Goal: Task Accomplishment & Management: Manage account settings

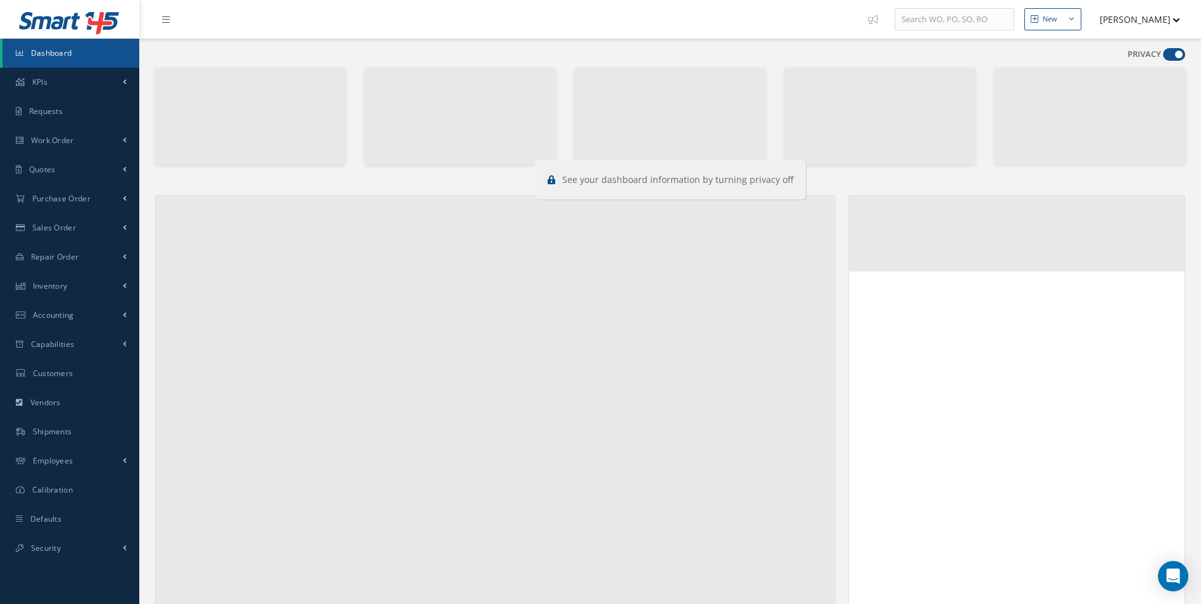
click at [1180, 58] on span at bounding box center [1174, 54] width 22 height 13
click at [1163, 57] on input "checkbox" at bounding box center [1163, 57] width 0 height 0
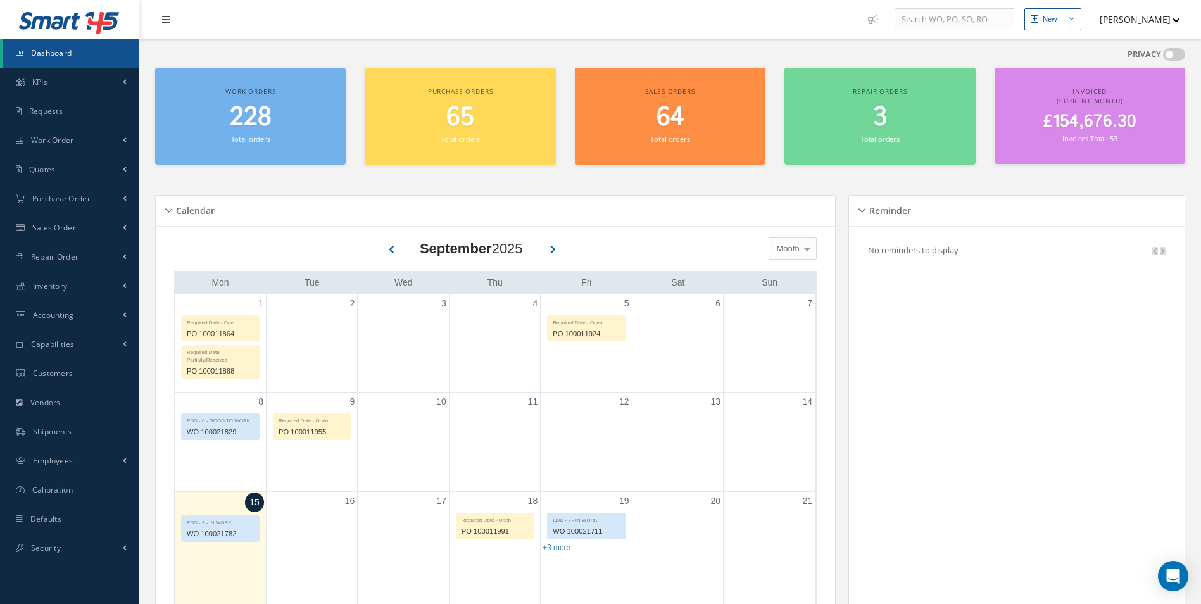
click at [1172, 58] on span at bounding box center [1174, 54] width 22 height 13
click at [1163, 57] on input "checkbox" at bounding box center [1163, 57] width 0 height 0
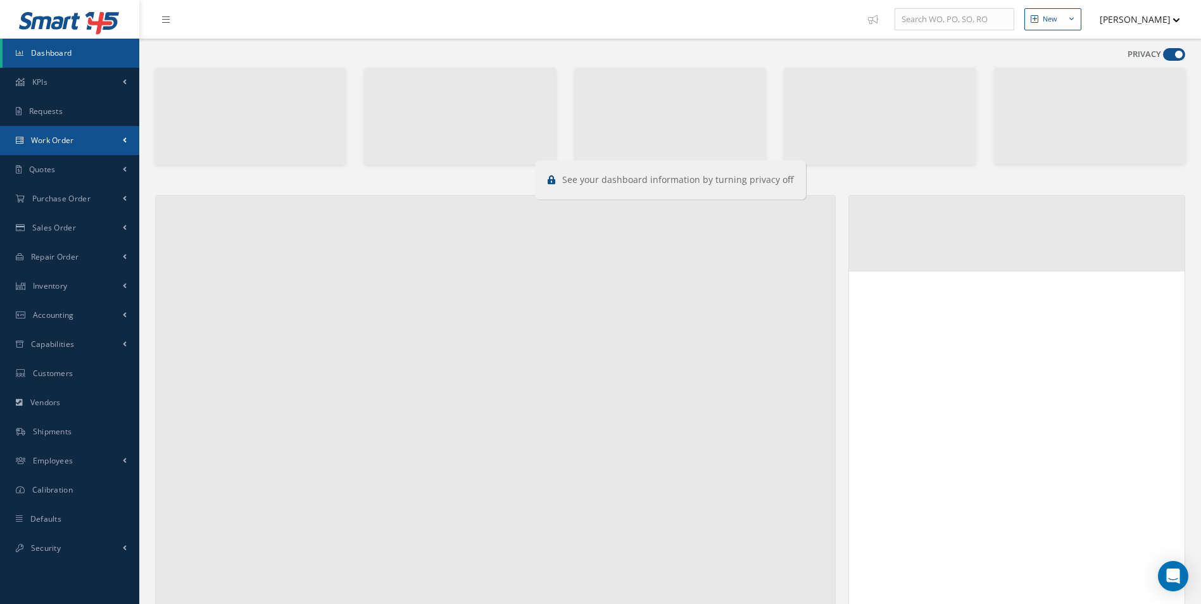
click at [65, 132] on link "Work Order" at bounding box center [69, 140] width 139 height 29
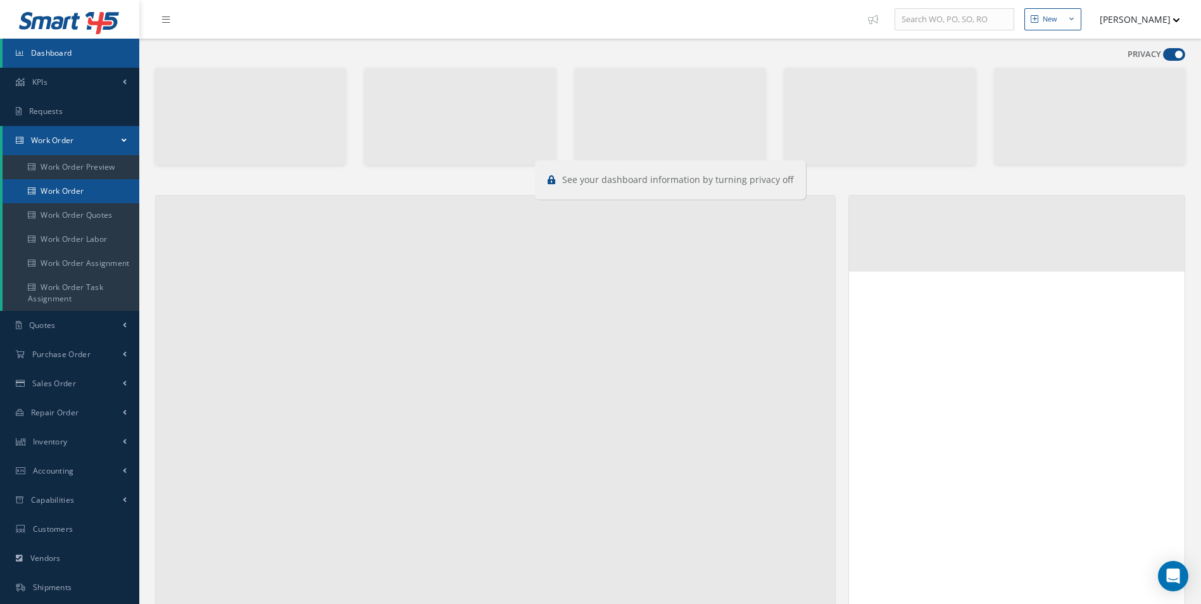
click at [73, 185] on link "Work Order" at bounding box center [71, 191] width 137 height 24
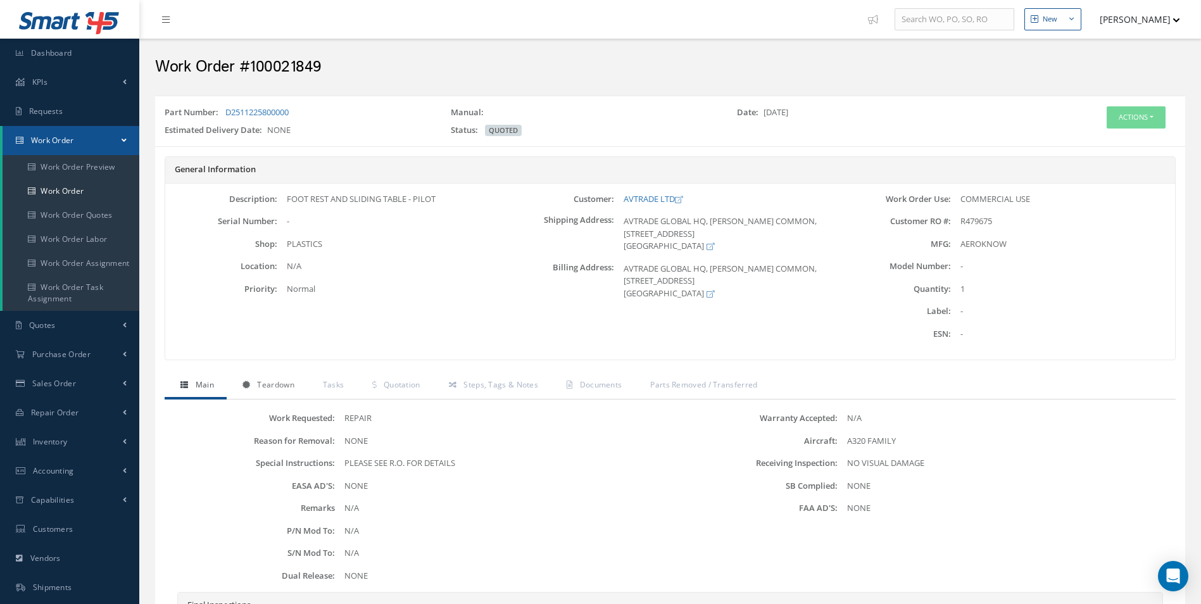
click at [263, 380] on span "Teardown" at bounding box center [275, 384] width 37 height 11
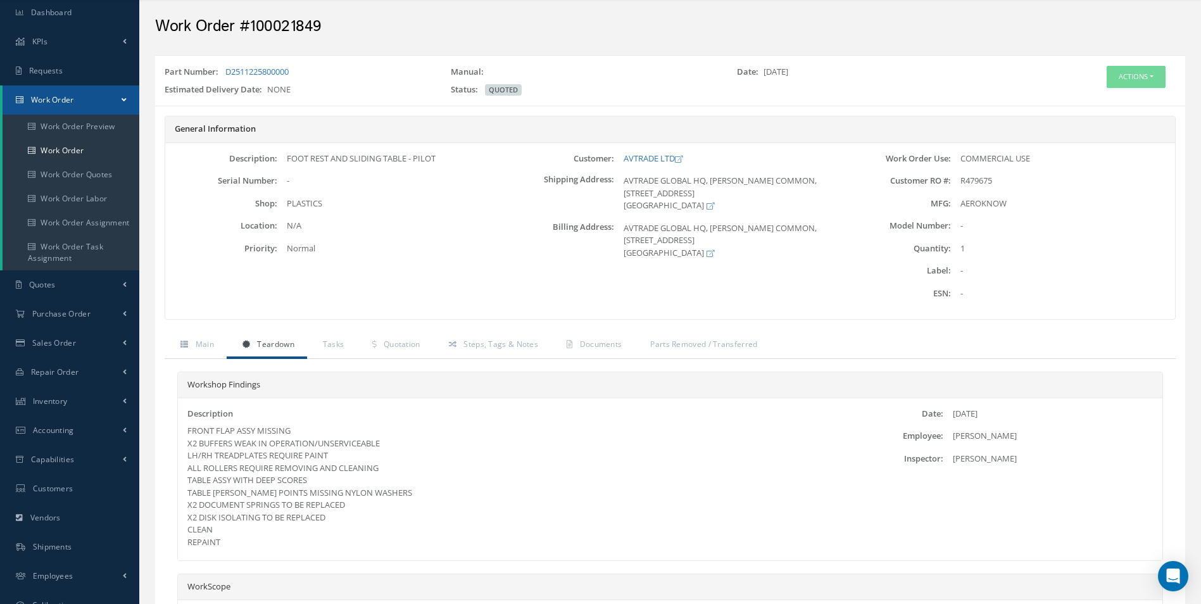
scroll to position [63, 0]
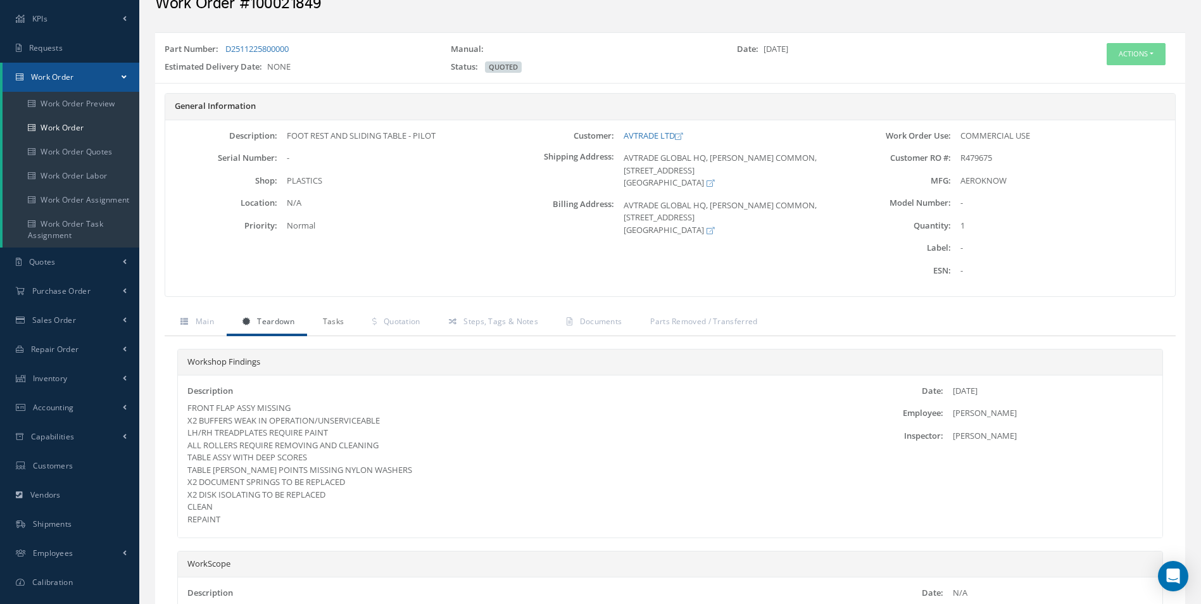
click at [323, 327] on link "Tasks" at bounding box center [332, 322] width 50 height 27
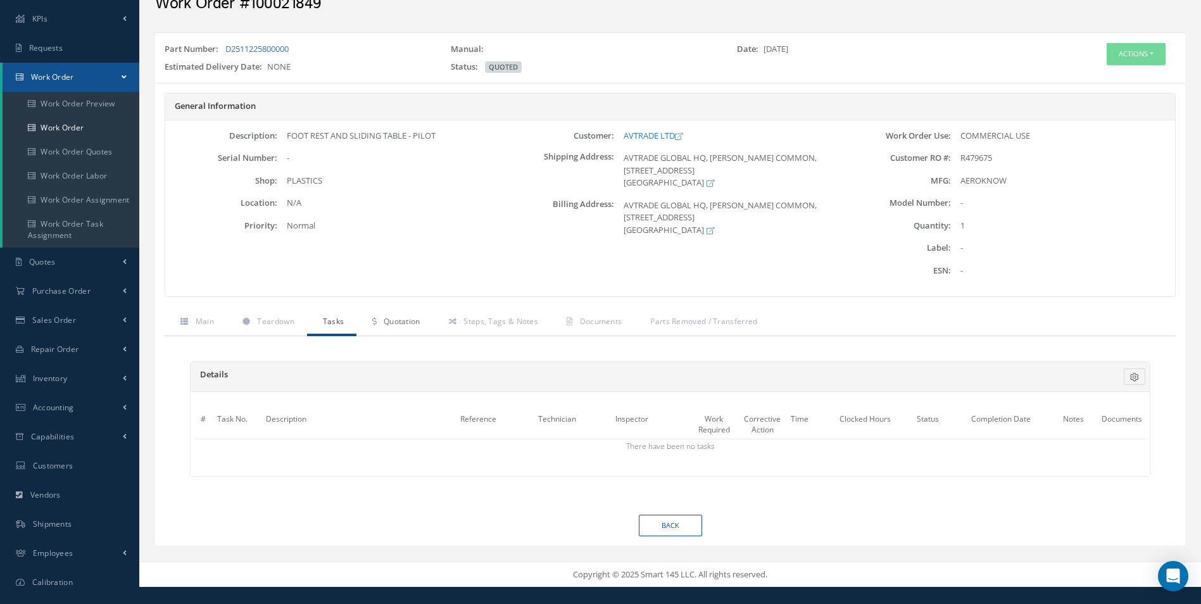
click at [397, 323] on span "Quotation" at bounding box center [402, 321] width 37 height 11
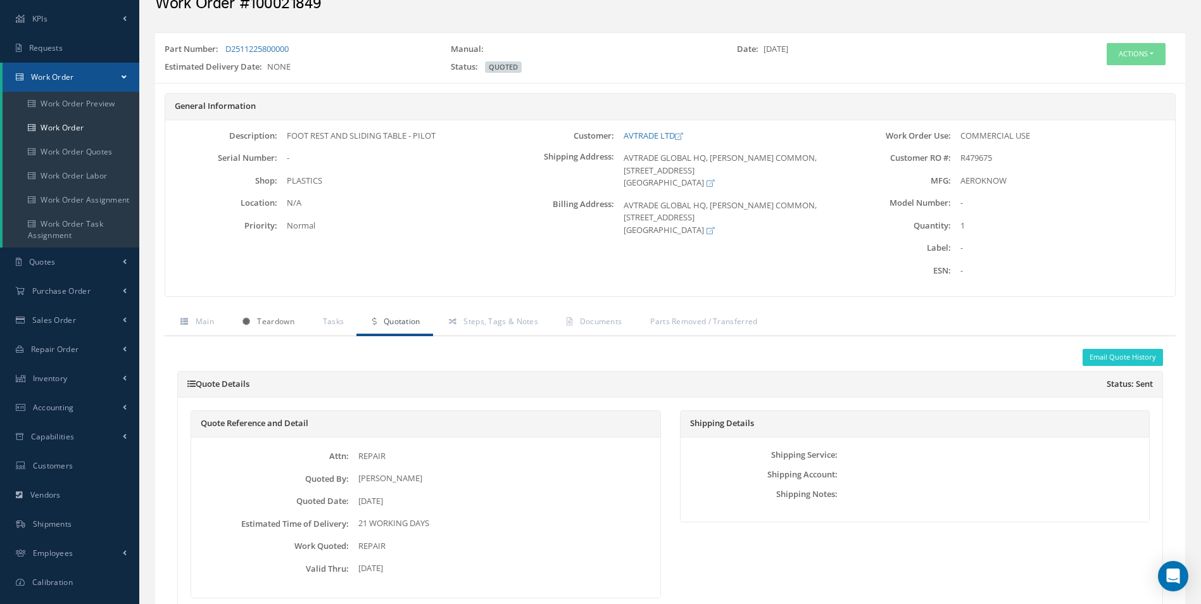
click at [268, 313] on link "Teardown" at bounding box center [267, 322] width 80 height 27
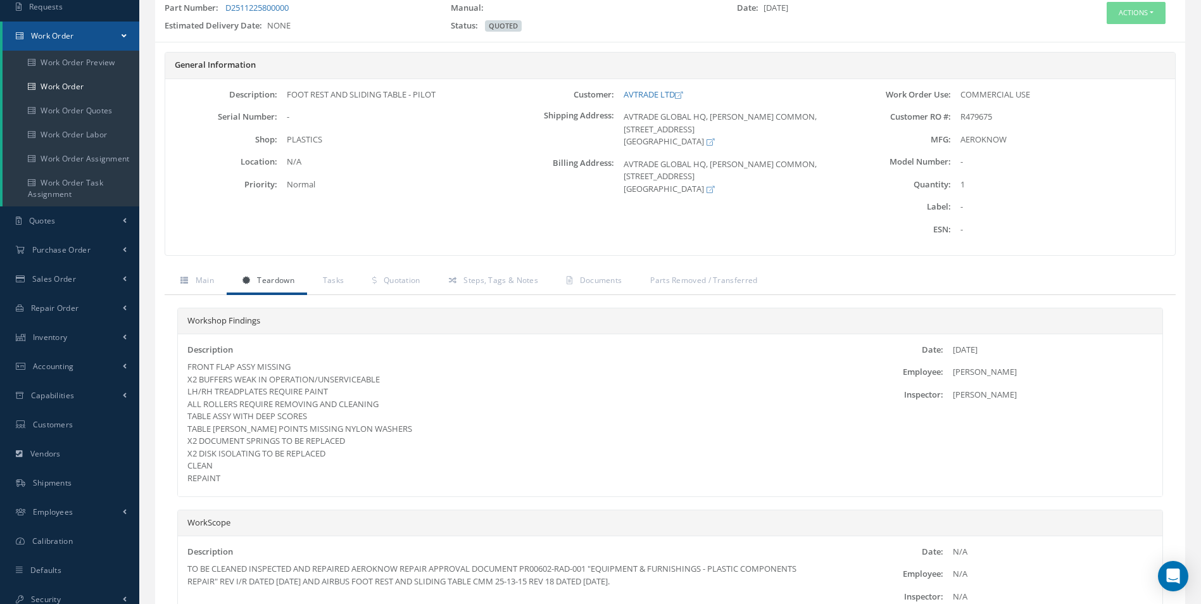
scroll to position [127, 0]
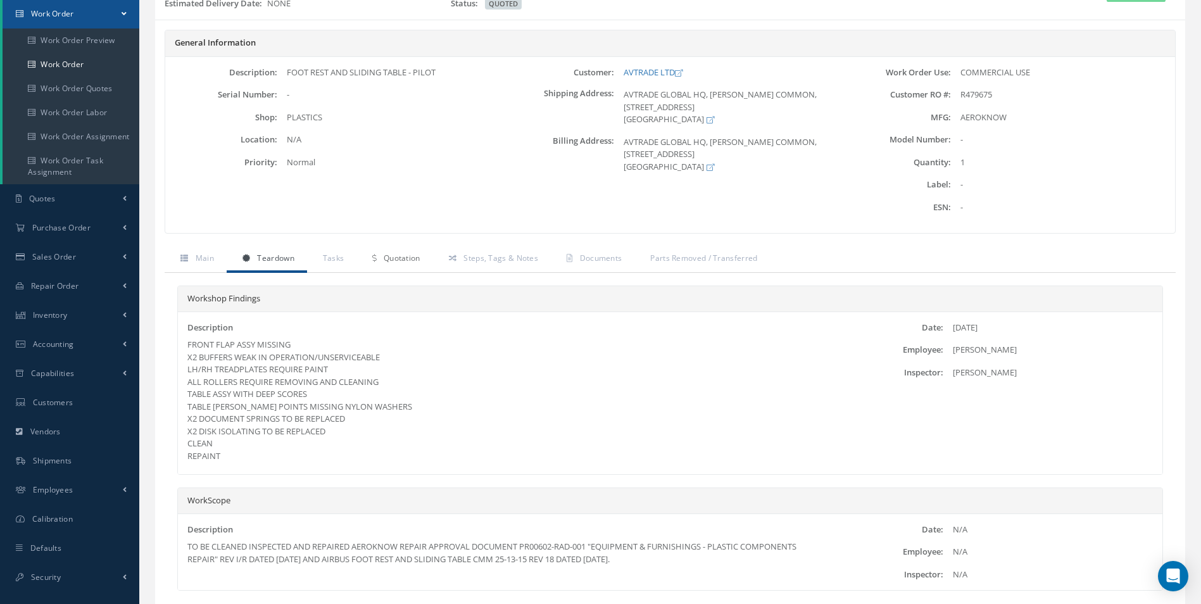
click at [401, 264] on link "Quotation" at bounding box center [394, 259] width 76 height 27
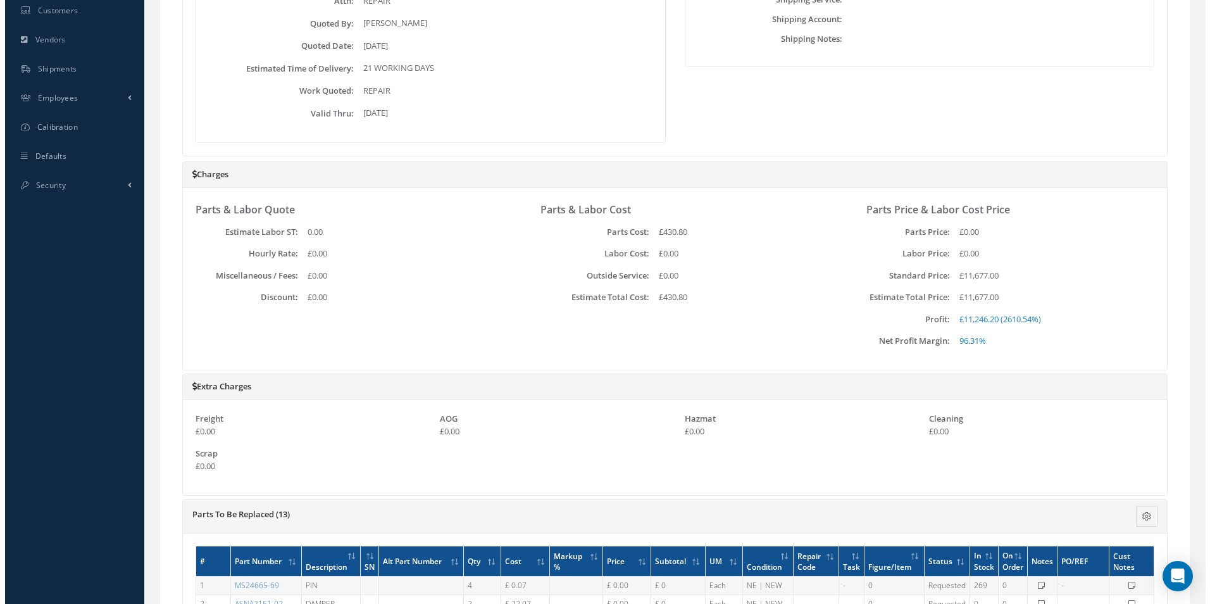
scroll to position [0, 0]
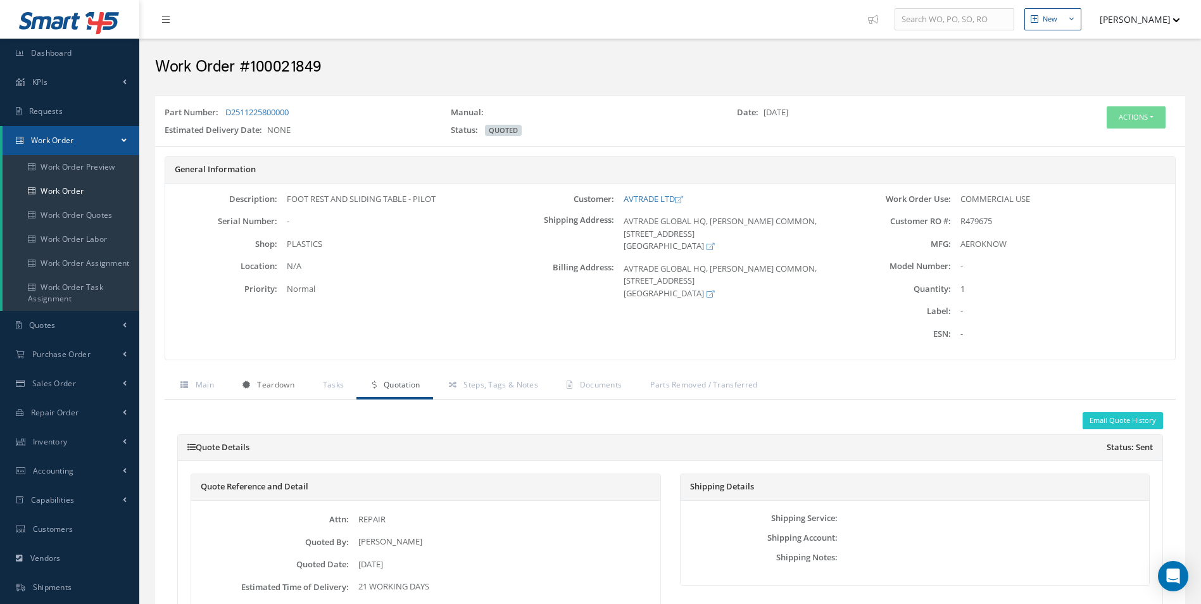
click at [267, 375] on link "Teardown" at bounding box center [267, 386] width 80 height 27
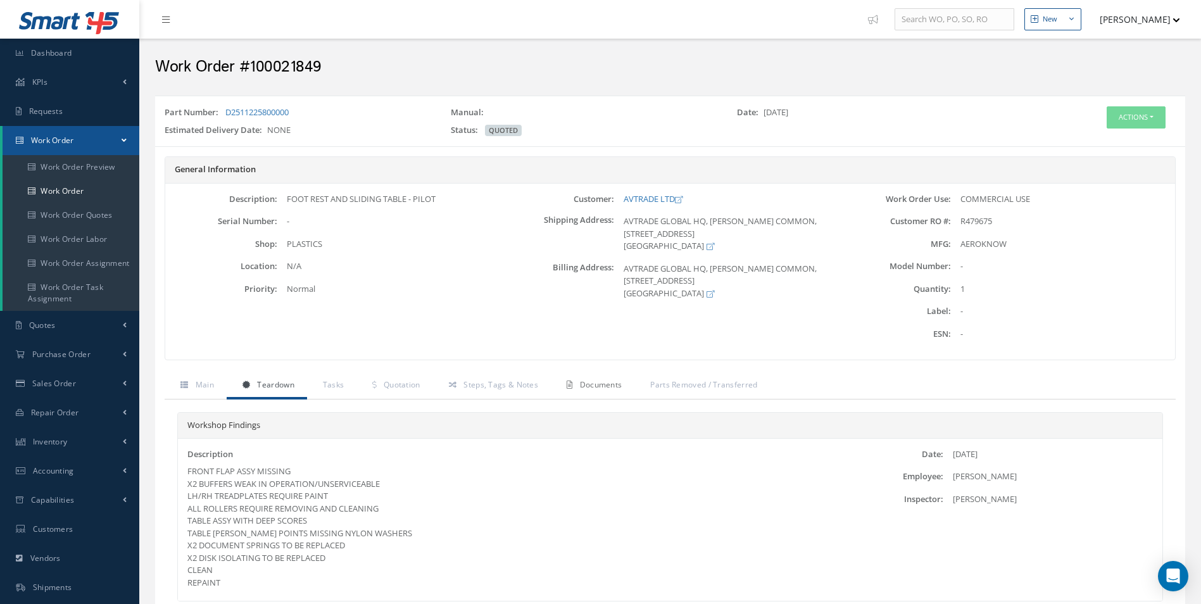
click at [601, 386] on span "Documents" at bounding box center [601, 384] width 42 height 11
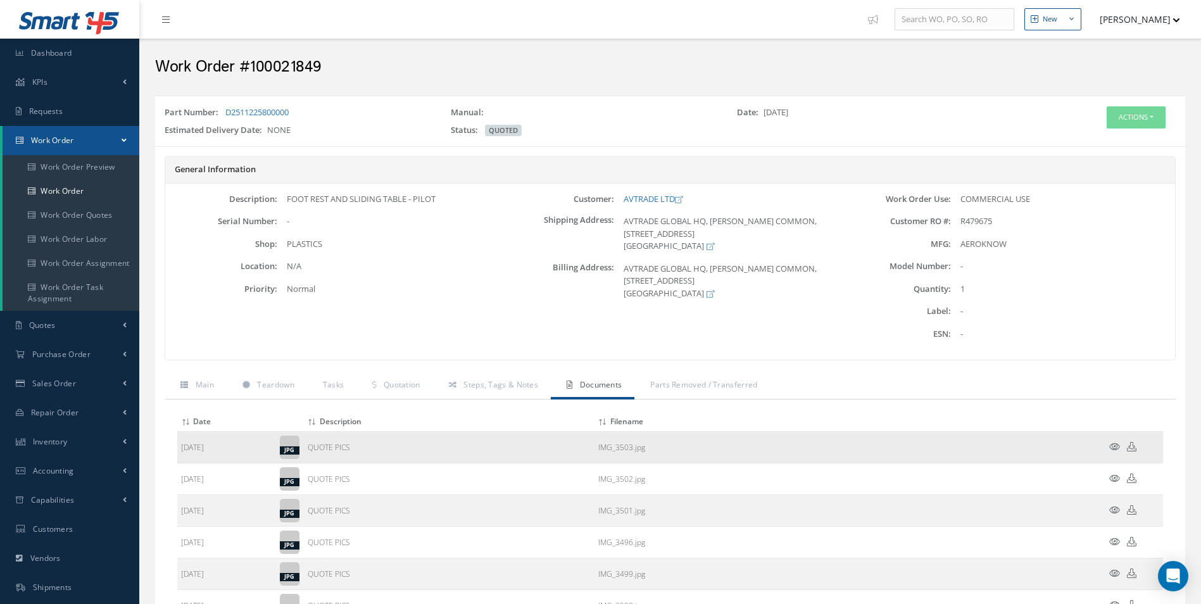
click at [1110, 439] on td at bounding box center [1125, 448] width 76 height 32
click at [1110, 447] on icon at bounding box center [1114, 446] width 11 height 9
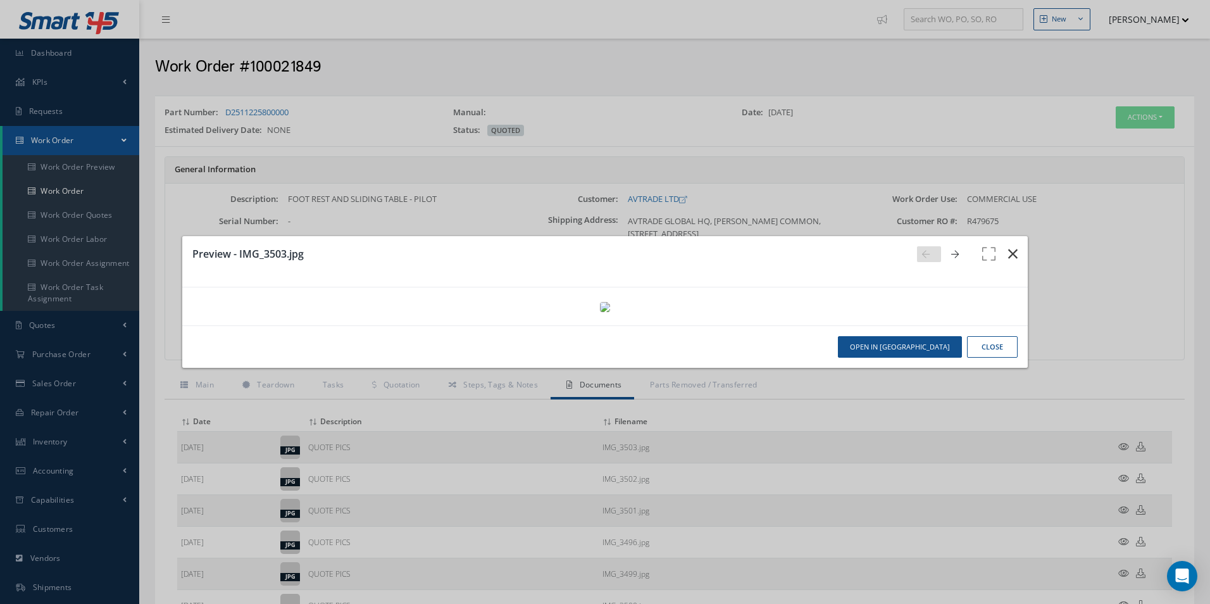
click at [1008, 246] on icon "button" at bounding box center [1012, 253] width 9 height 15
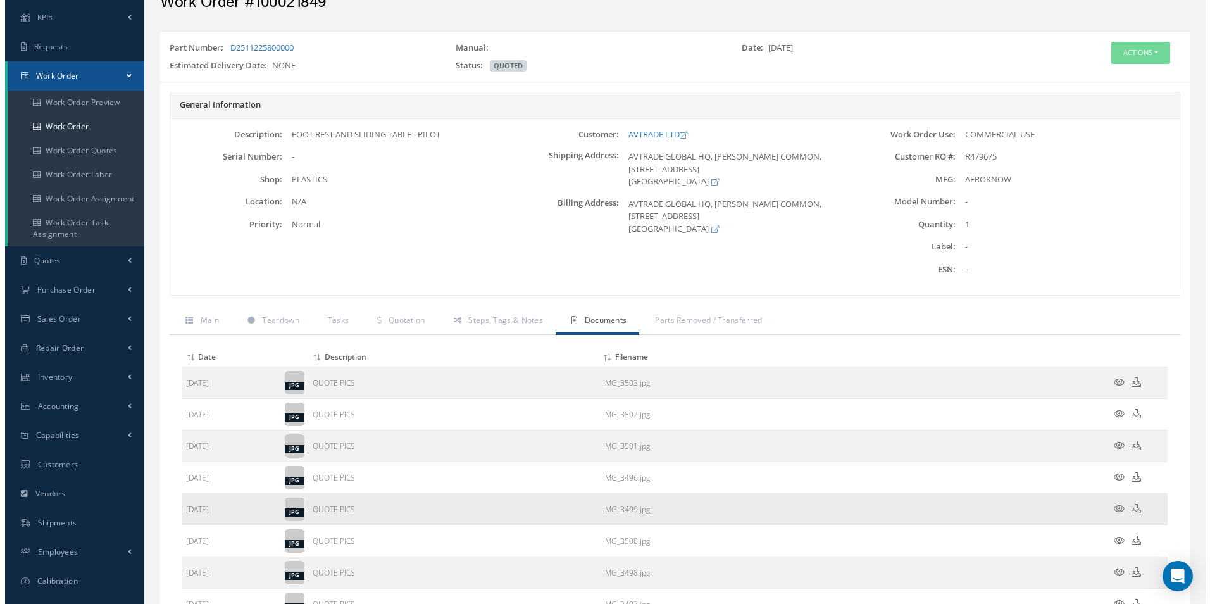
scroll to position [127, 0]
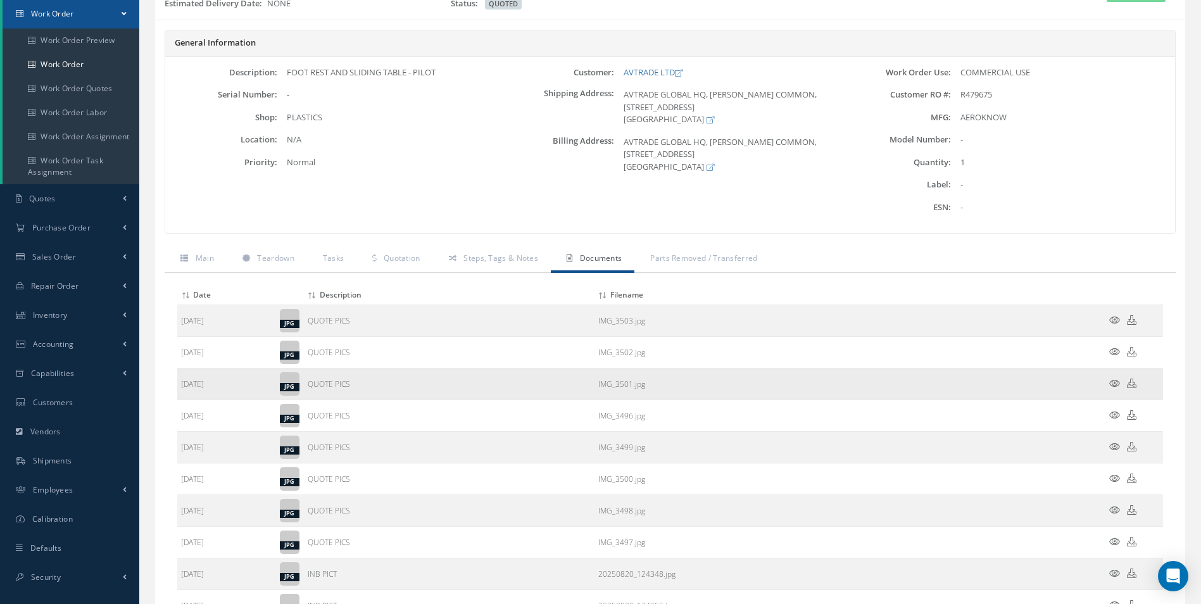
click at [1111, 389] on td at bounding box center [1125, 384] width 76 height 32
click at [1111, 385] on icon at bounding box center [1114, 382] width 11 height 9
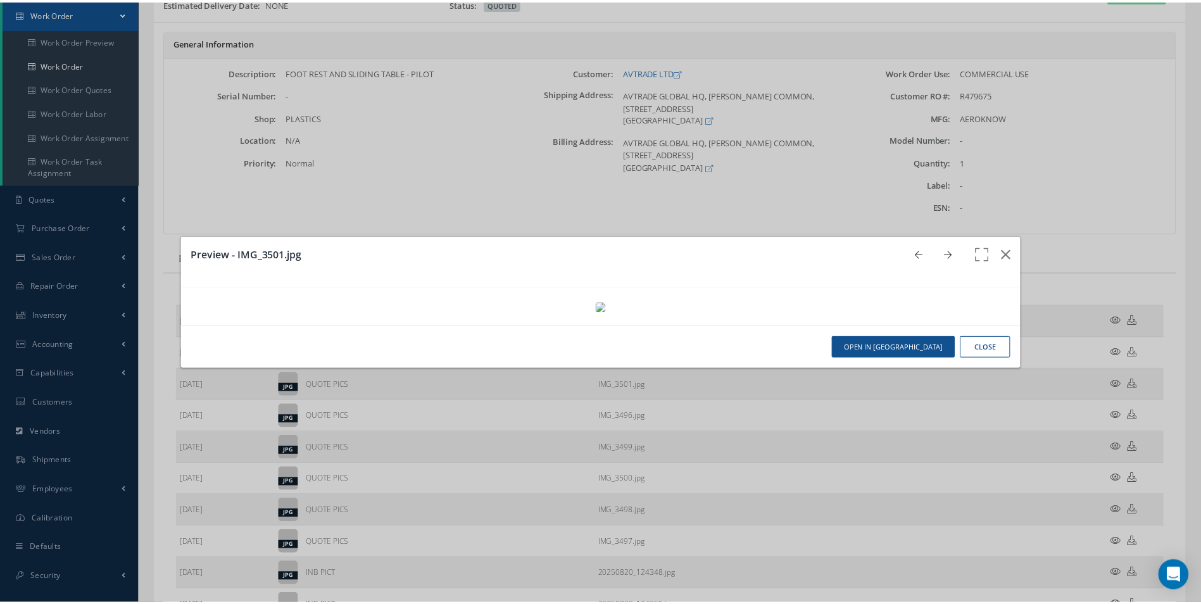
scroll to position [0, 0]
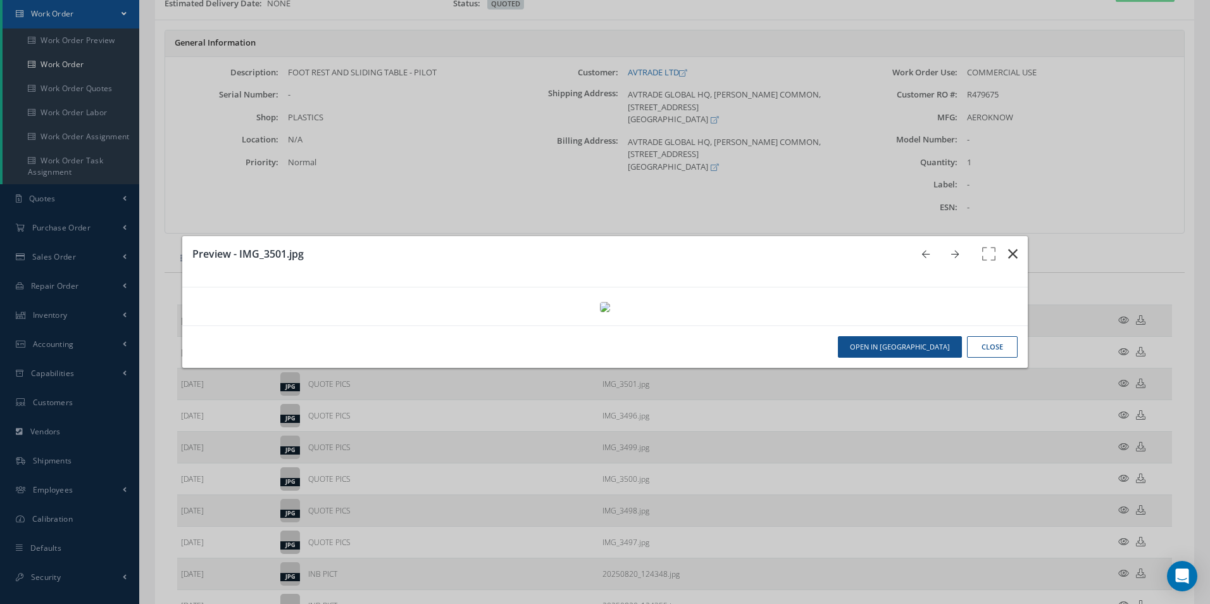
click at [1008, 246] on icon "button" at bounding box center [1012, 253] width 9 height 15
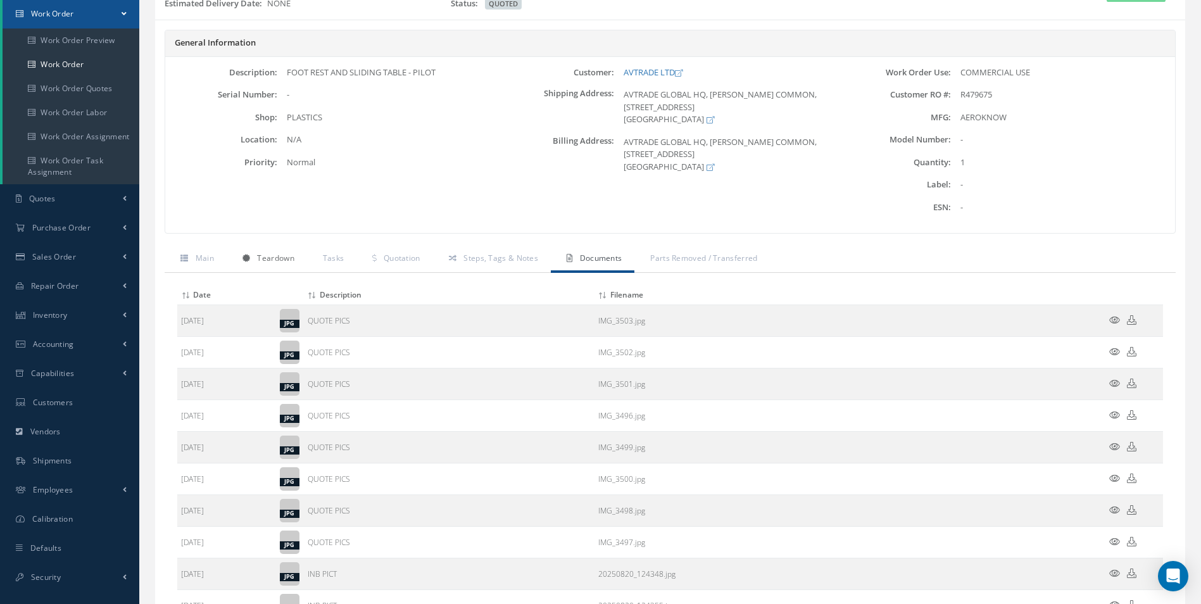
click at [272, 266] on link "Teardown" at bounding box center [267, 259] width 80 height 27
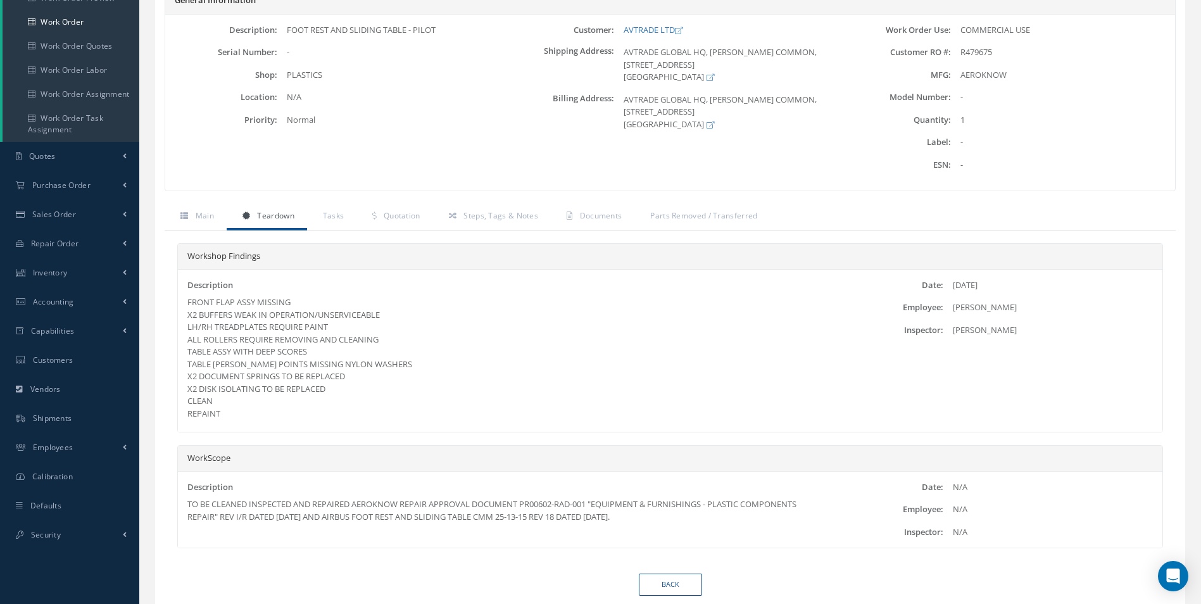
scroll to position [190, 0]
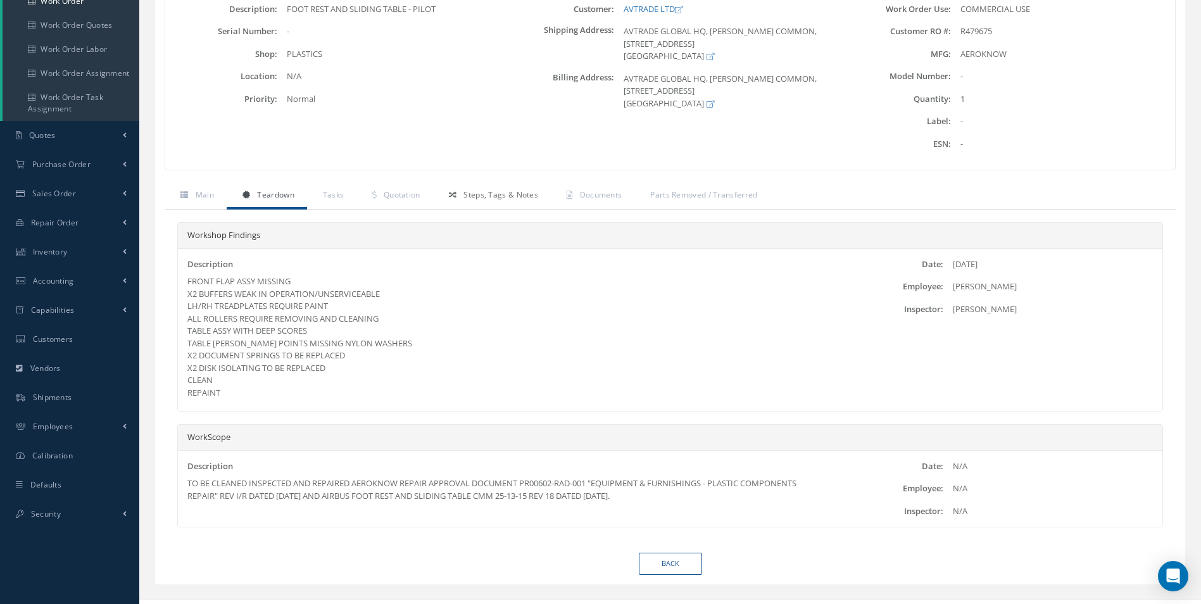
click at [472, 193] on span "Steps, Tags & Notes" at bounding box center [500, 194] width 75 height 11
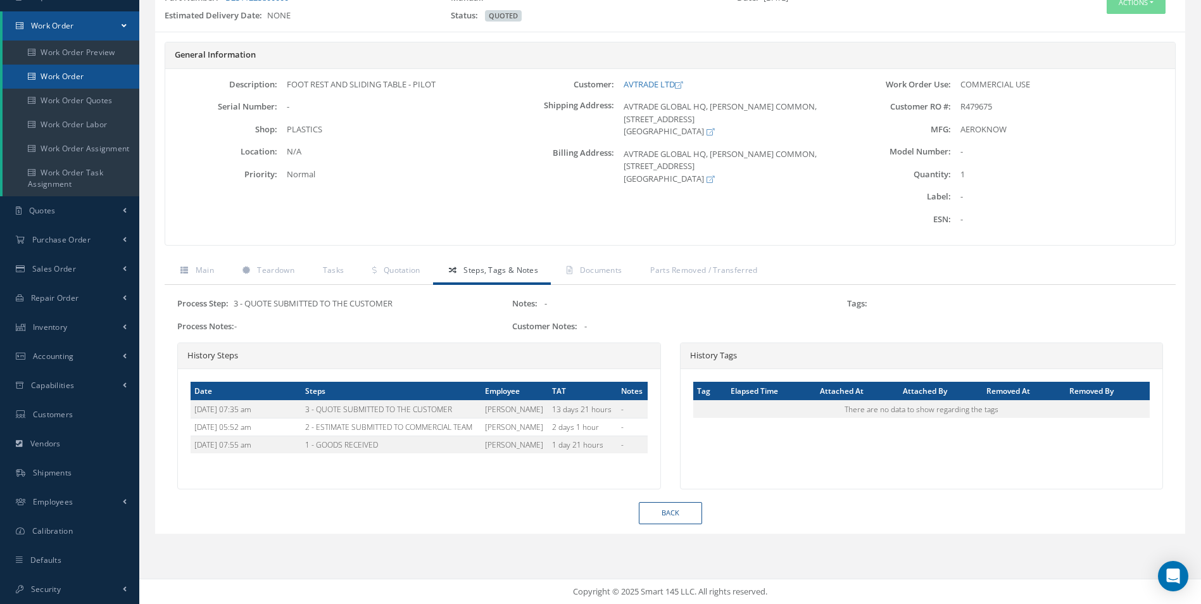
click at [71, 85] on link "Work Order" at bounding box center [71, 77] width 137 height 24
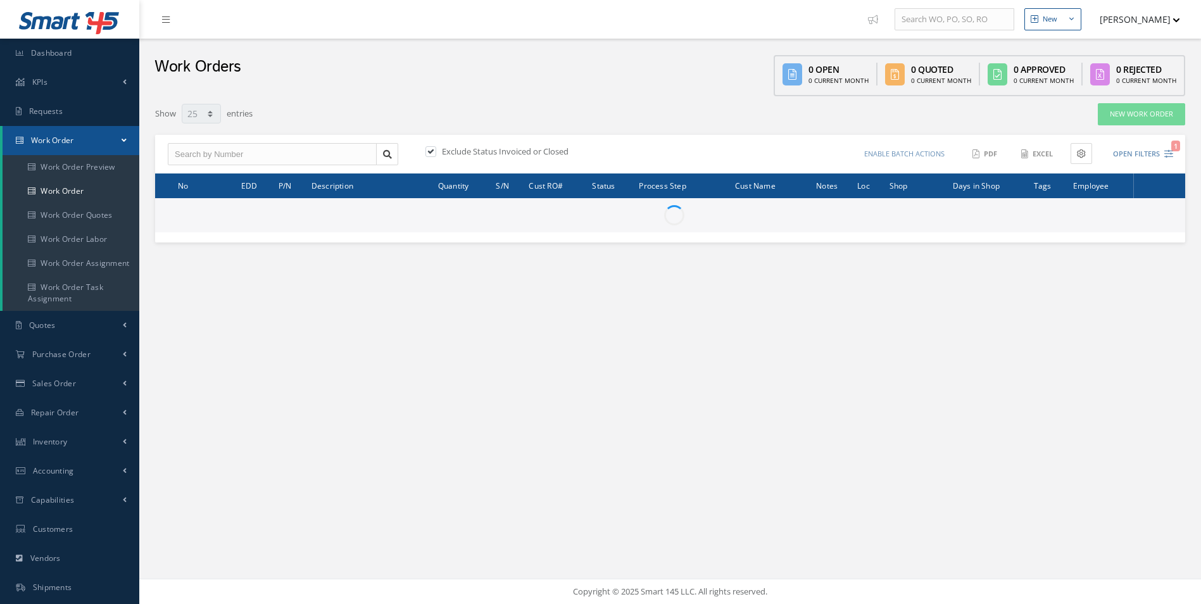
select select "25"
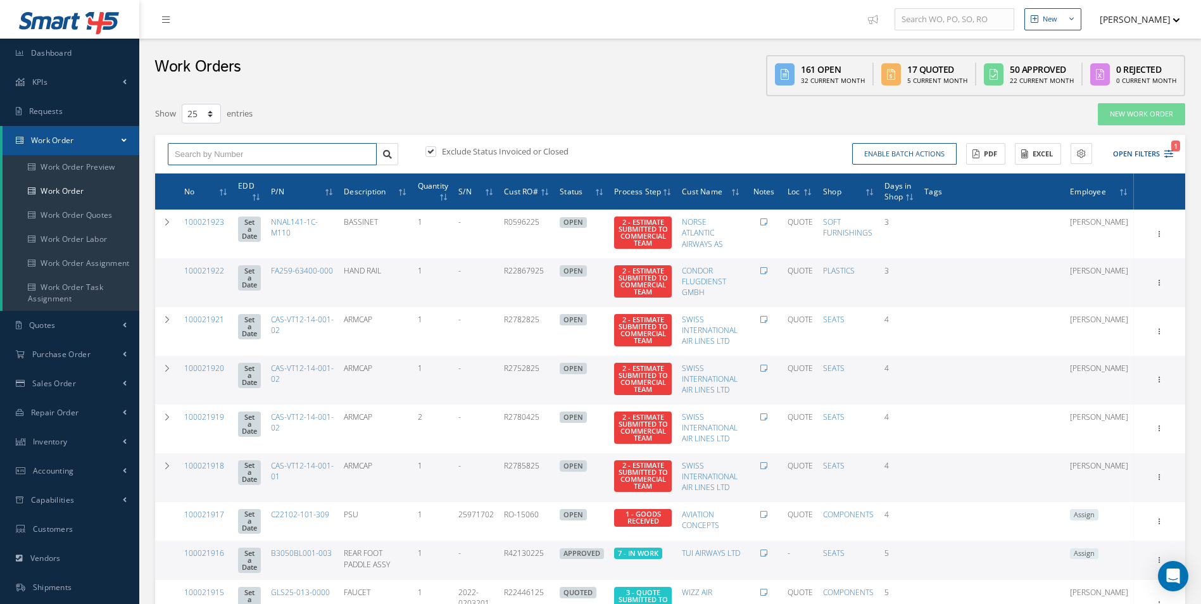
click at [220, 159] on input "text" at bounding box center [272, 154] width 209 height 23
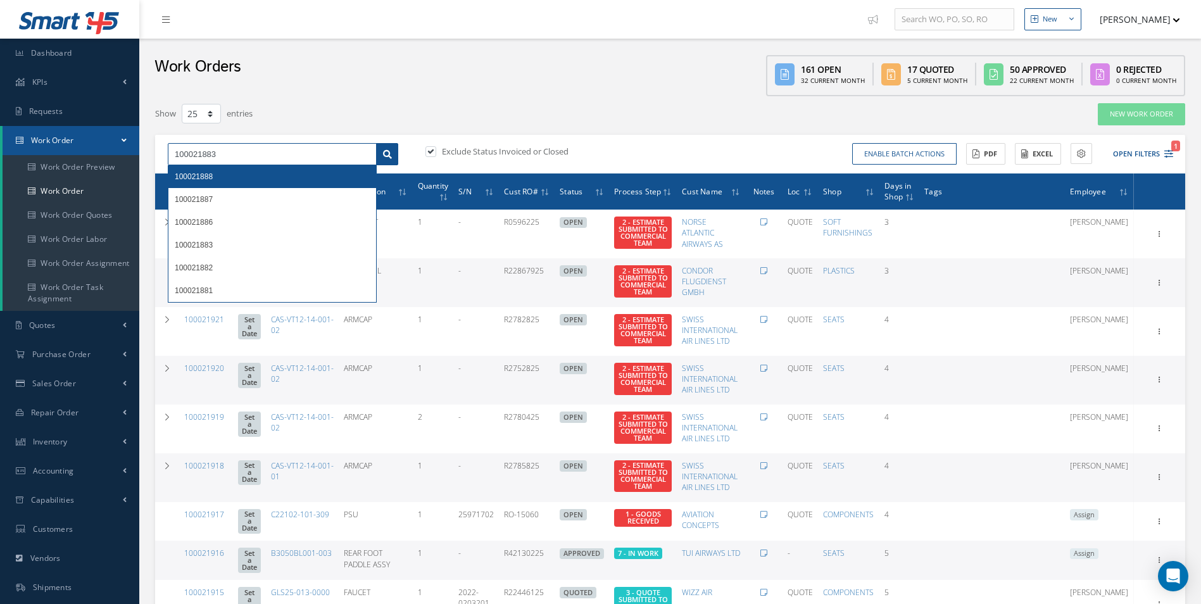
type input "100021883"
click at [390, 147] on link at bounding box center [387, 154] width 22 height 23
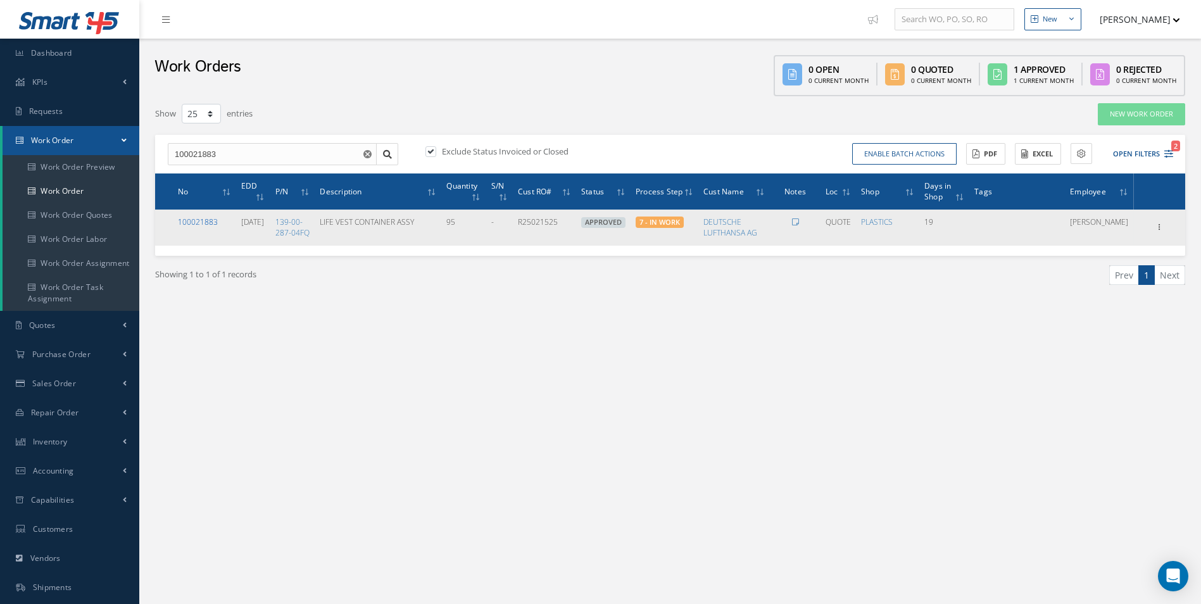
click at [204, 223] on link "100021883" at bounding box center [198, 221] width 40 height 11
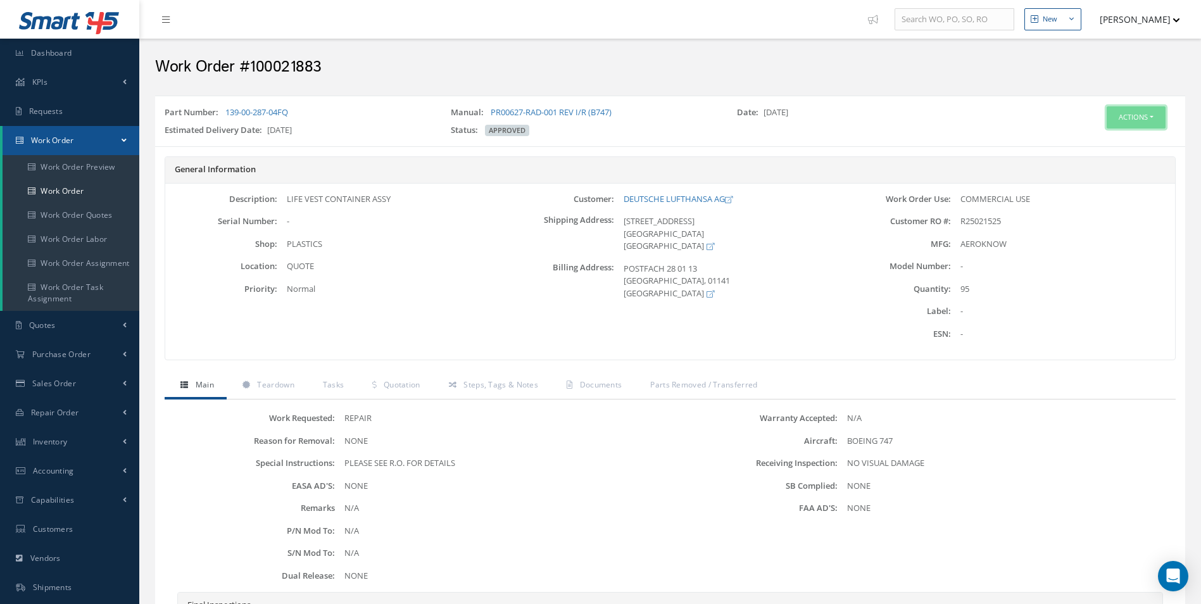
click at [1146, 120] on button "Actions" at bounding box center [1135, 117] width 59 height 22
click at [1096, 142] on link "Edit" at bounding box center [1116, 141] width 101 height 17
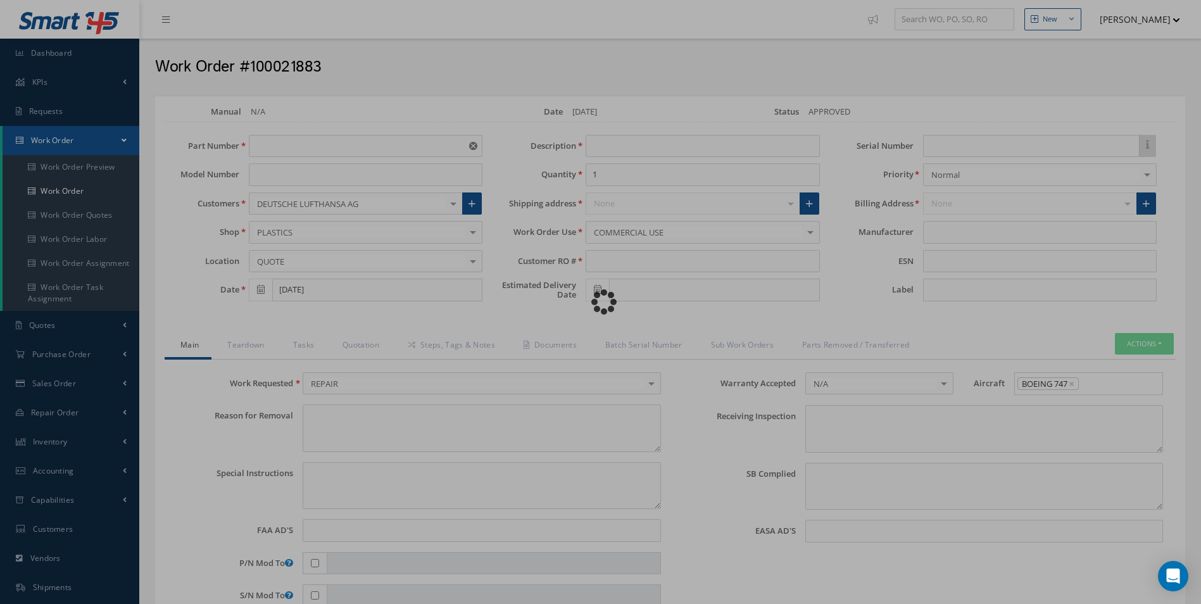
type input "139-00-287-04FQ"
type input "[DATE]"
type input "LIFE VEST CONTAINER ASSY"
type input "95"
type input "R25021525"
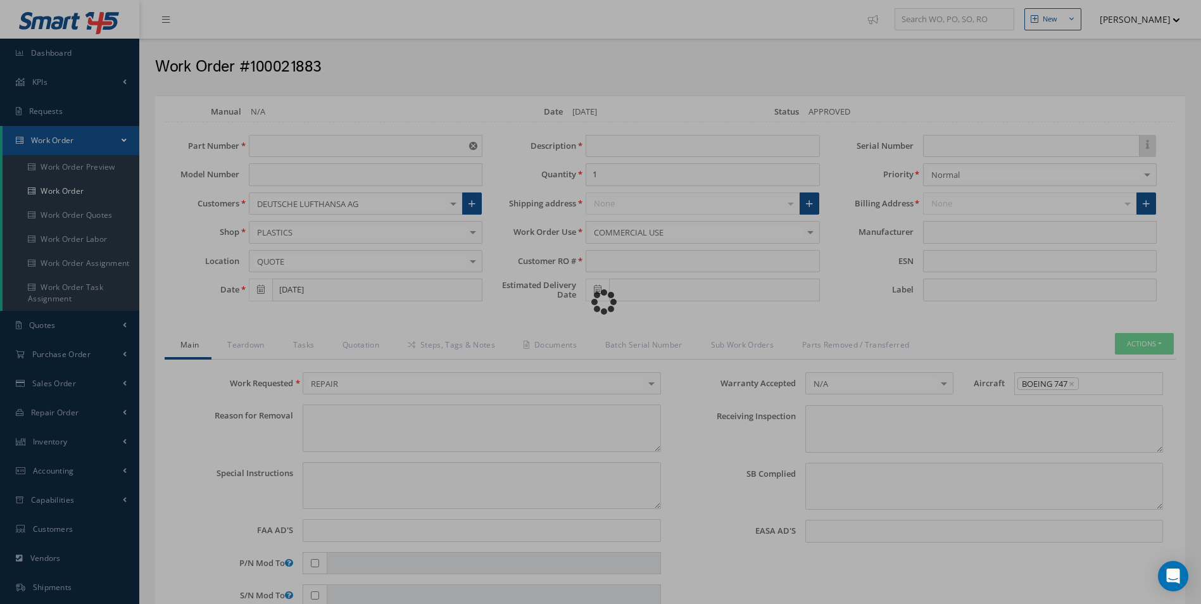
type input "09/30/2025"
type textarea "NONE"
type textarea "PLEASE SEE R.O. FOR DETAILS"
type input "NONE"
type textarea "NO VISUAL DAMAGE"
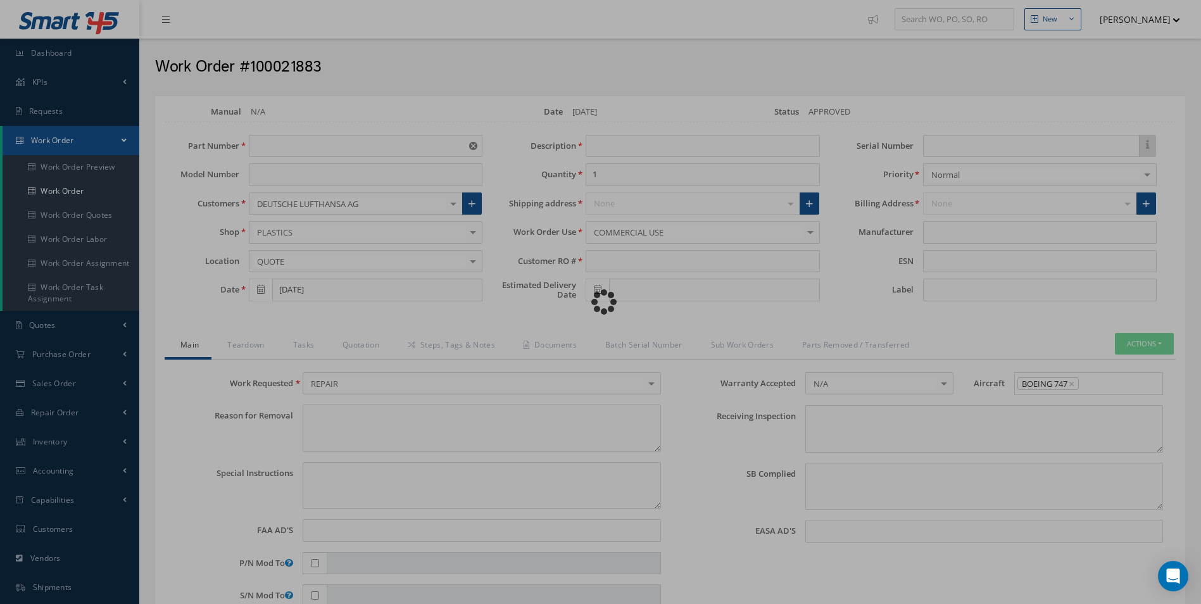
type textarea "NONE"
type input "NONE"
type input "AEROKNOW"
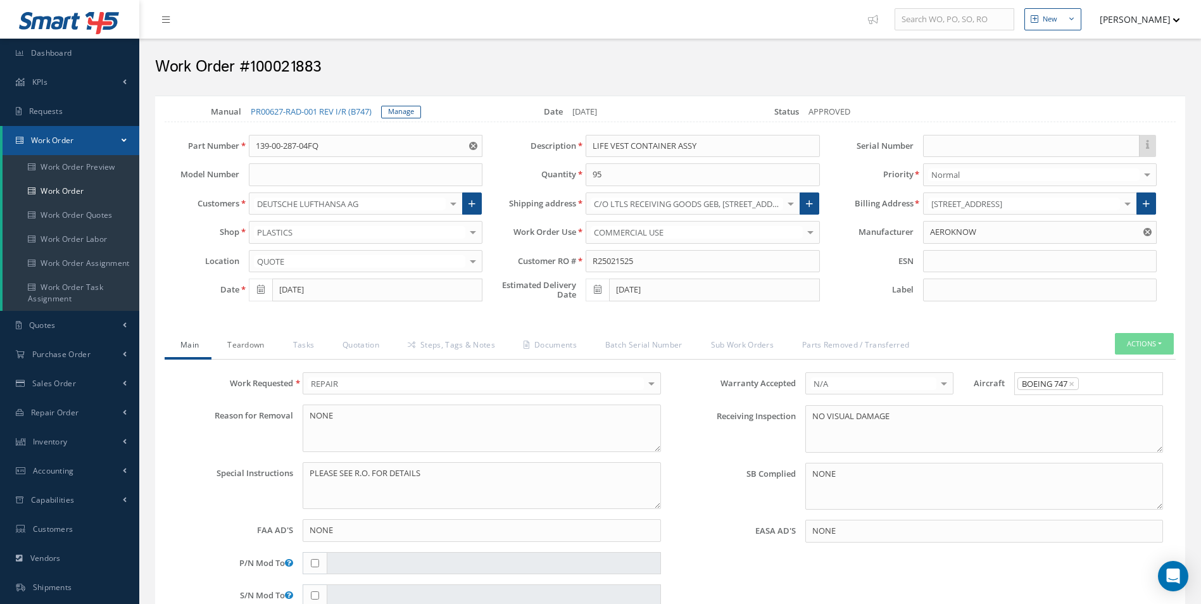
click at [242, 358] on link "Teardown" at bounding box center [243, 346] width 65 height 27
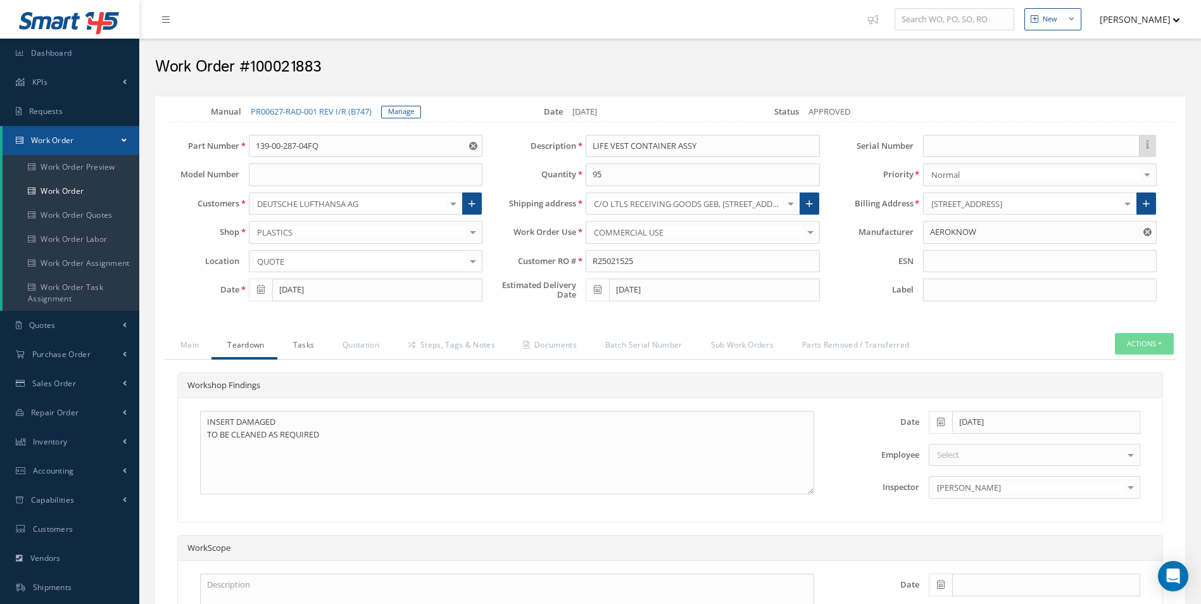
click at [306, 359] on link "Tasks" at bounding box center [302, 346] width 50 height 27
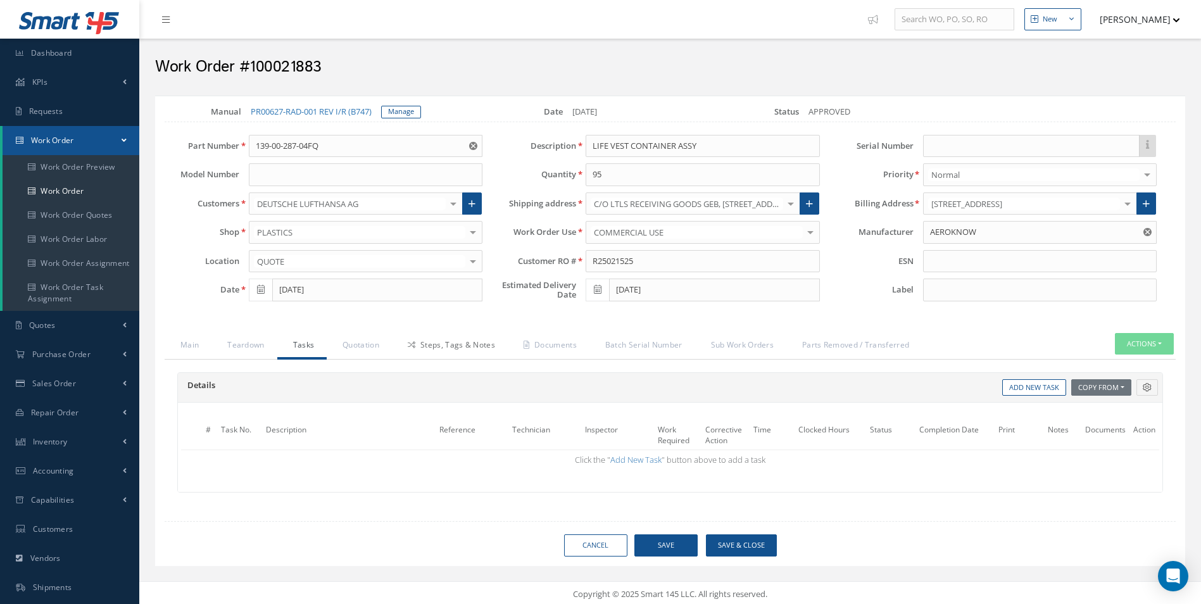
click at [441, 357] on link "Steps, Tags & Notes" at bounding box center [450, 346] width 116 height 27
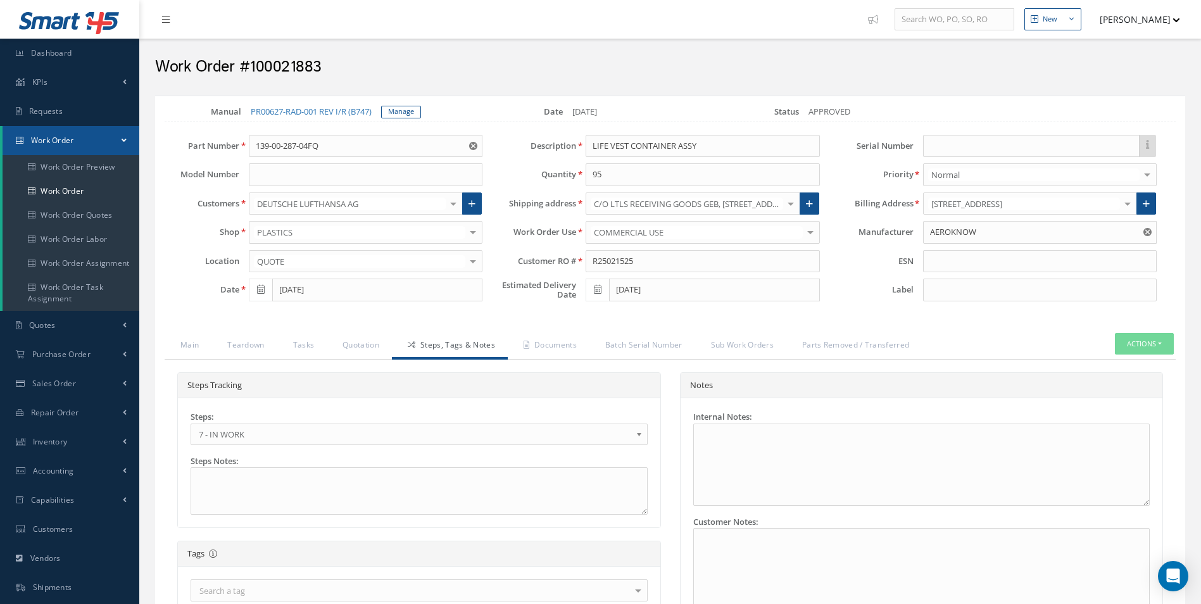
click at [276, 442] on span "7 - IN WORK" at bounding box center [415, 434] width 432 height 15
click at [553, 353] on link "Documents" at bounding box center [549, 346] width 82 height 27
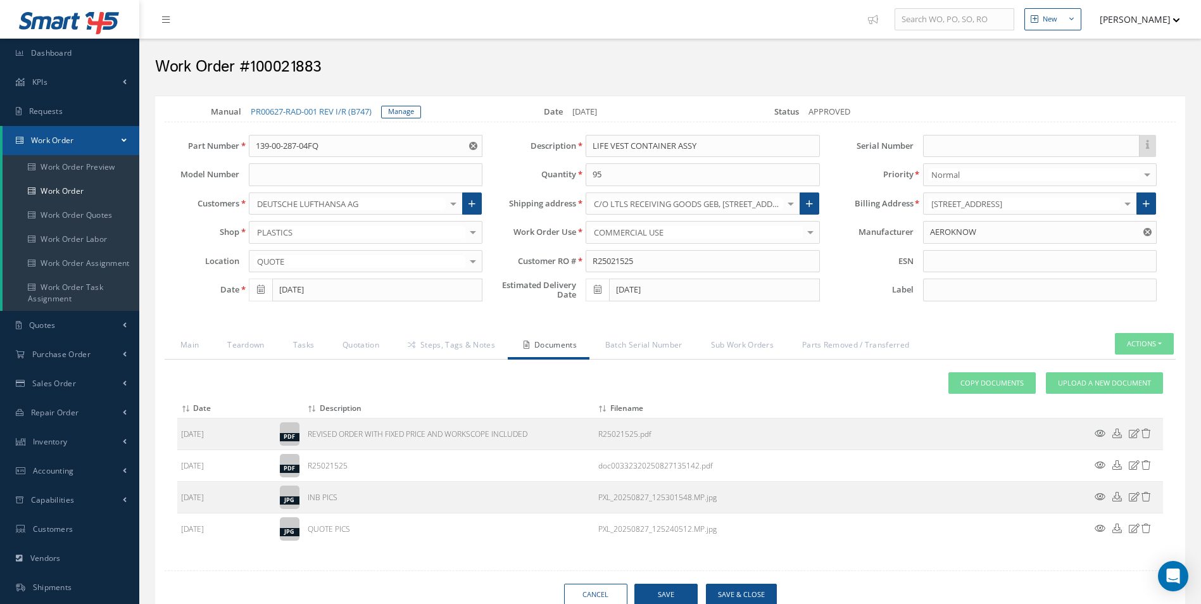
click at [1139, 406] on div "Attach File(s) Click inside this area or drag and drop to select file to upload…" at bounding box center [669, 458] width 985 height 173
click at [1134, 387] on link "Upload a New Document" at bounding box center [1104, 383] width 117 height 22
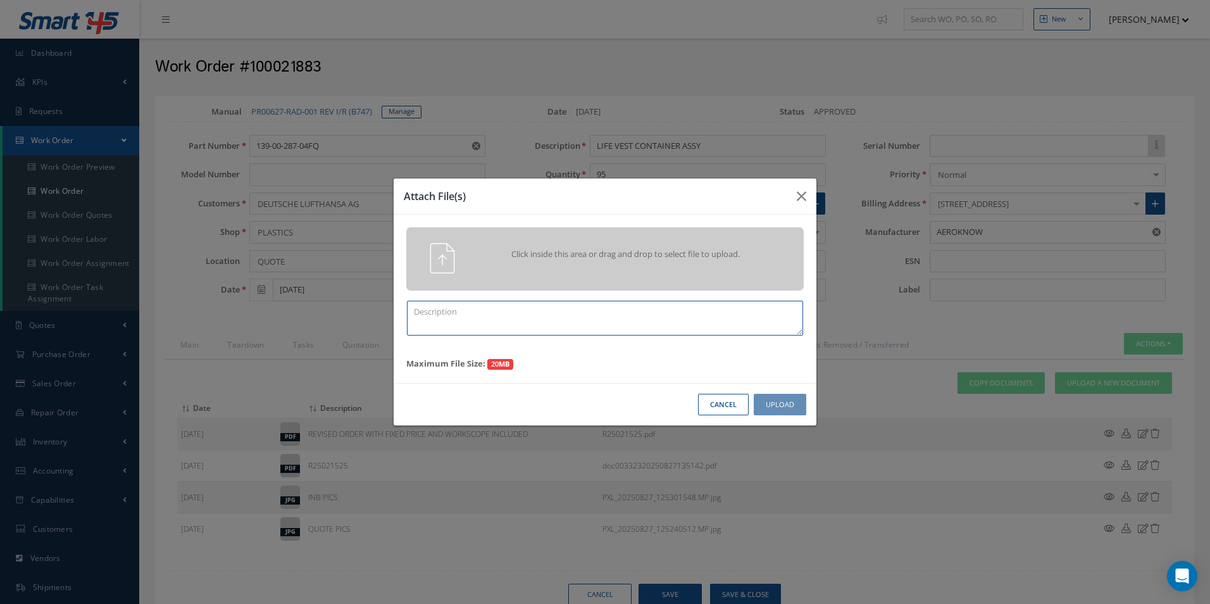
click at [440, 317] on textarea at bounding box center [605, 318] width 396 height 35
type textarea "f"
type textarea "F"
type textarea "FINISH"
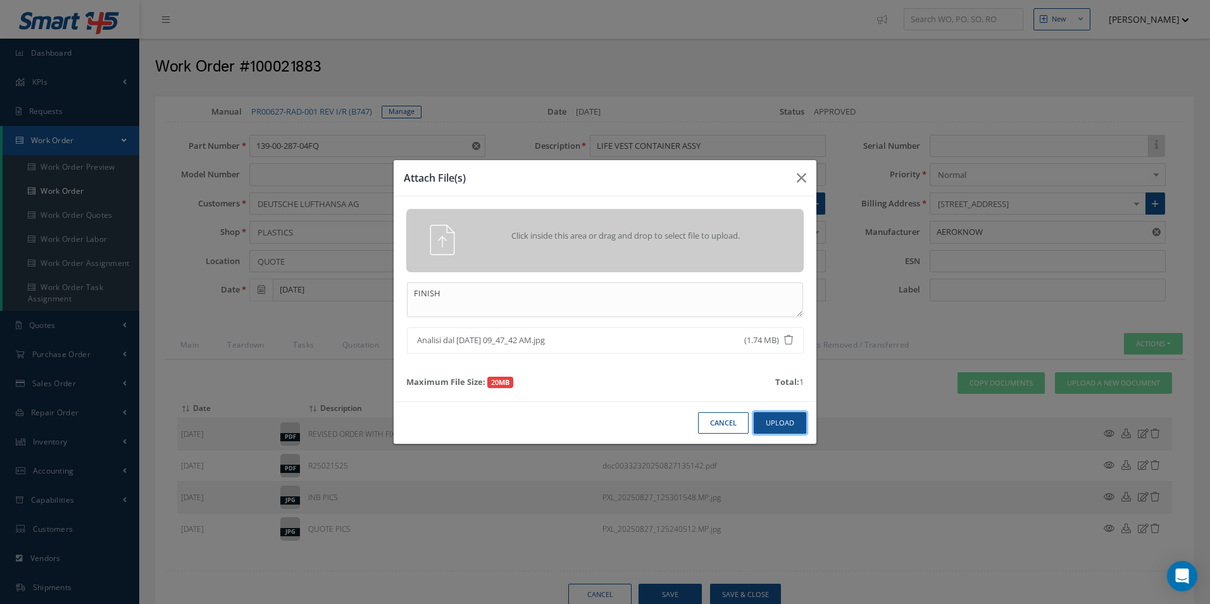
click at [779, 423] on button "Upload" at bounding box center [780, 423] width 53 height 22
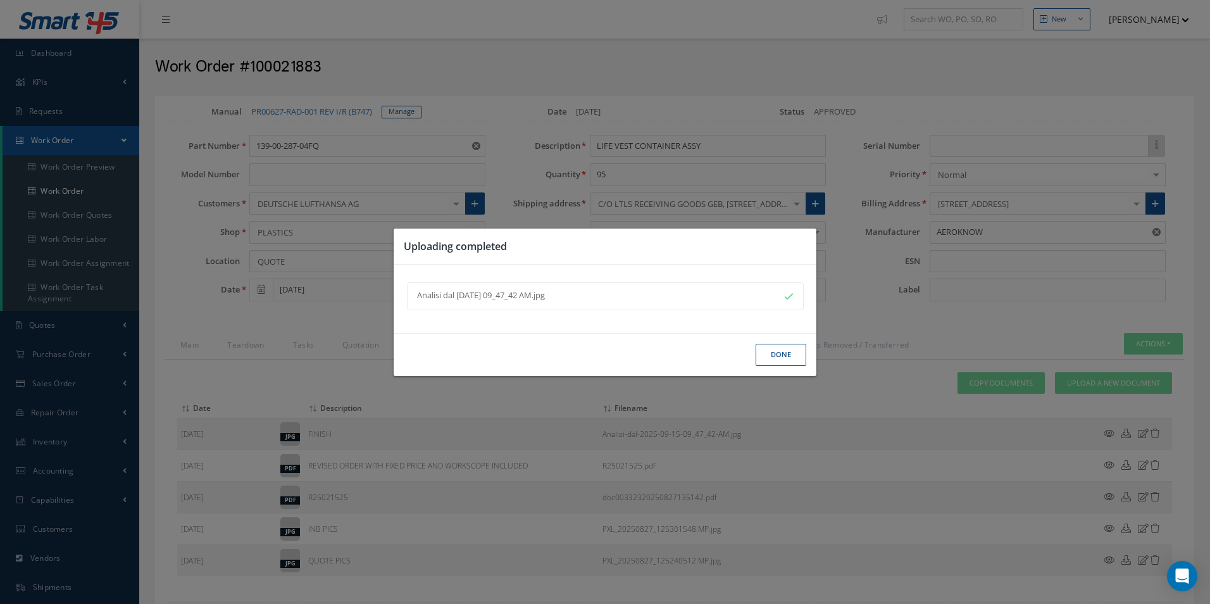
click at [787, 354] on button "Done" at bounding box center [781, 355] width 51 height 22
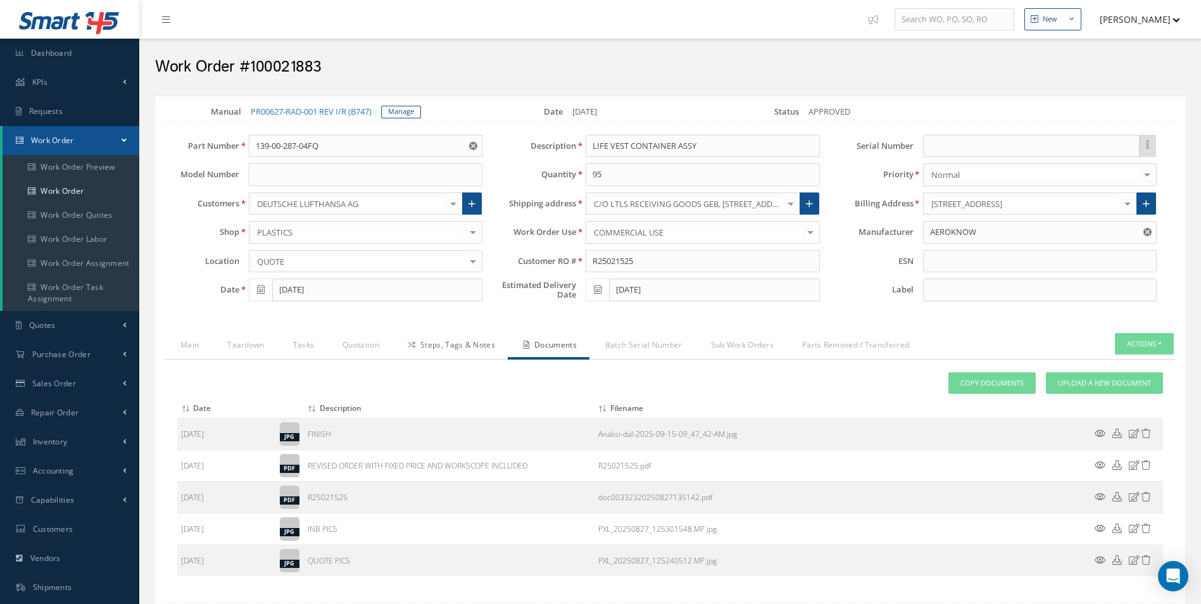
click at [436, 359] on link "Steps, Tags & Notes" at bounding box center [450, 346] width 116 height 27
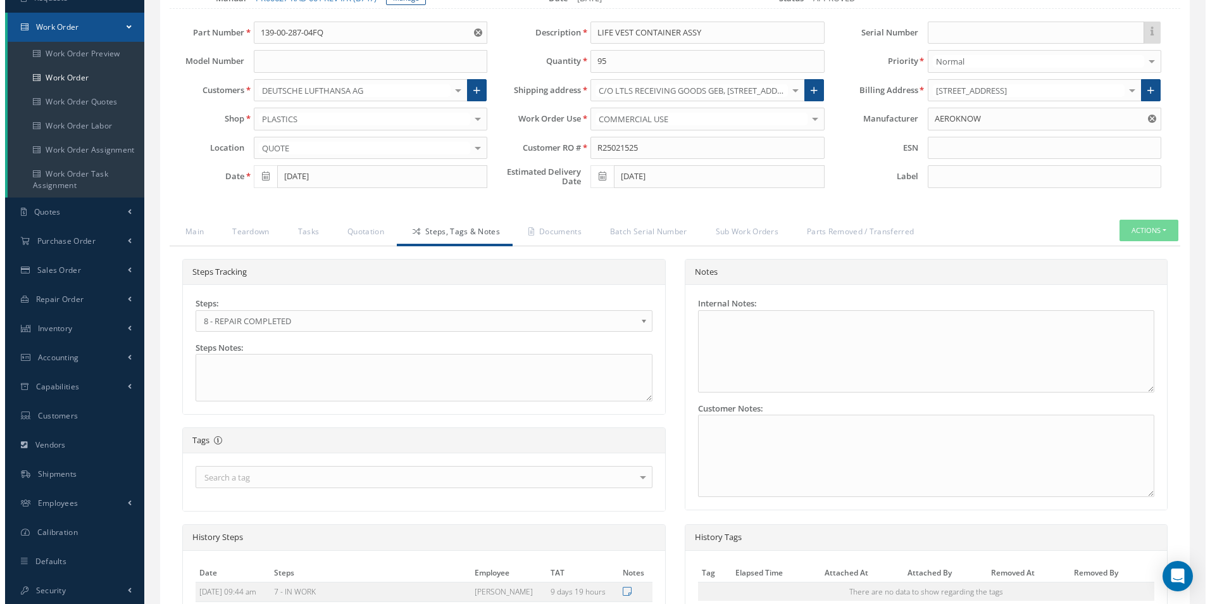
scroll to position [339, 0]
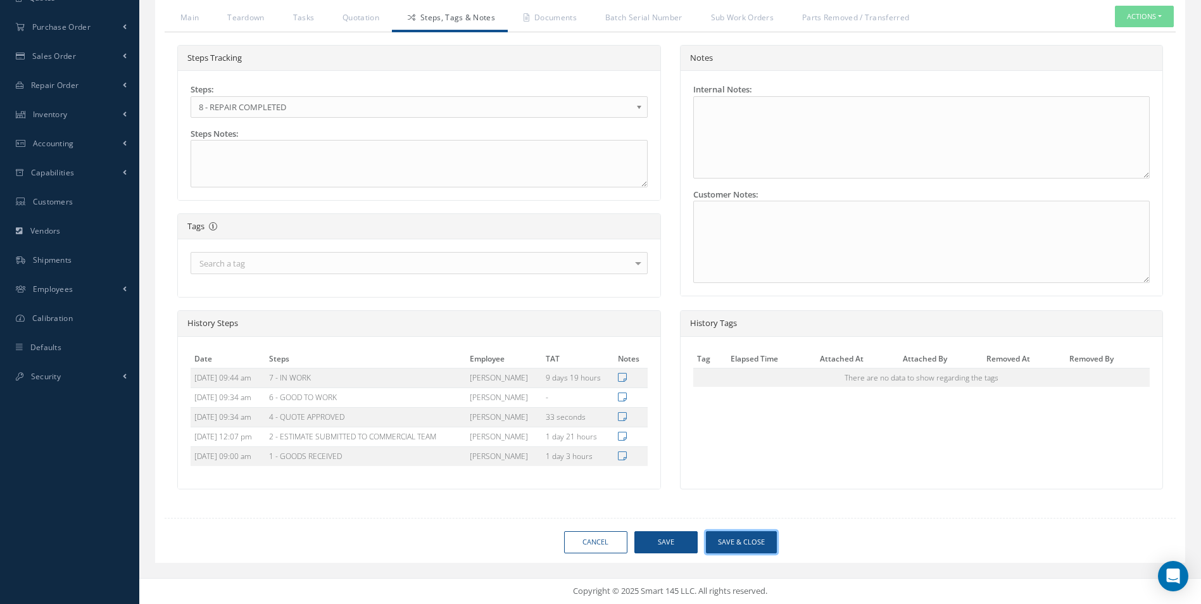
click at [756, 543] on button "Save & Close" at bounding box center [741, 542] width 71 height 22
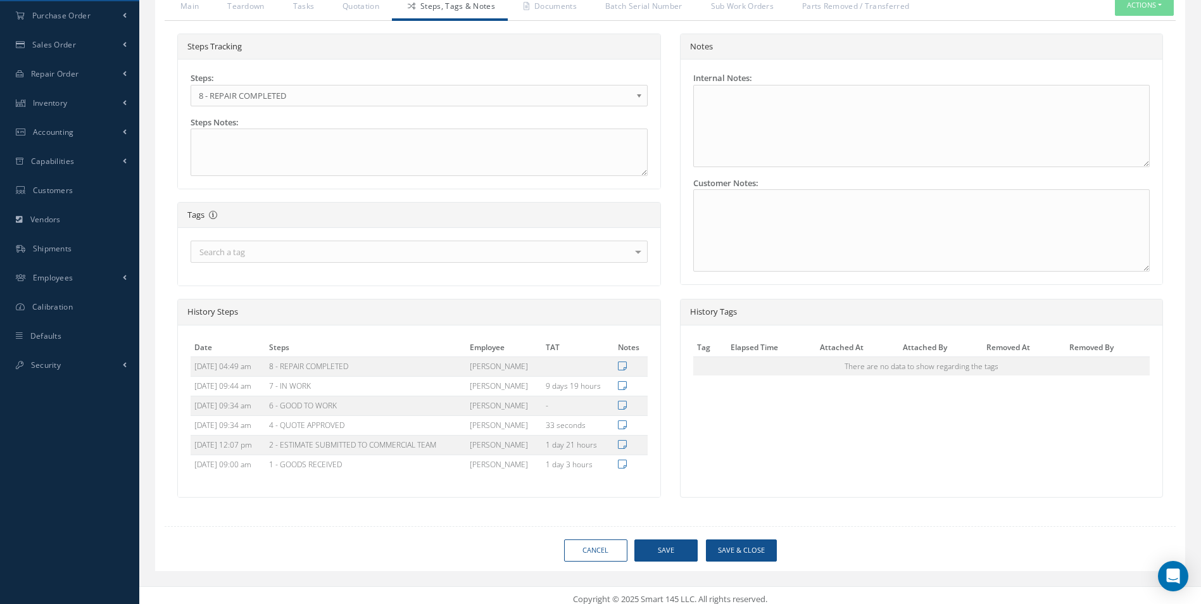
type input "AEROKNOW"
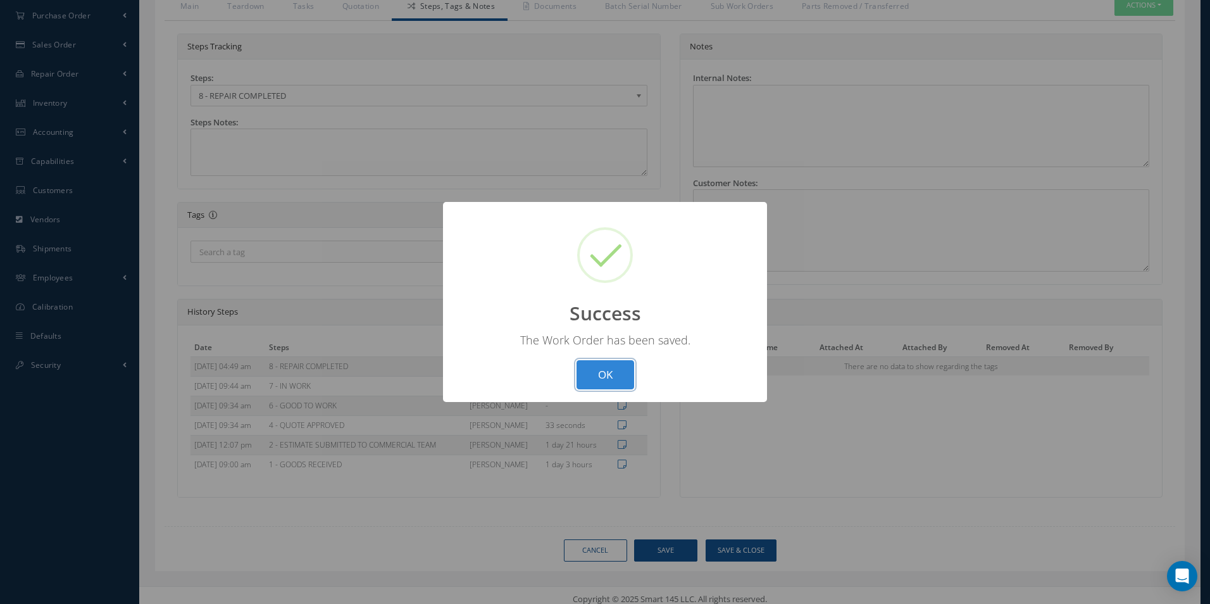
click at [606, 381] on button "OK" at bounding box center [606, 375] width 58 height 30
select select "25"
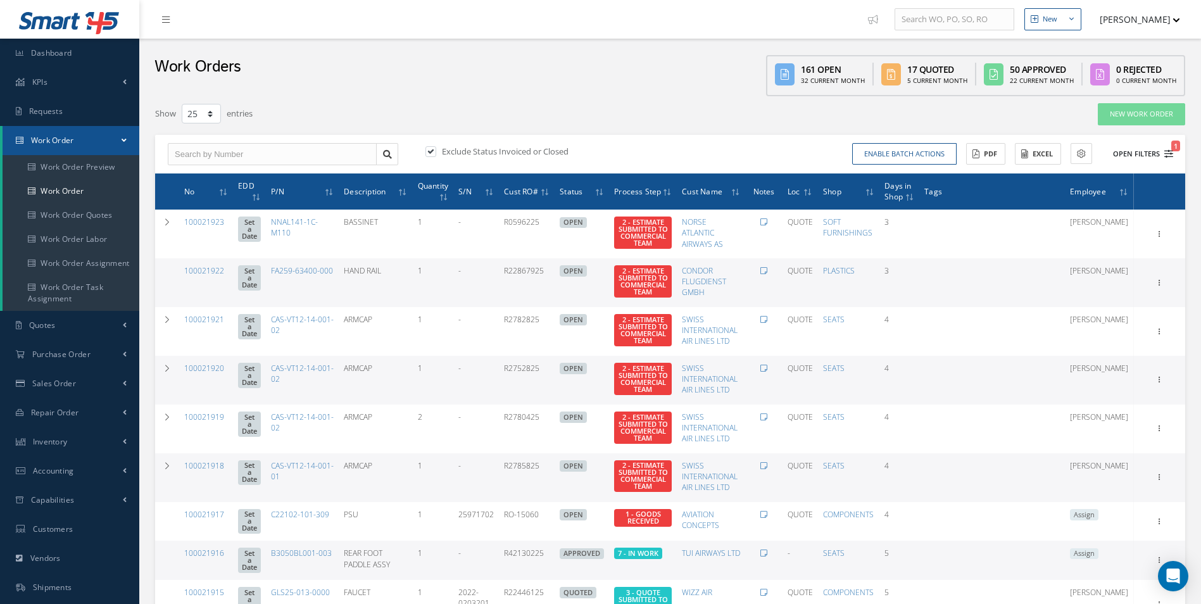
click at [1169, 159] on button "Open Filters 1" at bounding box center [1137, 154] width 72 height 21
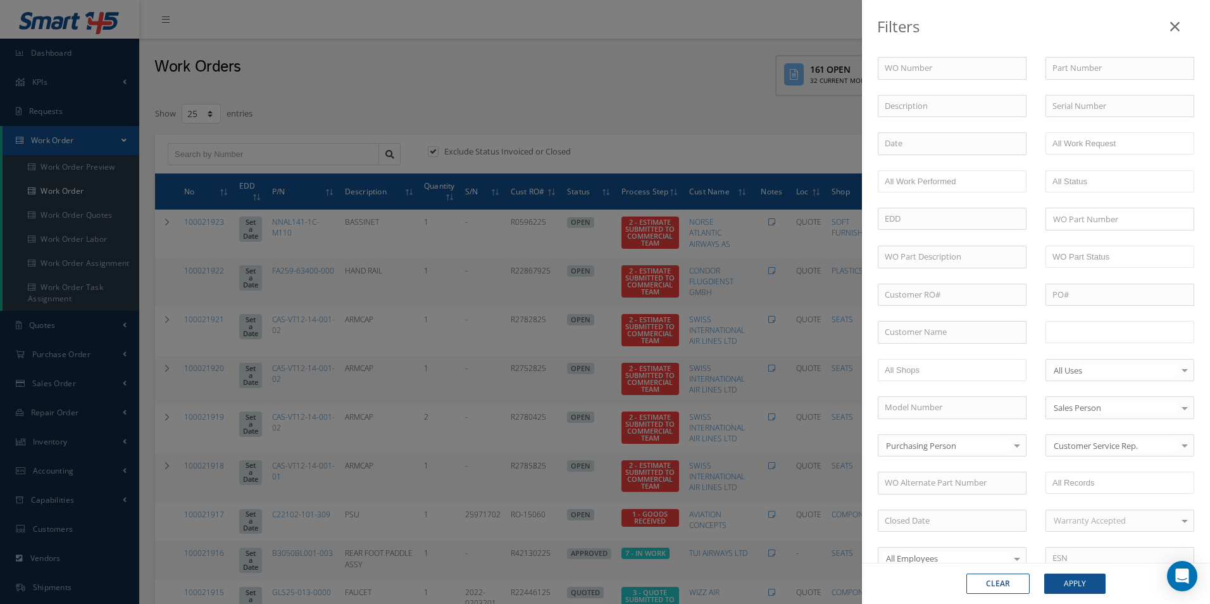
click at [1117, 333] on input "text" at bounding box center [1093, 332] width 80 height 16
drag, startPoint x: 1061, startPoint y: 582, endPoint x: 1064, endPoint y: 574, distance: 8.6
click at [1061, 582] on button "Apply" at bounding box center [1074, 583] width 61 height 20
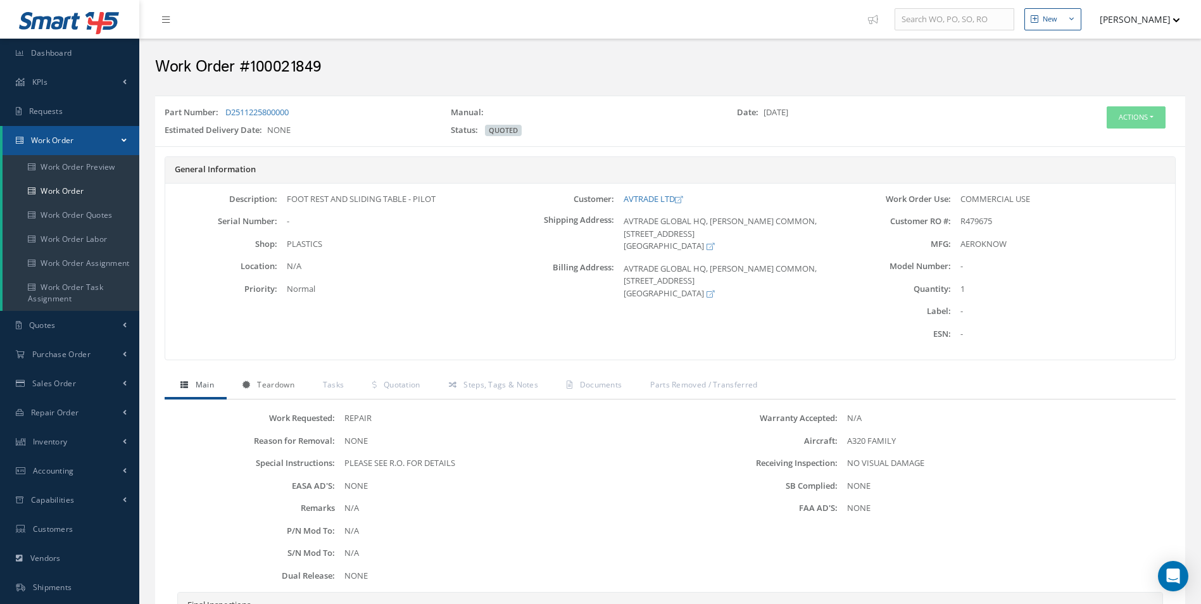
click at [277, 396] on link "Teardown" at bounding box center [267, 386] width 80 height 27
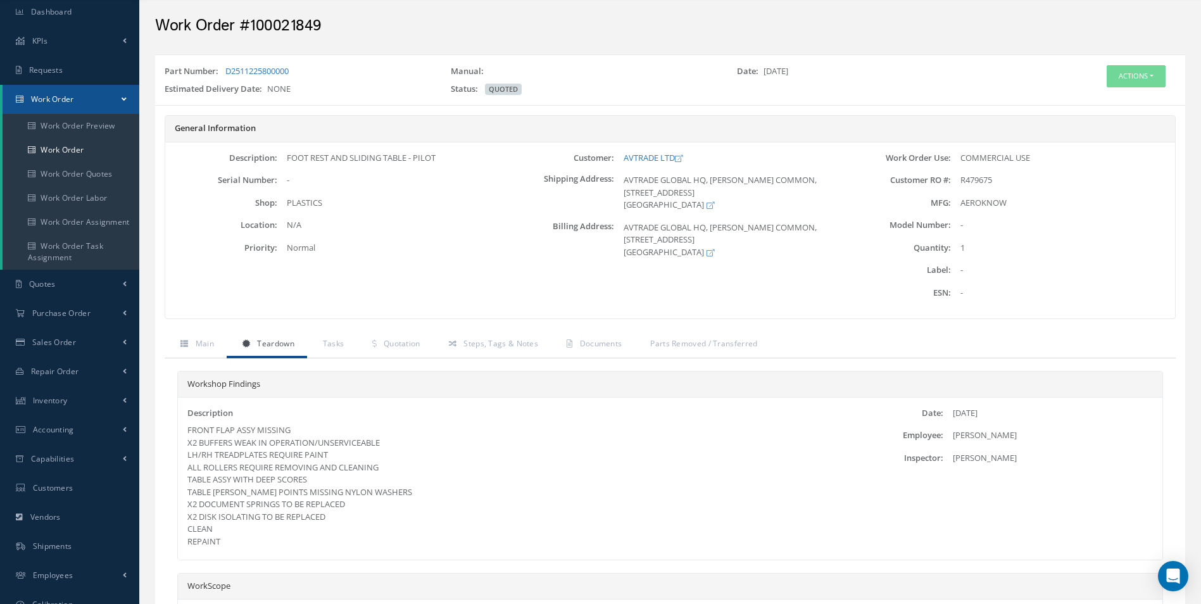
scroll to position [63, 0]
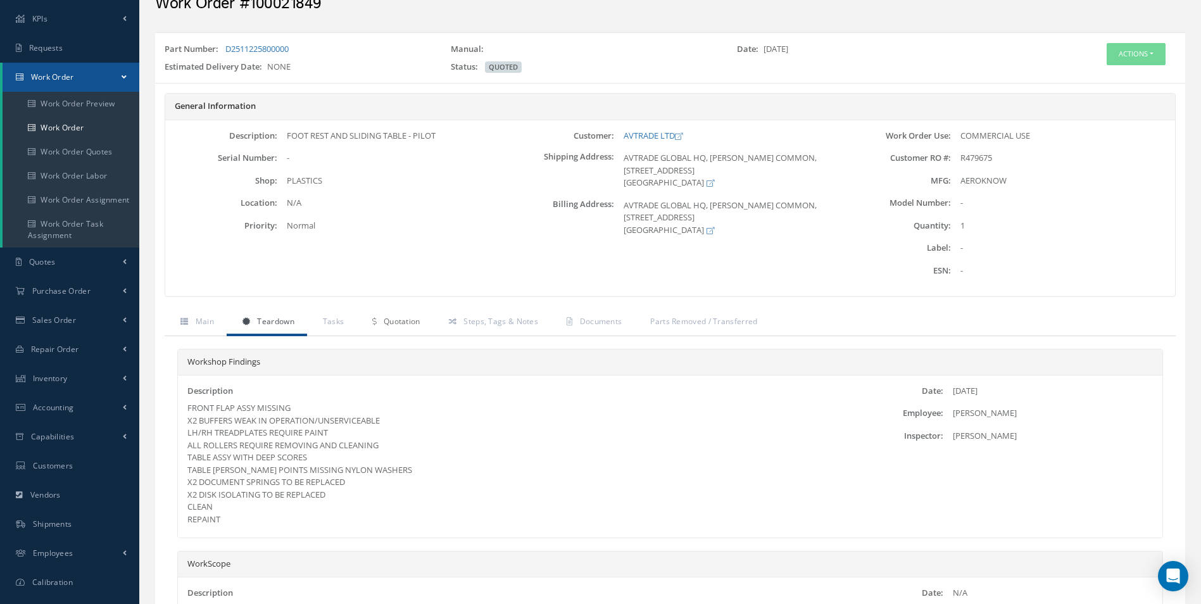
click at [427, 323] on link "Quotation" at bounding box center [394, 322] width 76 height 27
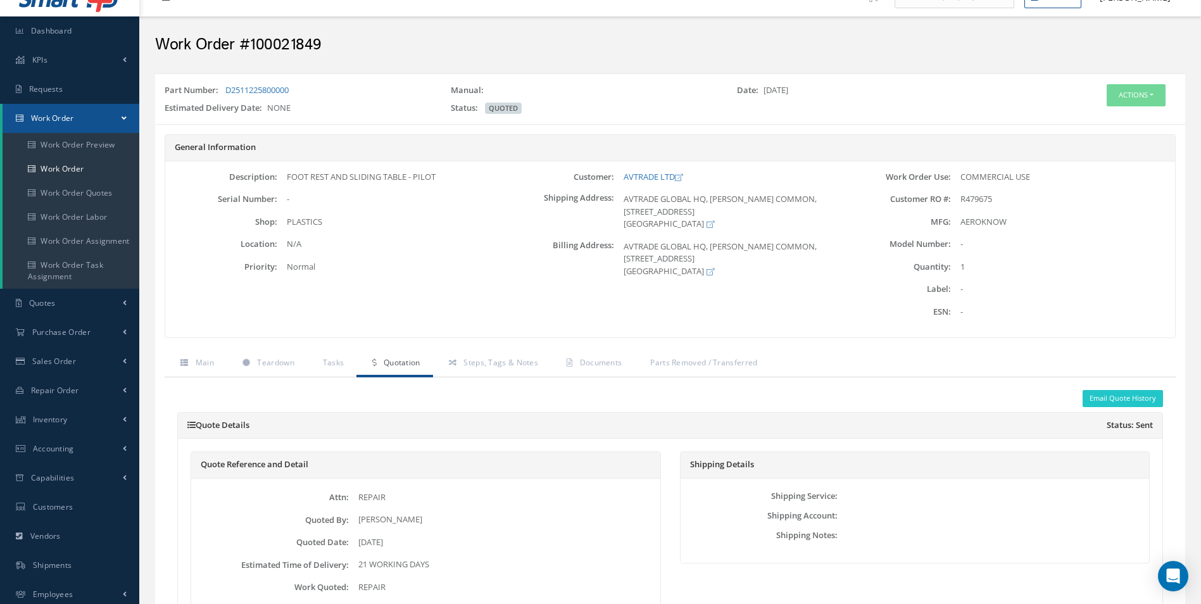
scroll to position [0, 0]
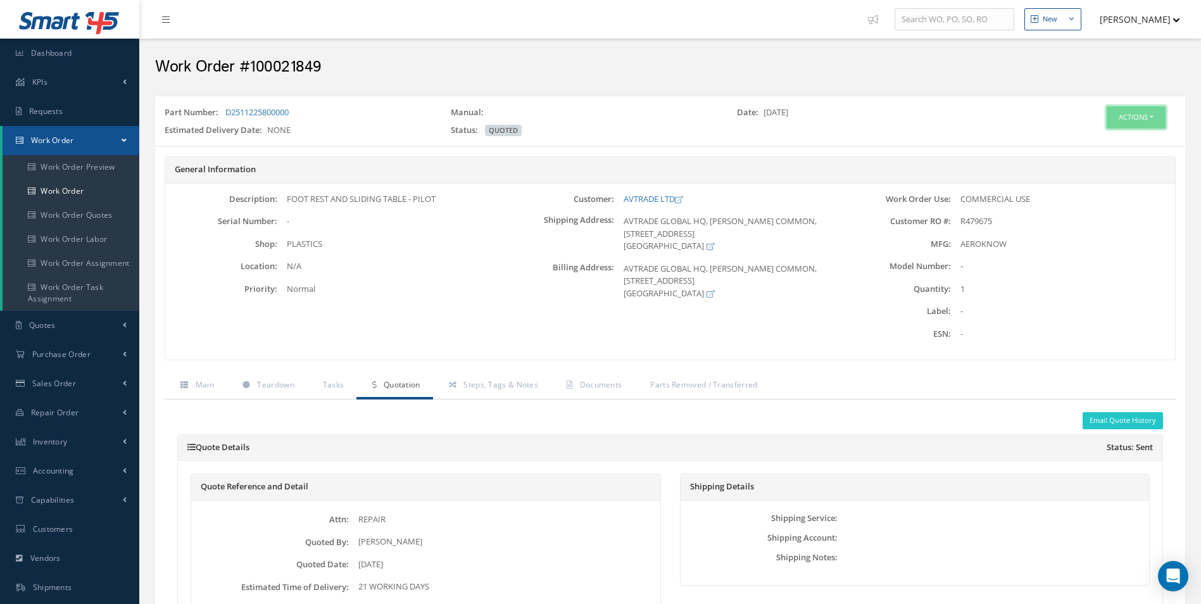
click at [1123, 109] on button "Actions" at bounding box center [1135, 117] width 59 height 22
click at [1082, 140] on icon at bounding box center [1082, 140] width 9 height 7
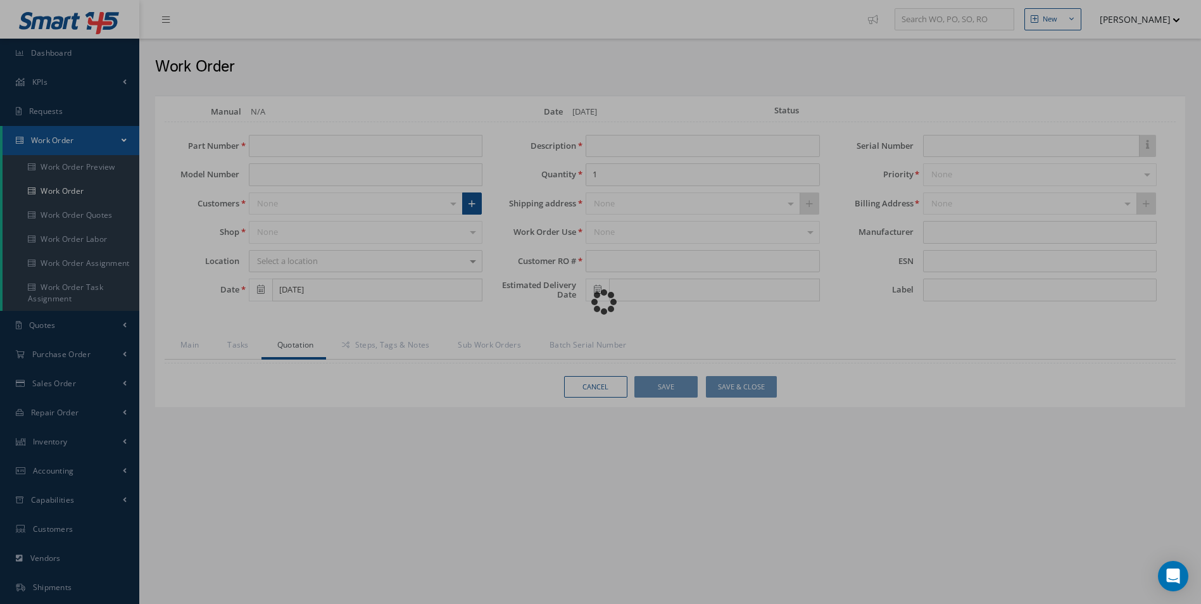
type input "D2511225800000"
type input "[DATE]"
type input "FOOT REST AND SLIDING TABLE - PILOT"
type input "R479675"
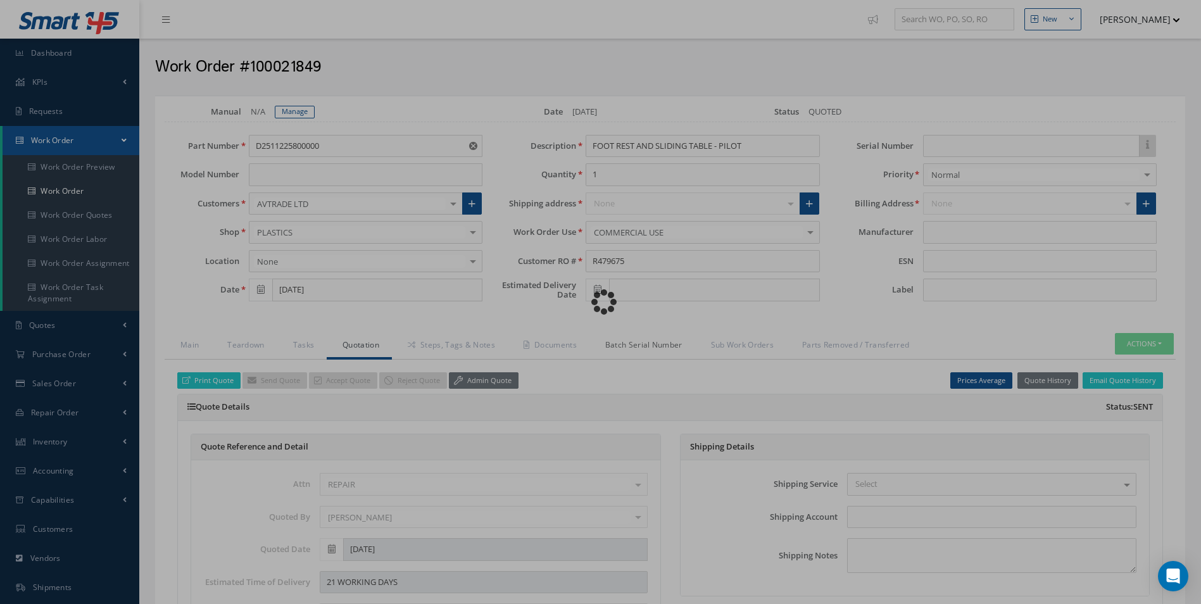
type input "AEROKNOW"
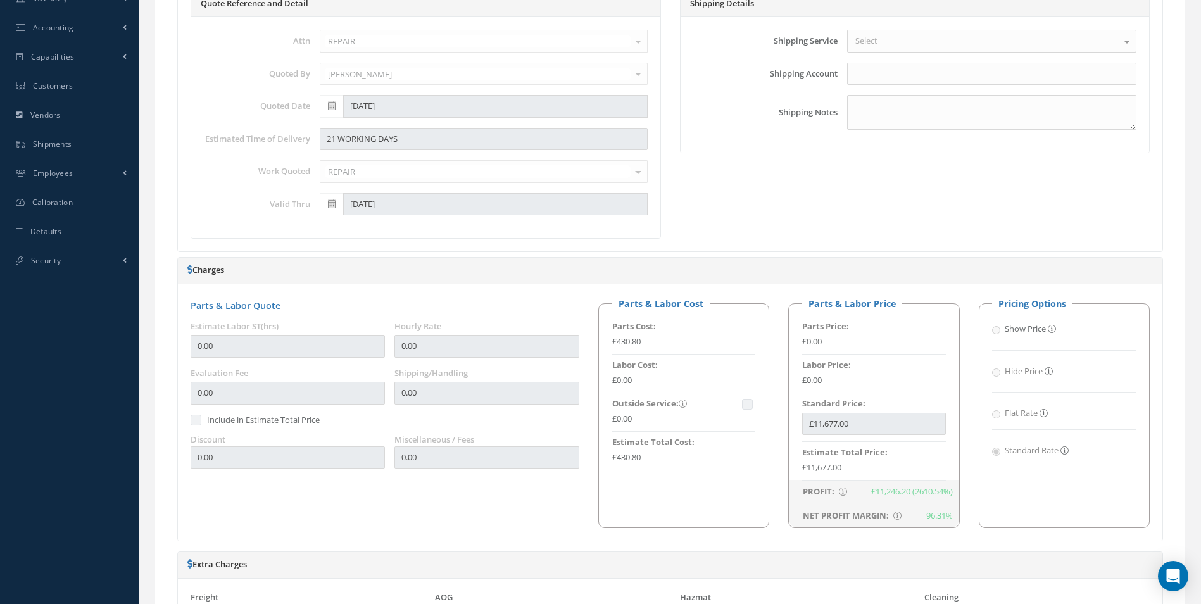
scroll to position [63, 0]
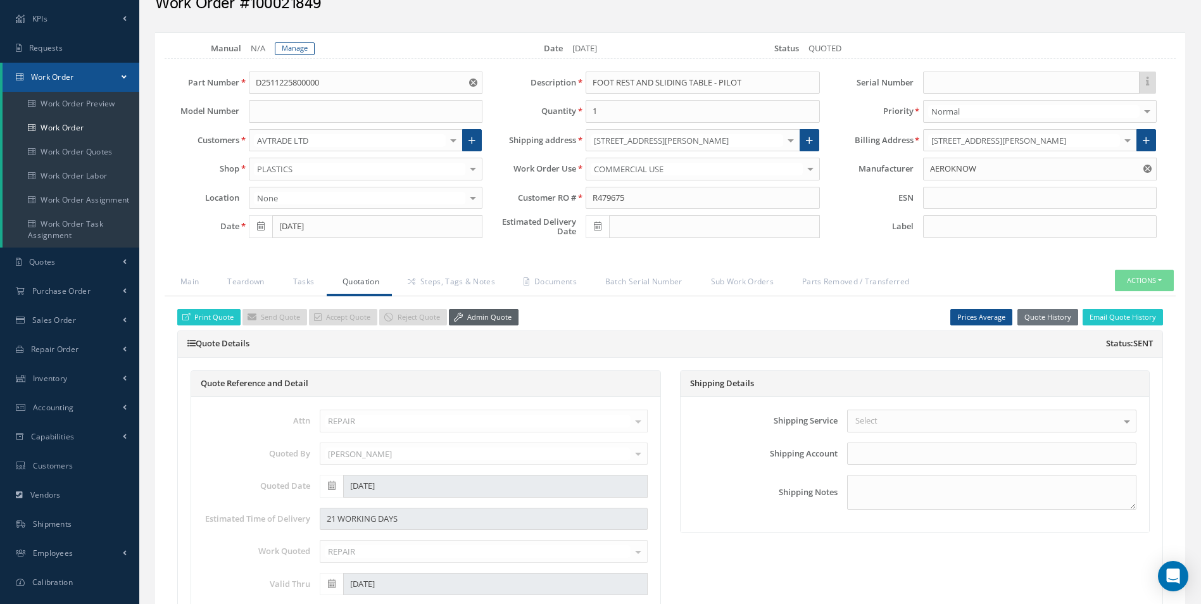
click at [501, 312] on link "Admin Quote" at bounding box center [484, 317] width 70 height 17
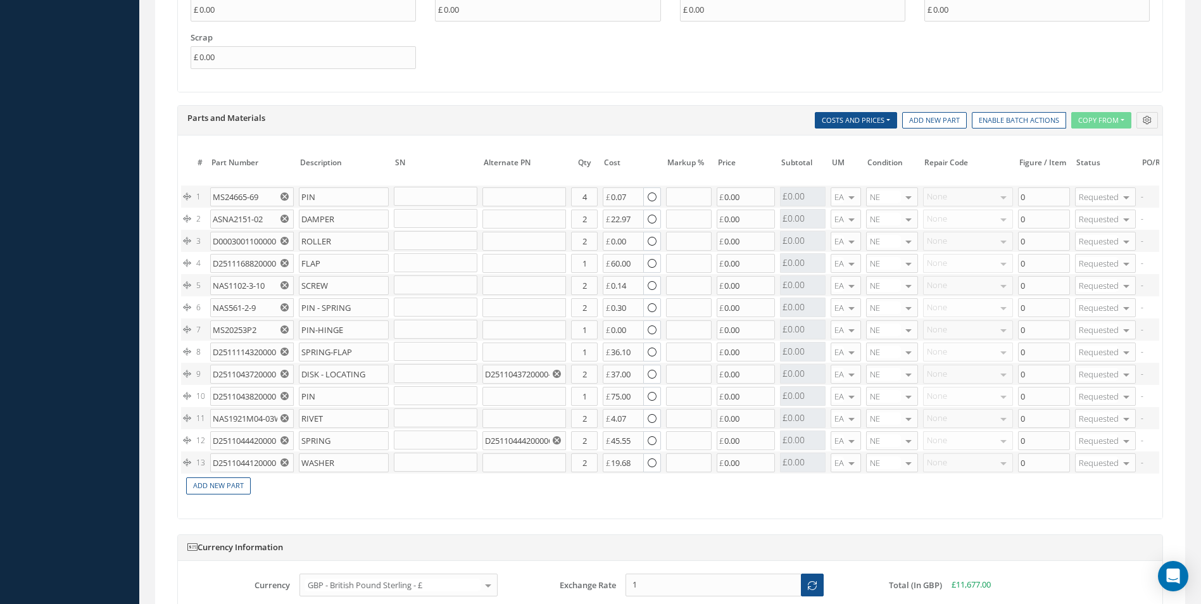
scroll to position [1139, 0]
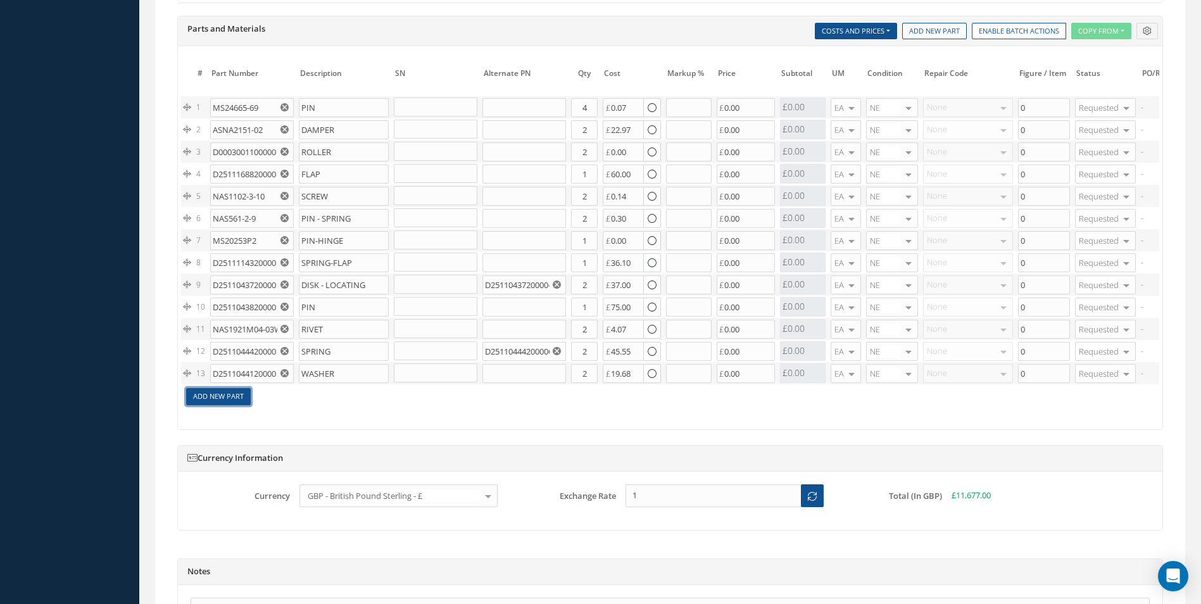
click at [232, 391] on link "Add New Part" at bounding box center [218, 396] width 65 height 17
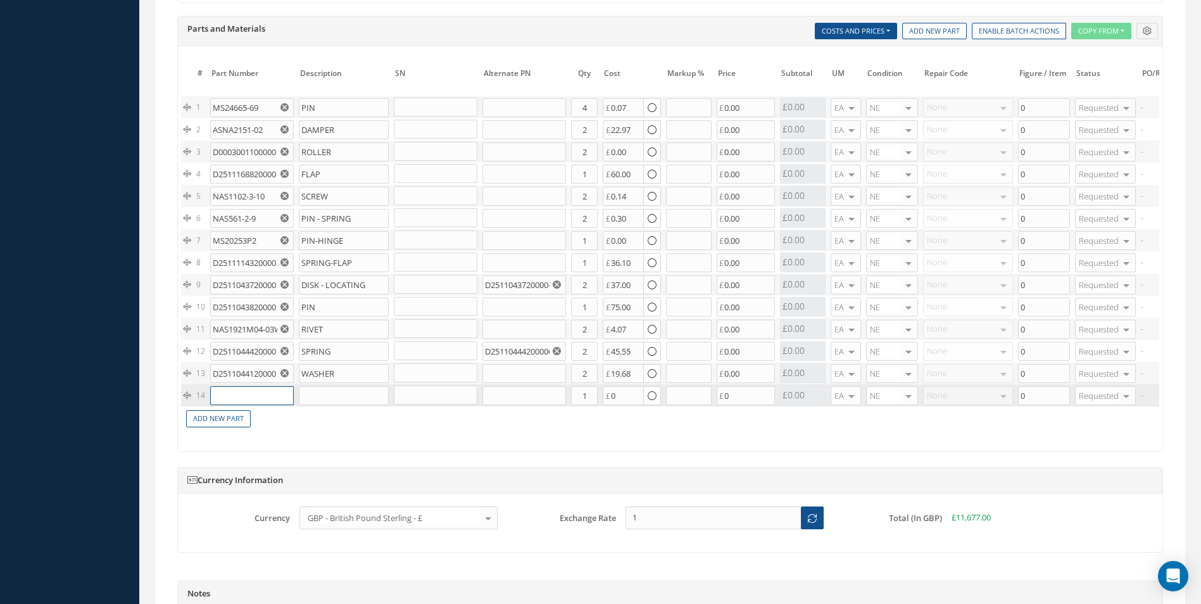
click at [240, 395] on input "text" at bounding box center [252, 395] width 84 height 19
paste input "D2511148900000"
type input "D2511148900000"
click at [258, 418] on span "D2511148900000" at bounding box center [239, 421] width 45 height 22
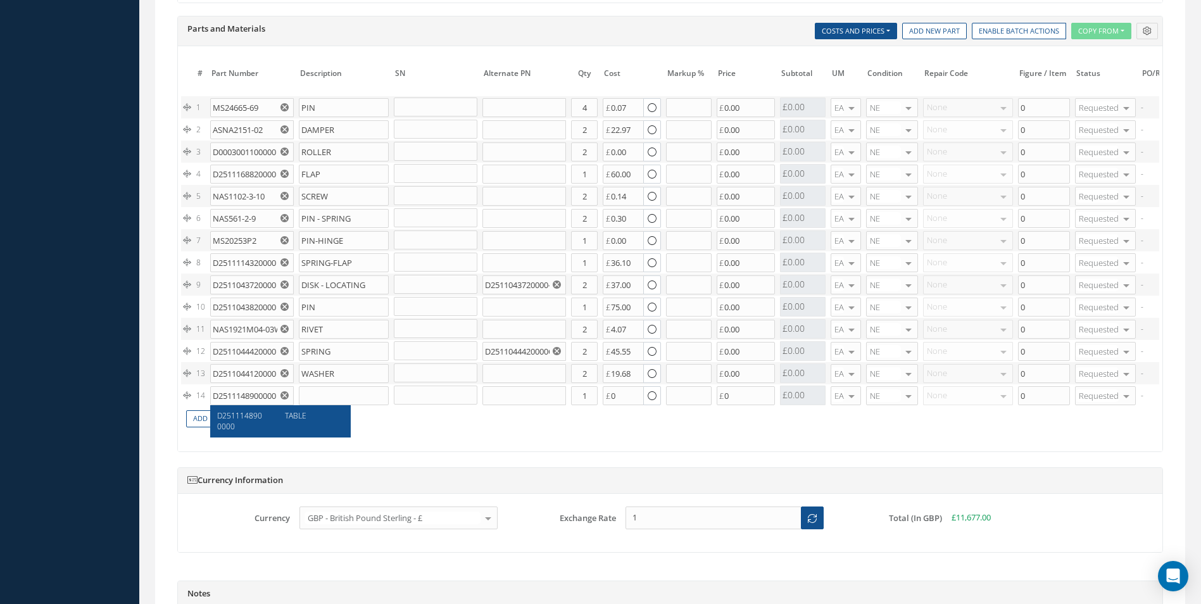
type input "TABLE"
type input "0.00"
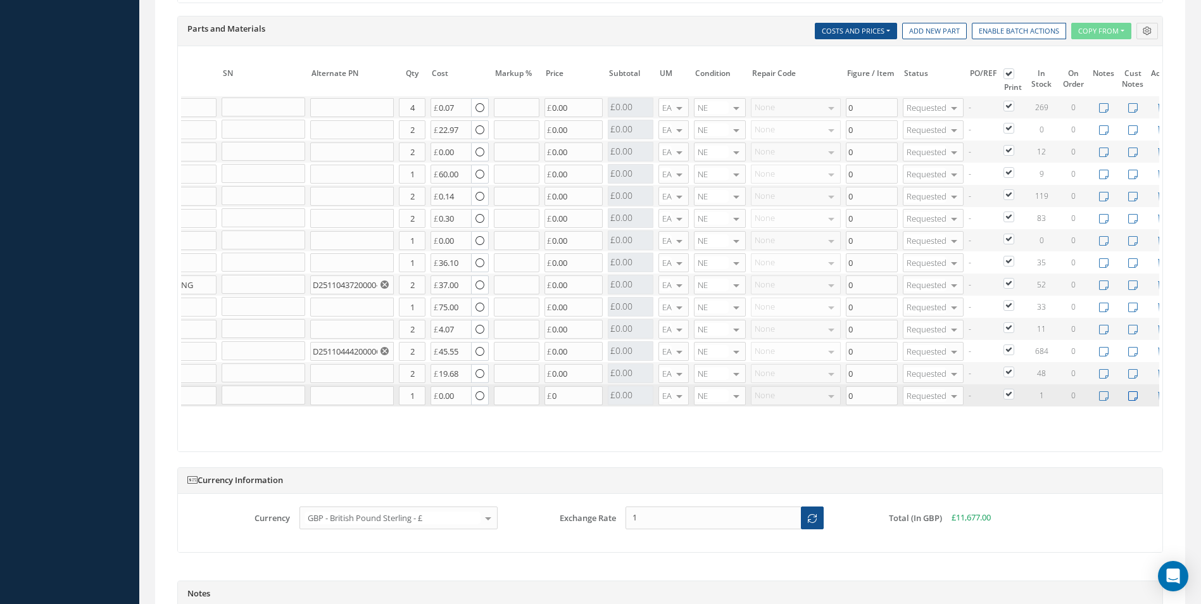
click at [1130, 396] on icon at bounding box center [1132, 396] width 9 height 11
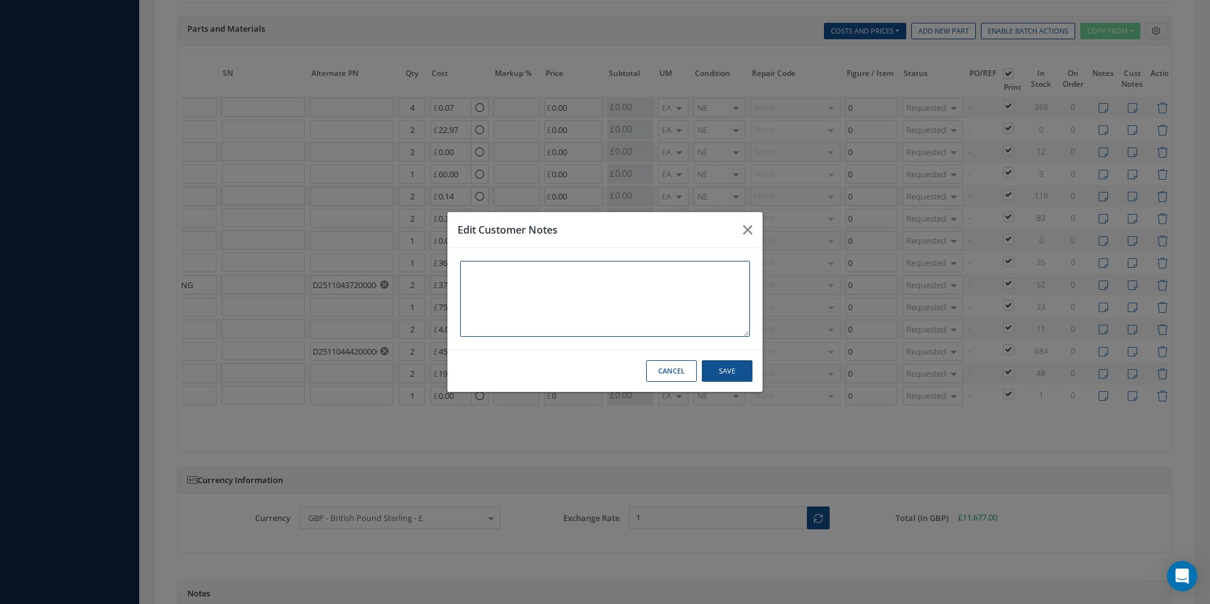
click at [467, 313] on textarea at bounding box center [605, 299] width 290 height 76
type textarea "SATTO REPAIR"
click at [734, 377] on button "Save" at bounding box center [727, 371] width 51 height 22
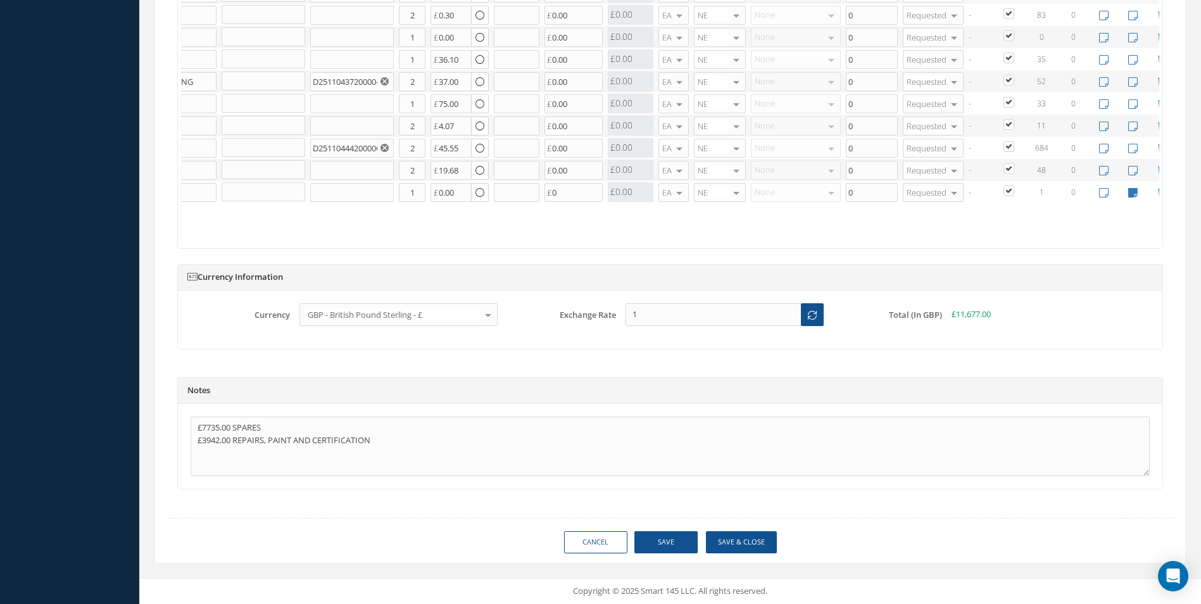
scroll to position [1352, 0]
click at [756, 534] on button "Save & Close" at bounding box center [741, 542] width 71 height 22
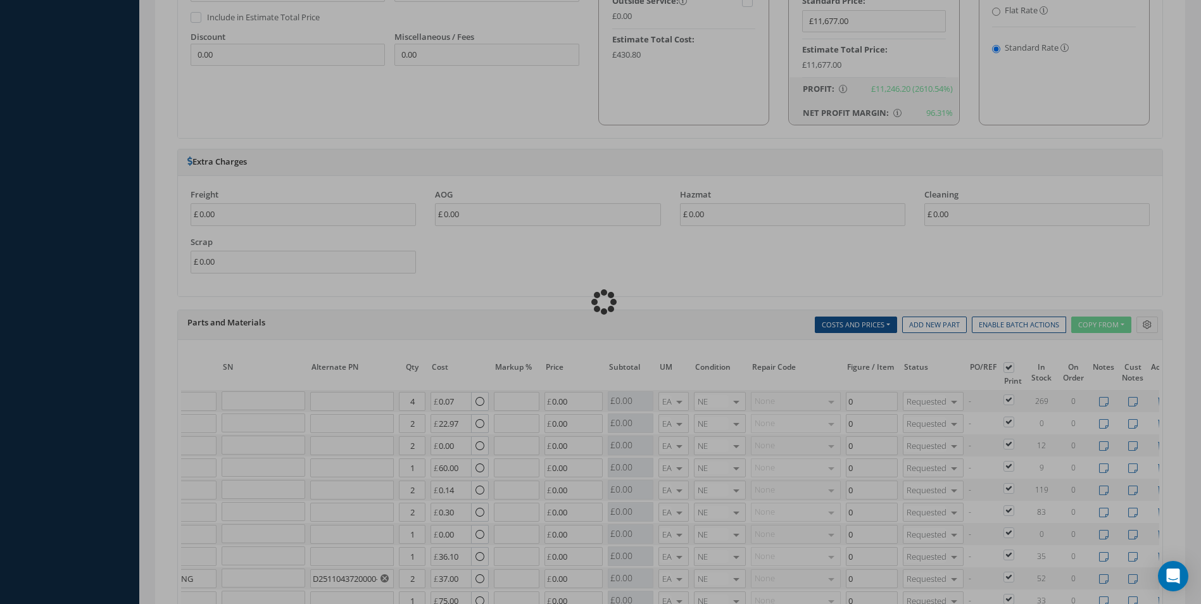
checkbox input "true"
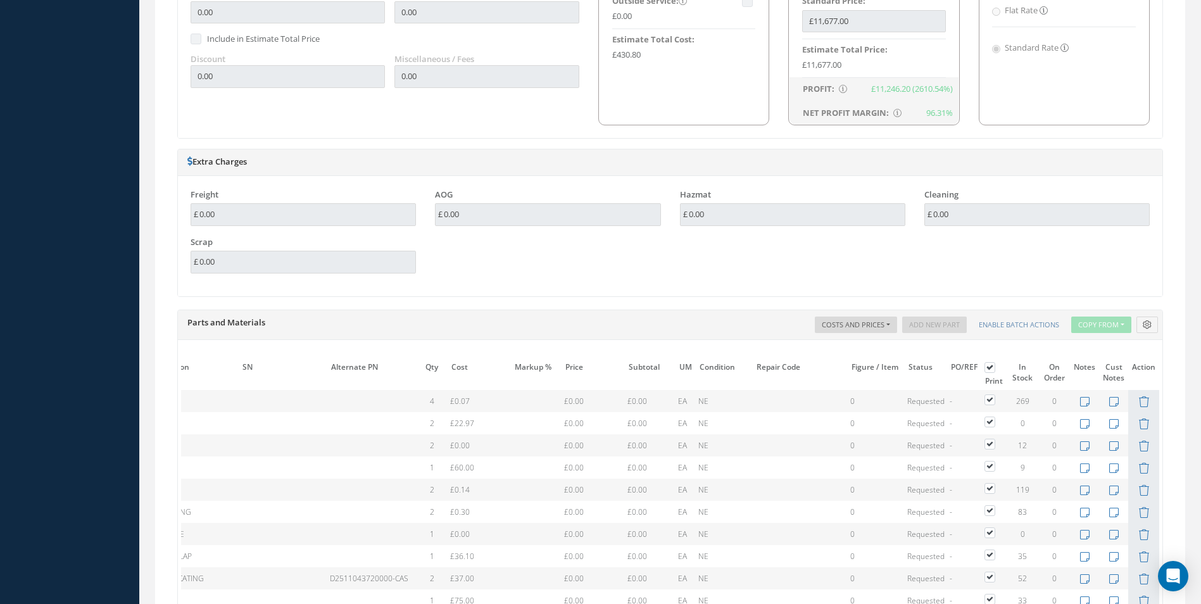
scroll to position [868, 0]
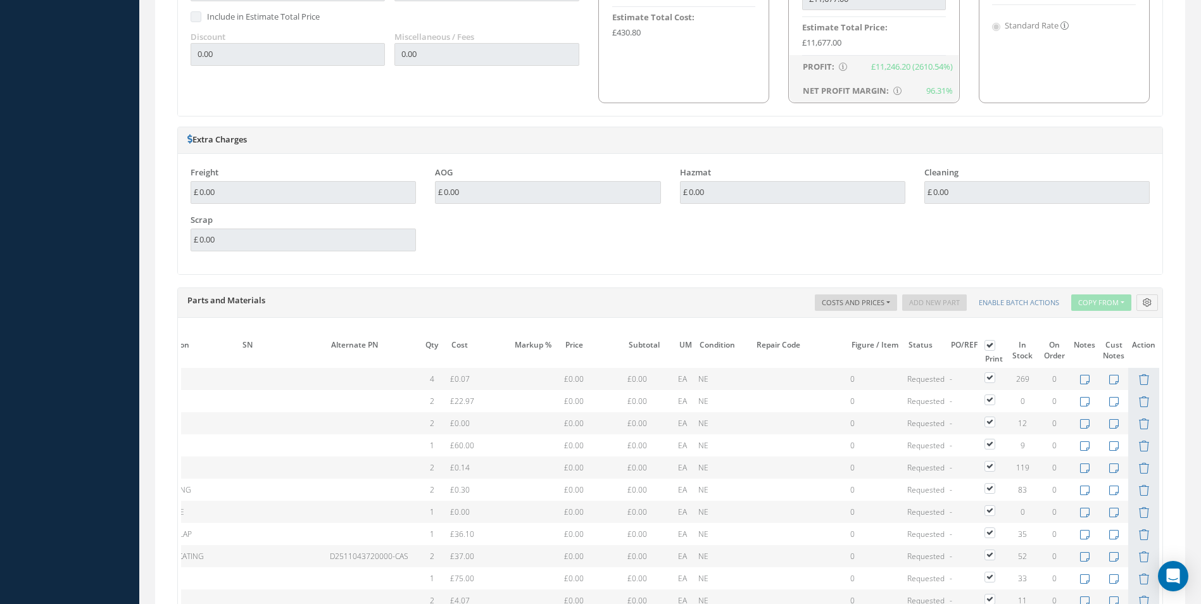
type input "AEROKNOW"
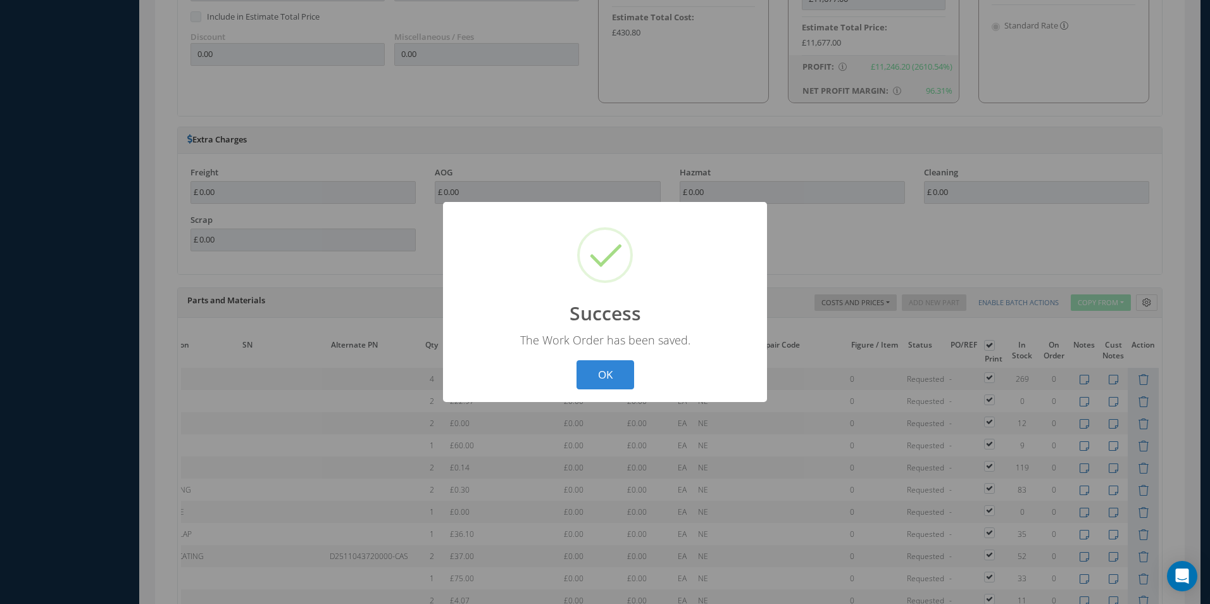
scroll to position [0, 130]
click at [609, 366] on button "OK" at bounding box center [606, 375] width 58 height 30
select select "25"
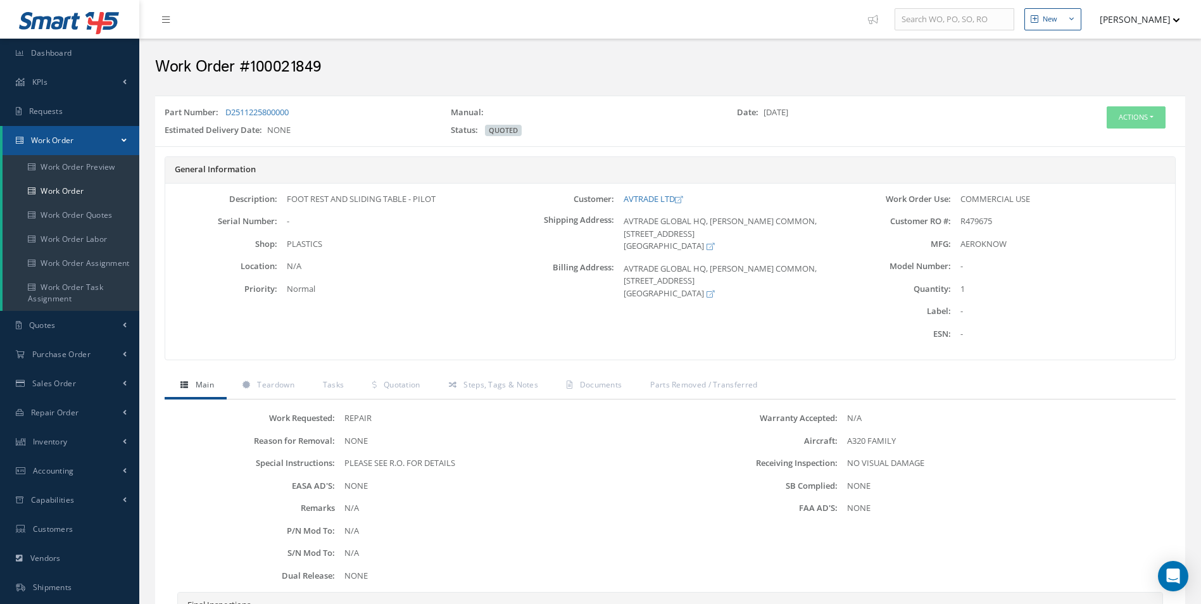
click at [1166, 120] on div "Actions Edit Invoicing Close Part Issue Send By Email Print-Outs Receiving Insp…" at bounding box center [1099, 123] width 172 height 35
click at [1147, 125] on button "Actions" at bounding box center [1135, 117] width 59 height 22
click at [1110, 142] on link "Edit" at bounding box center [1116, 141] width 101 height 17
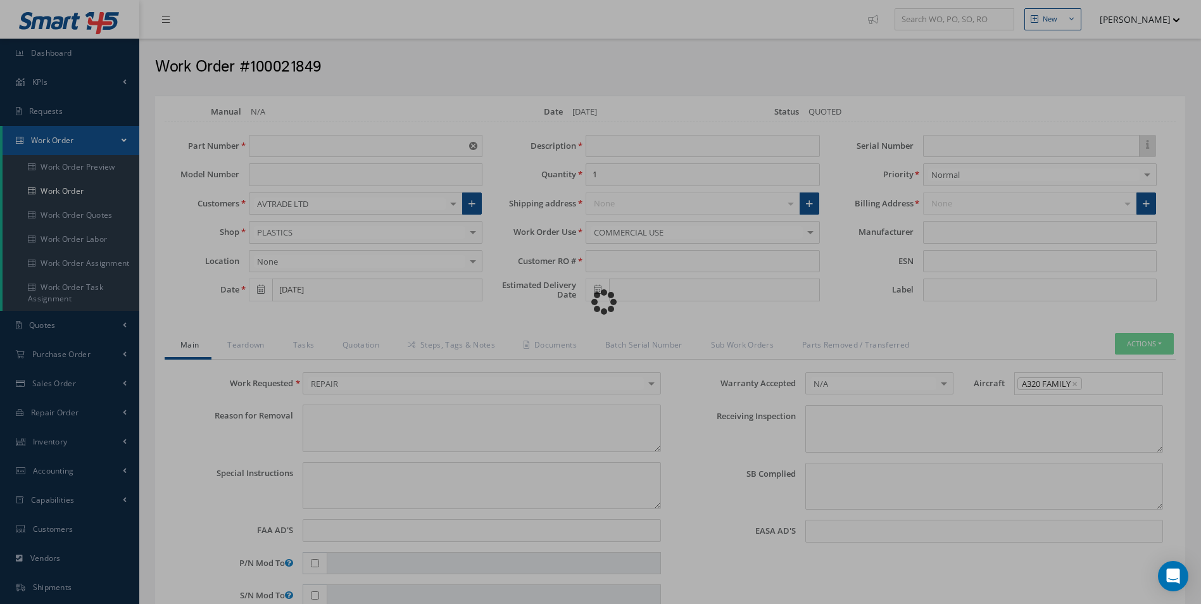
type input "D2511225800000"
type input "[DATE]"
type input "FOOT REST AND SLIDING TABLE - PILOT"
type input "R479675"
type textarea "NONE"
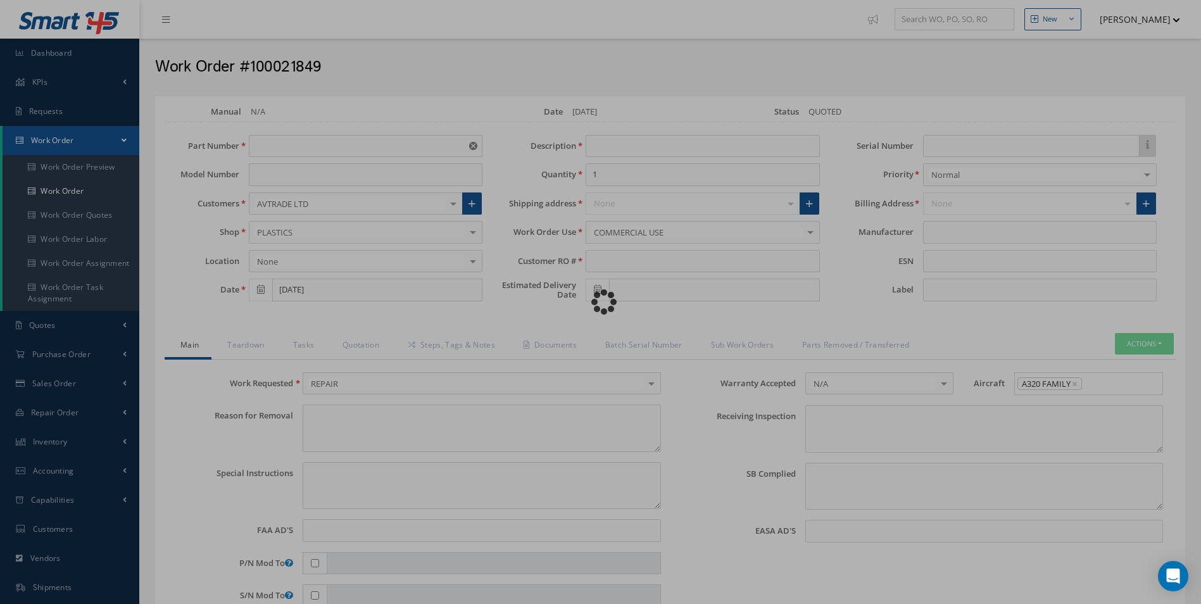
type textarea "PLEASE SEE R.O. FOR DETAILS"
type input "NONE"
type textarea "NO VISUAL DAMAGE"
type textarea "NONE"
type input "NONE"
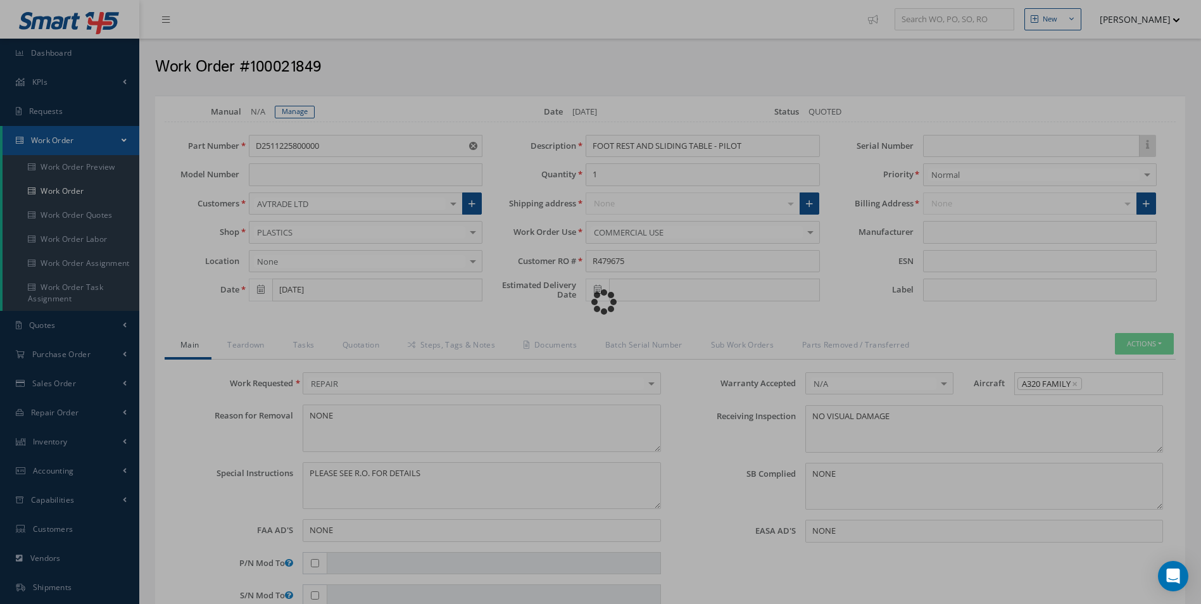
type input "AEROKNOW"
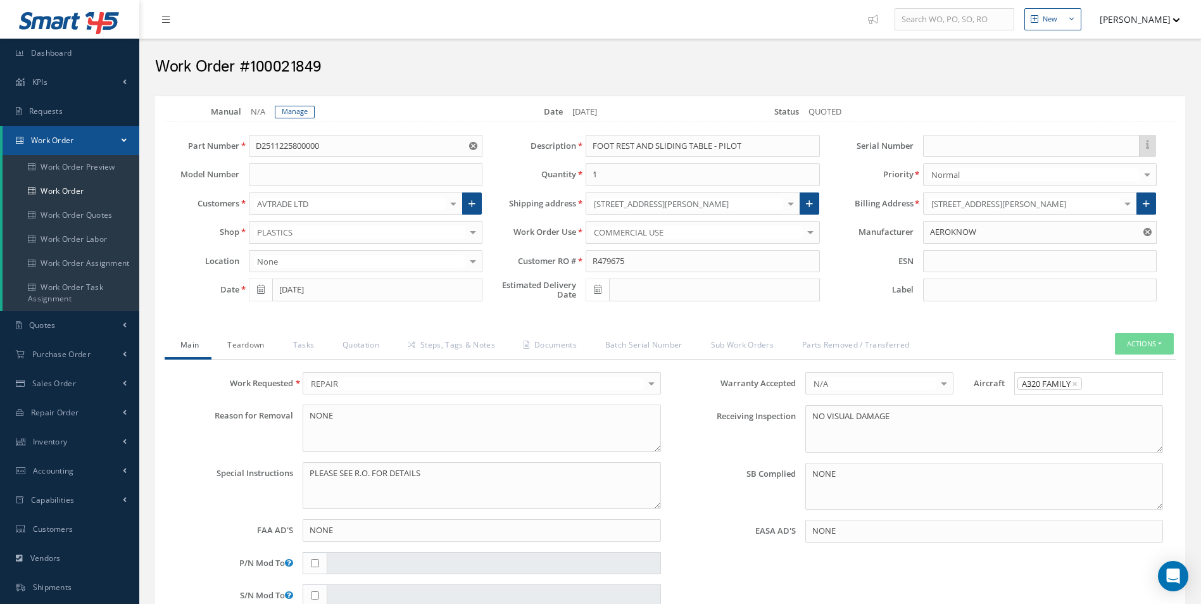
click at [229, 351] on link "Teardown" at bounding box center [243, 346] width 65 height 27
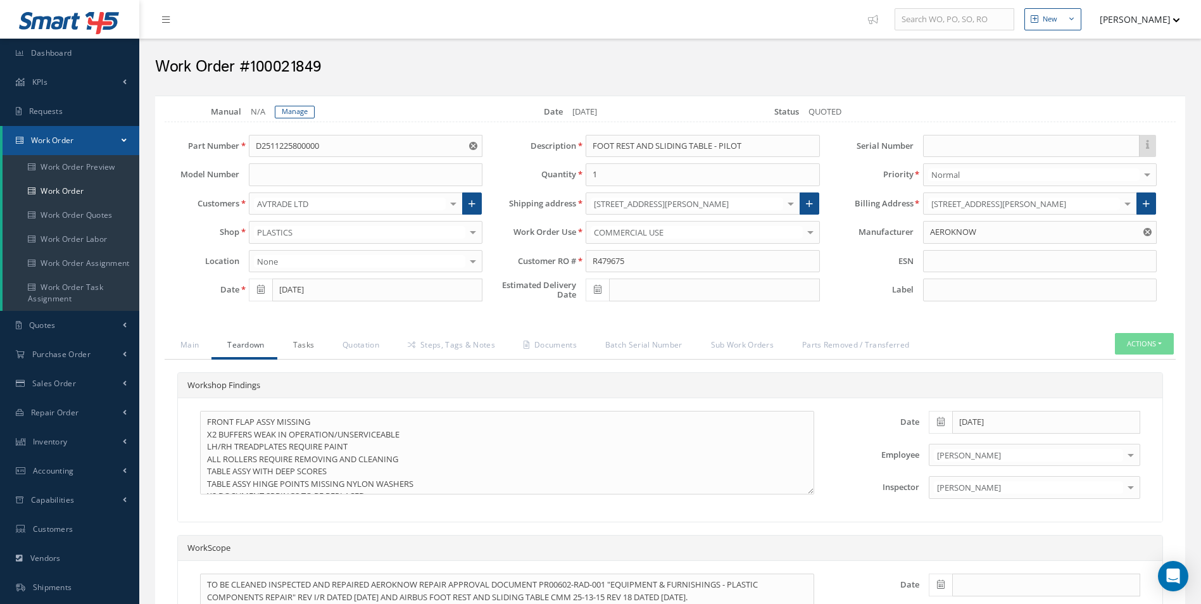
click at [297, 347] on link "Tasks" at bounding box center [302, 346] width 50 height 27
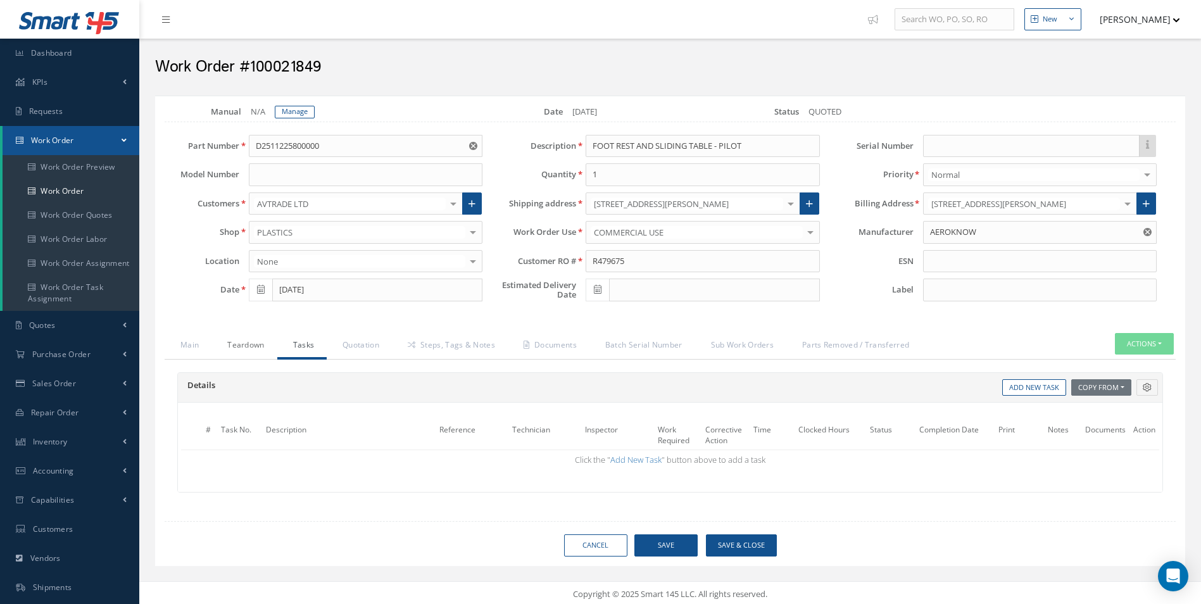
click at [254, 349] on link "Teardown" at bounding box center [243, 346] width 65 height 27
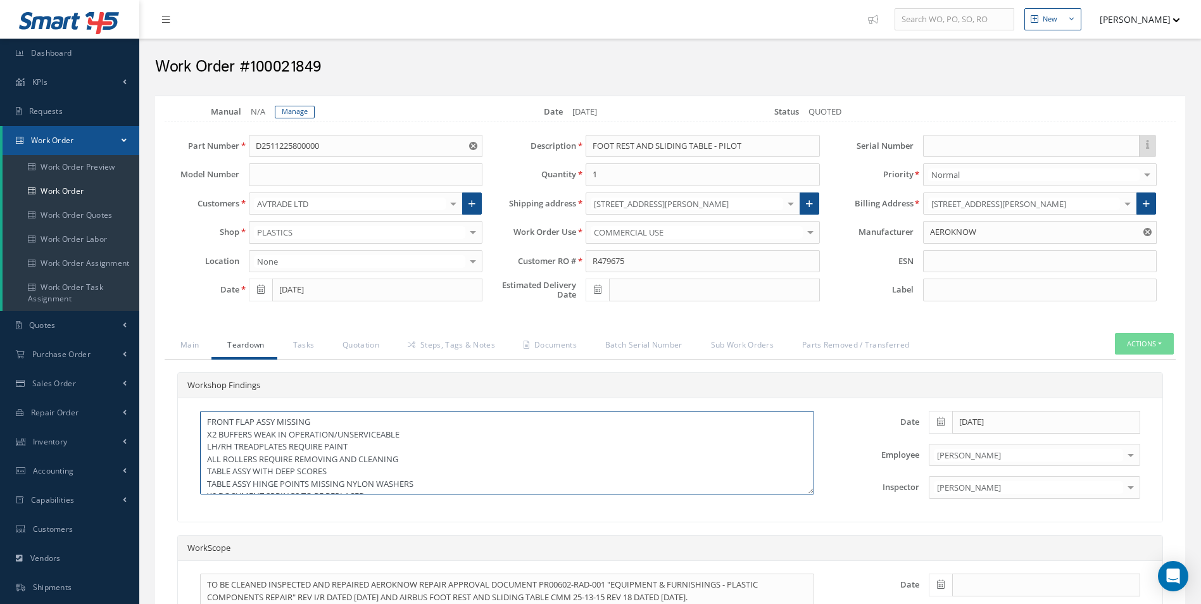
click at [207, 420] on textarea "FRONT FLAP ASSY MISSING X2 BUFFERS WEAK IN OPERATION/UNSERVICEABLE LH/RH TREADP…" at bounding box center [507, 453] width 614 height 84
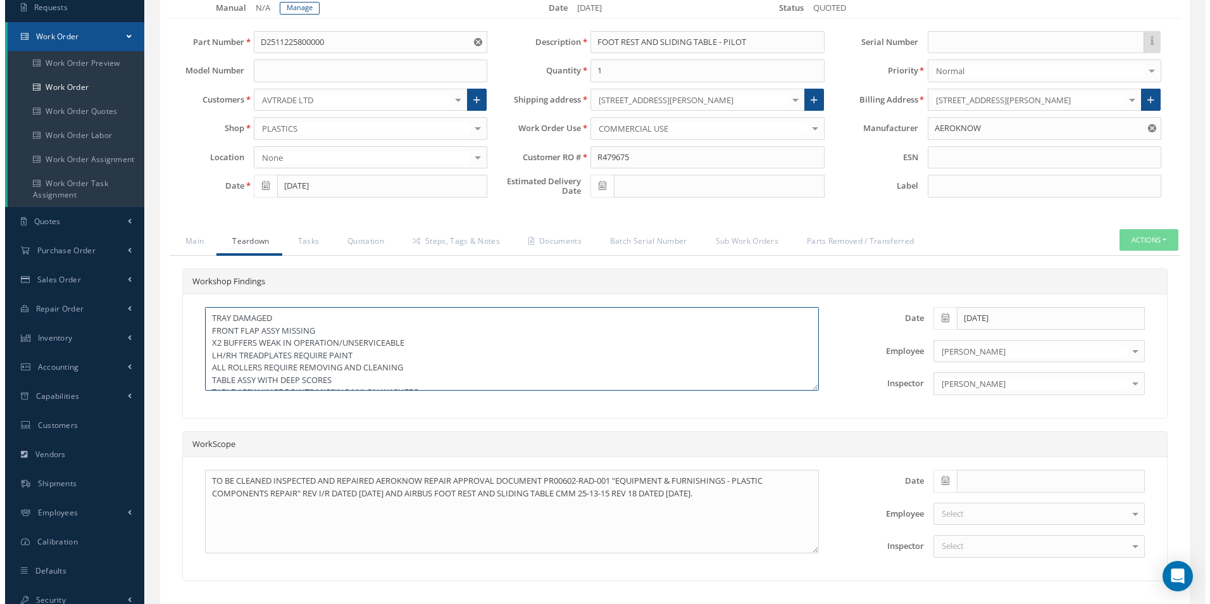
scroll to position [195, 0]
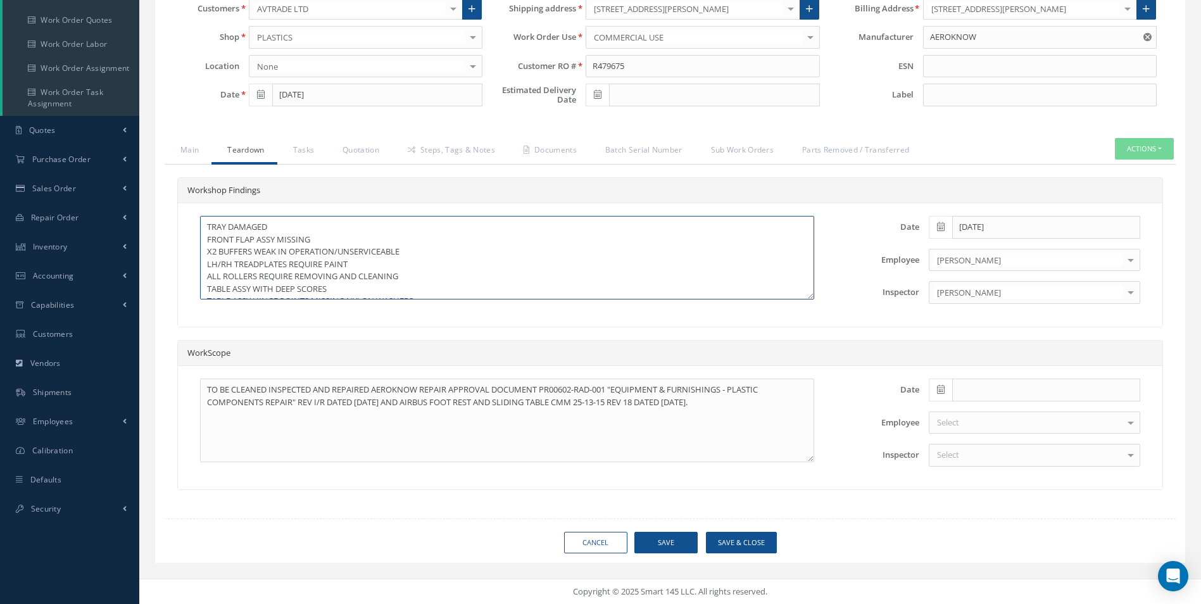
type textarea "TRAY DAMAGED FRONT FLAP ASSY MISSING X2 BUFFERS WEAK IN OPERATION/UNSERVICEABLE…"
click at [732, 542] on button "Save & Close" at bounding box center [741, 543] width 71 height 22
type input "AEROKNOW"
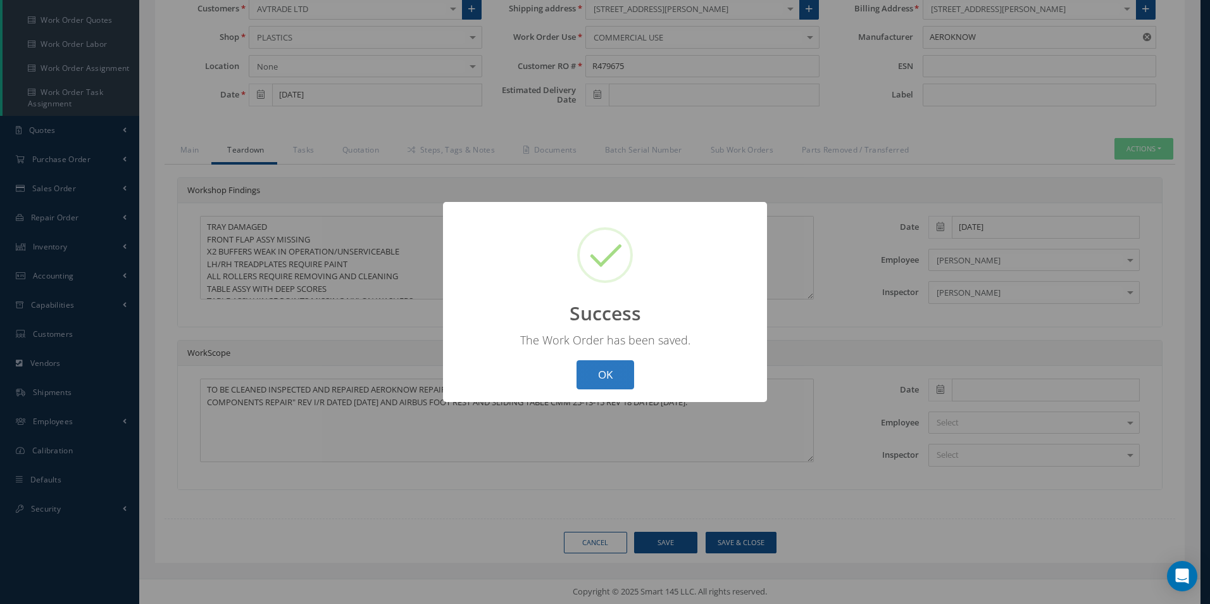
click at [611, 373] on button "OK" at bounding box center [606, 375] width 58 height 30
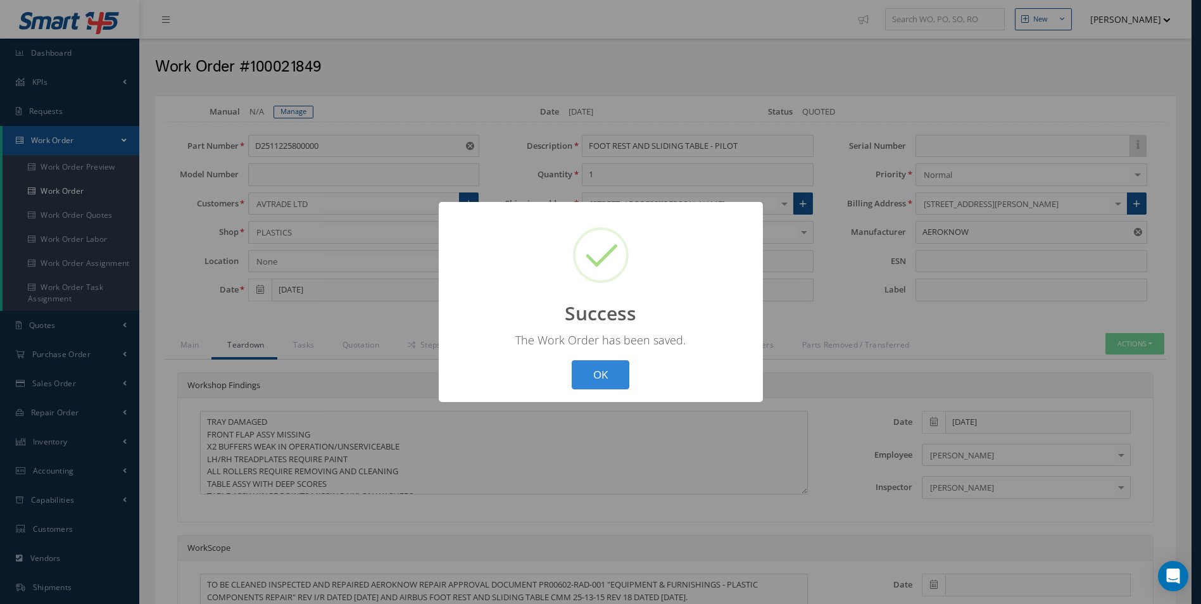
select select "25"
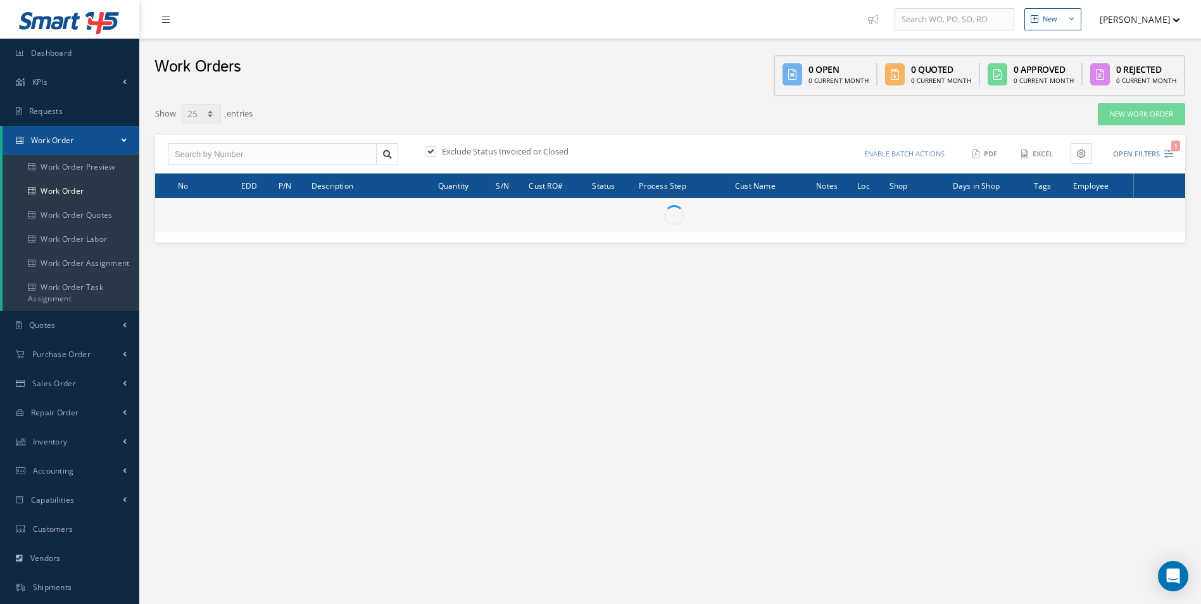
select select "25"
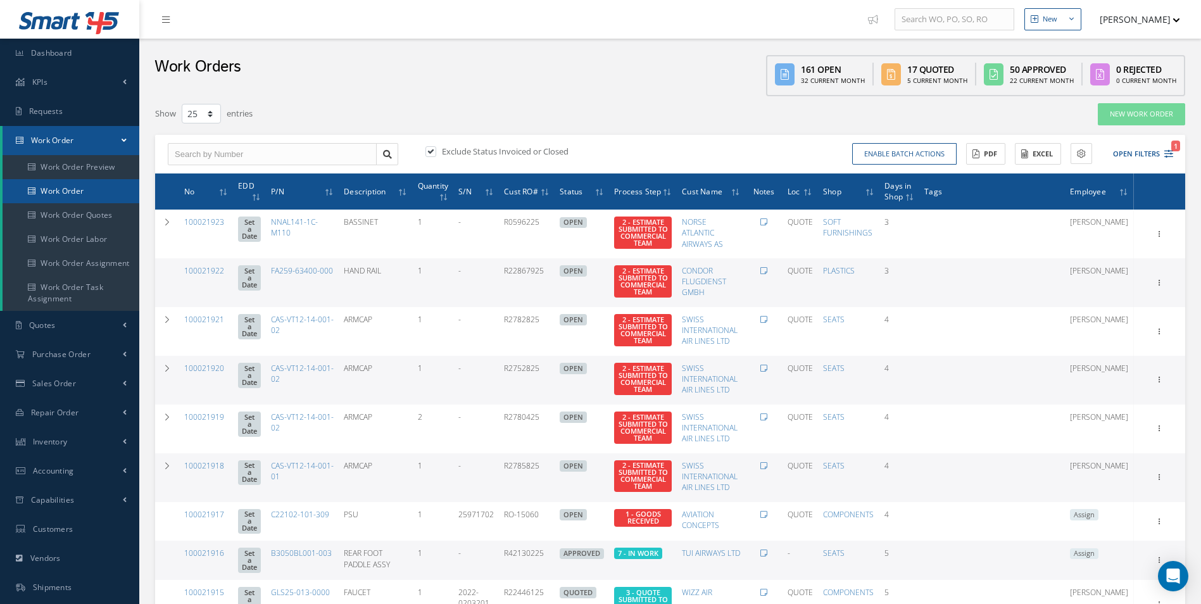
click at [80, 185] on link "Work Order" at bounding box center [71, 191] width 137 height 24
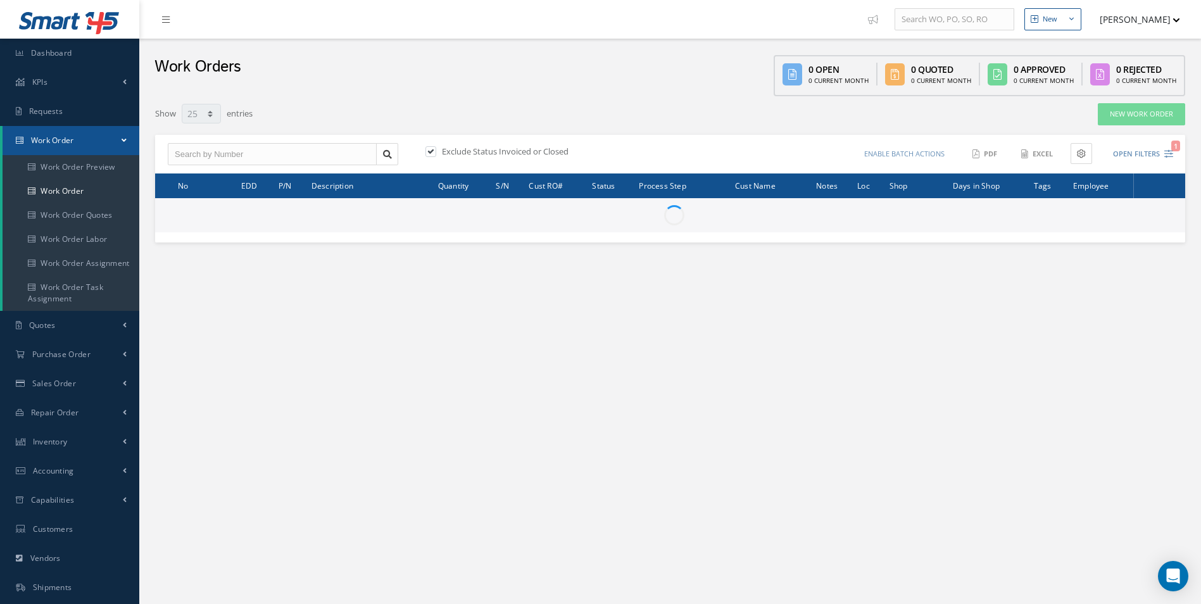
select select "25"
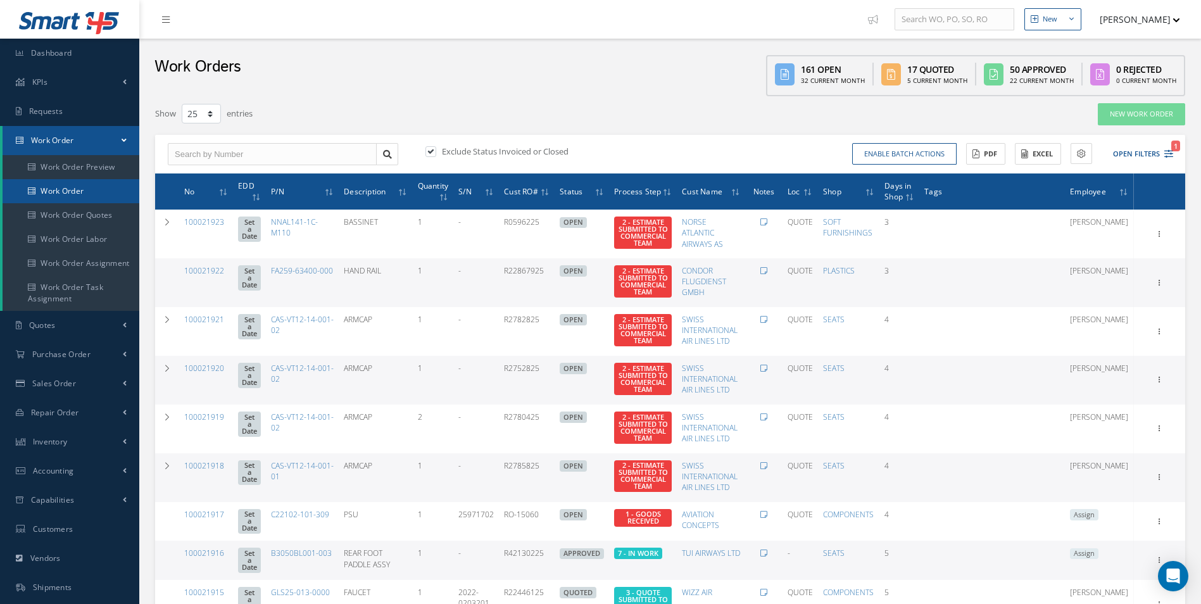
click at [93, 191] on link "Work Order" at bounding box center [71, 191] width 137 height 24
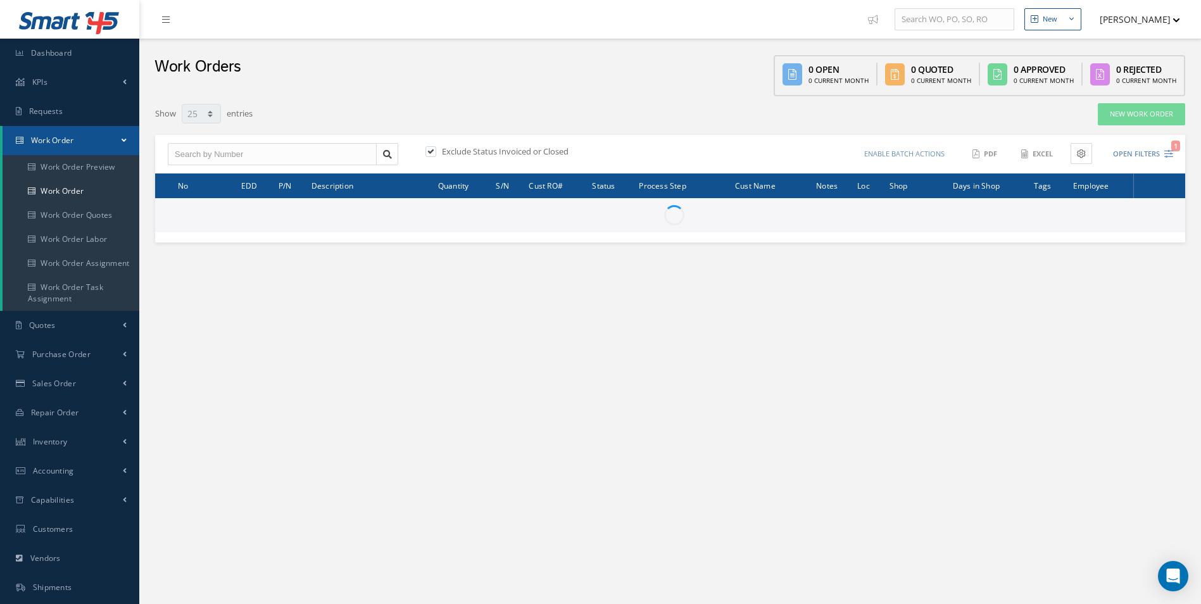
select select "25"
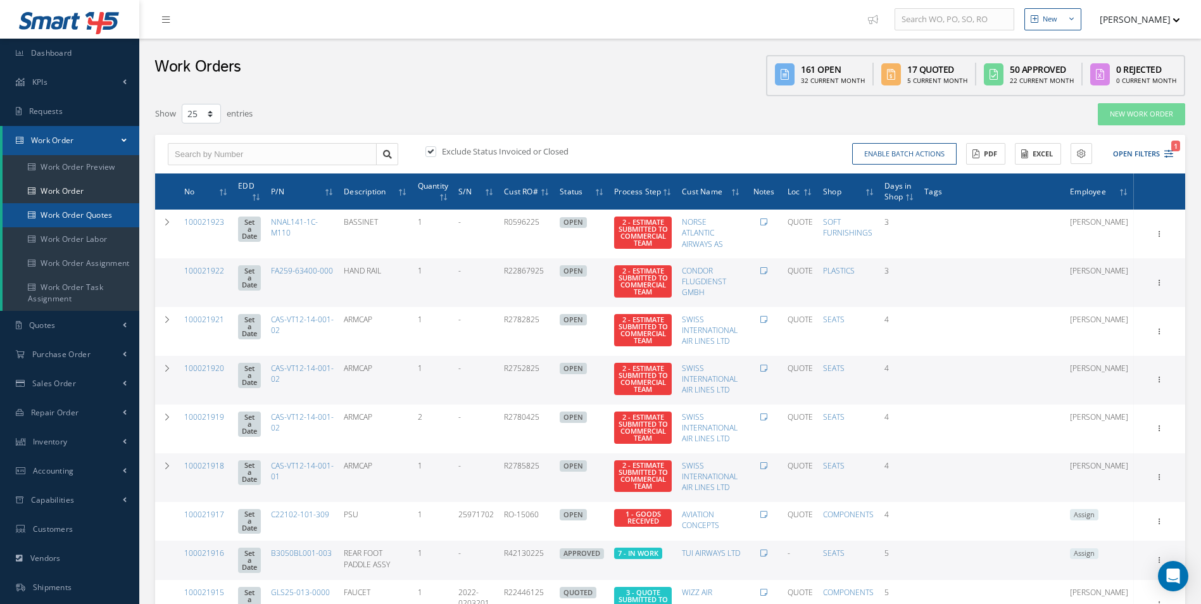
click at [68, 204] on link "Work Order Quotes" at bounding box center [71, 215] width 137 height 24
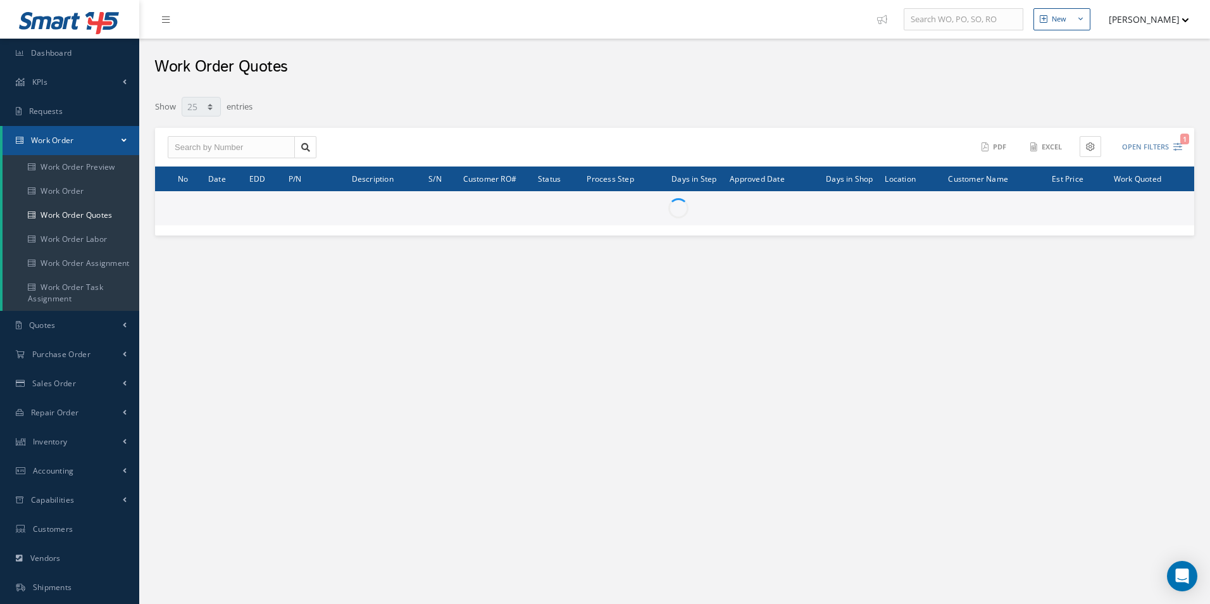
select select "25"
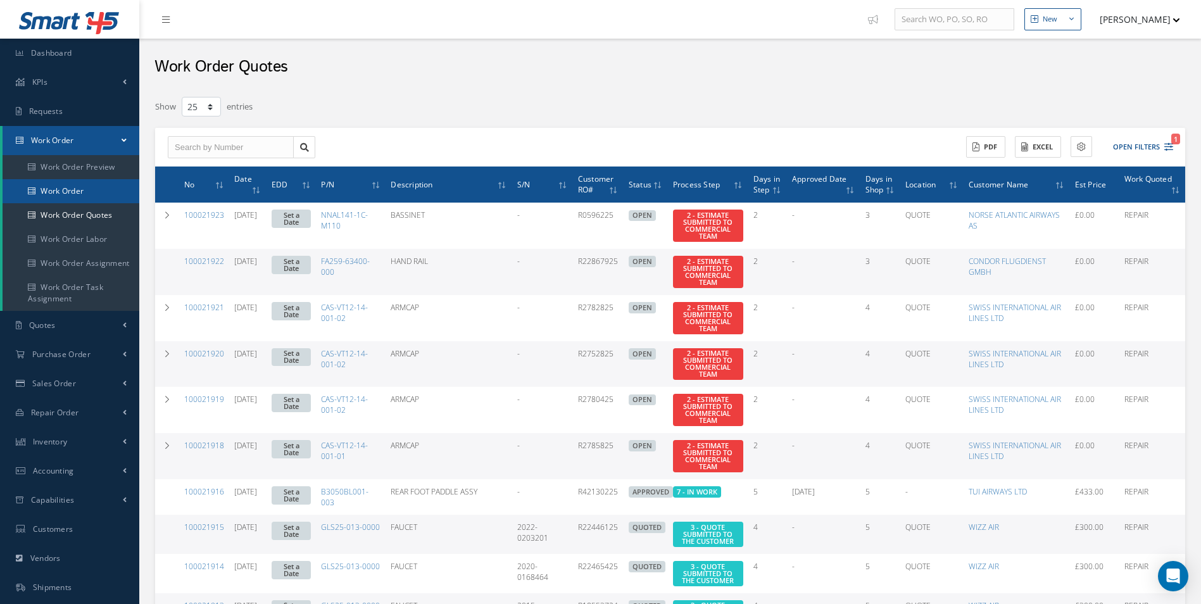
click at [49, 189] on link "Work Order" at bounding box center [71, 191] width 137 height 24
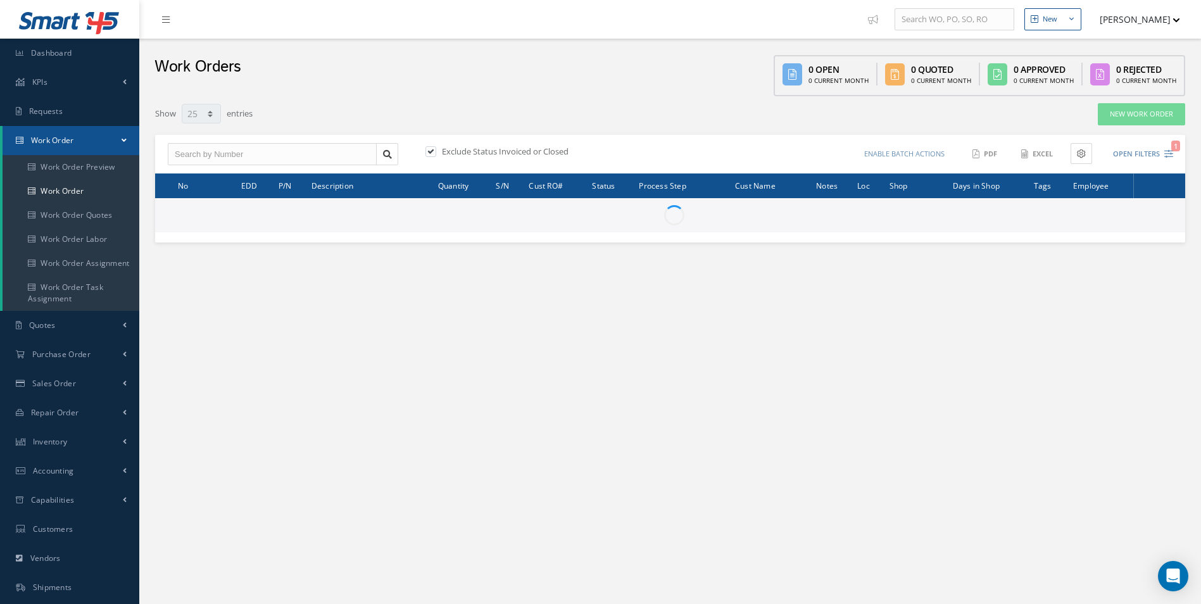
select select "25"
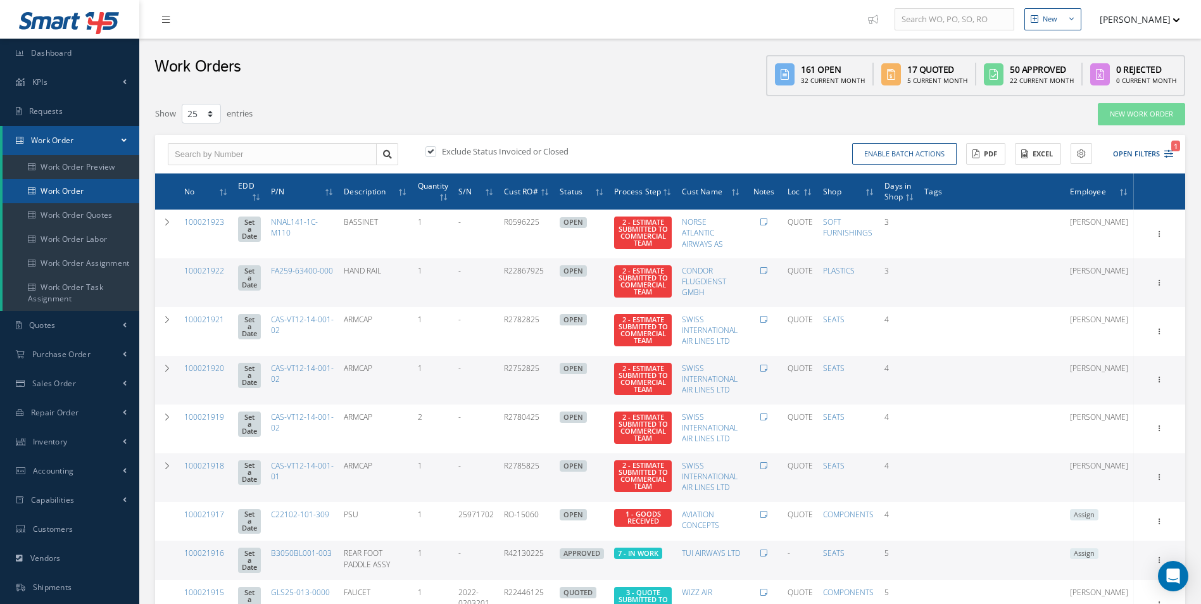
click at [62, 193] on link "Work Order" at bounding box center [71, 191] width 137 height 24
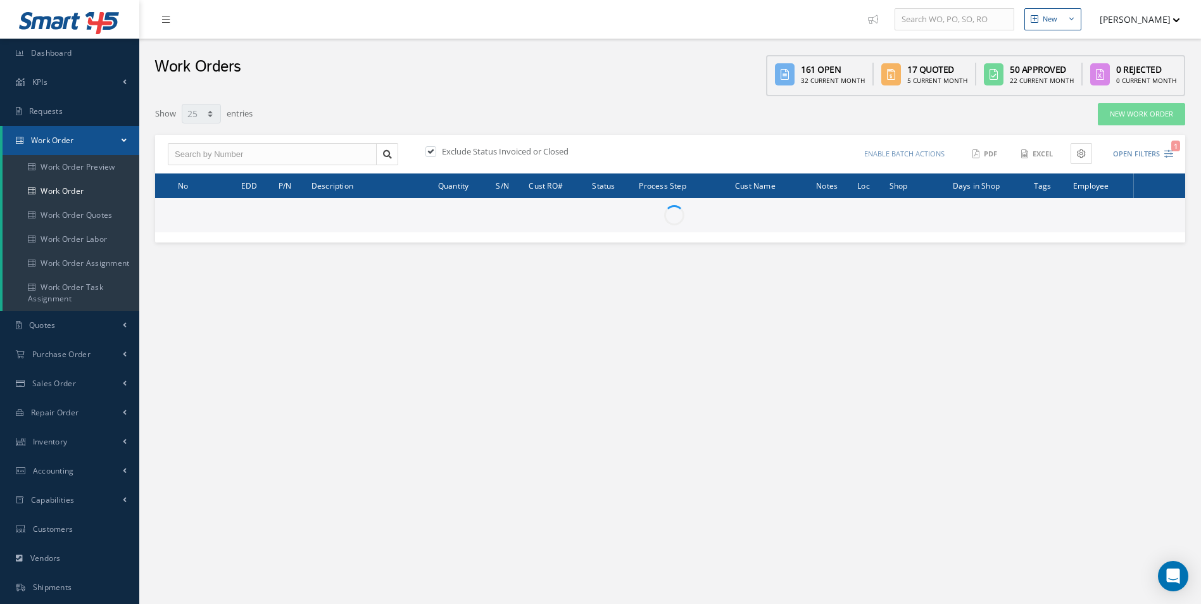
select select "25"
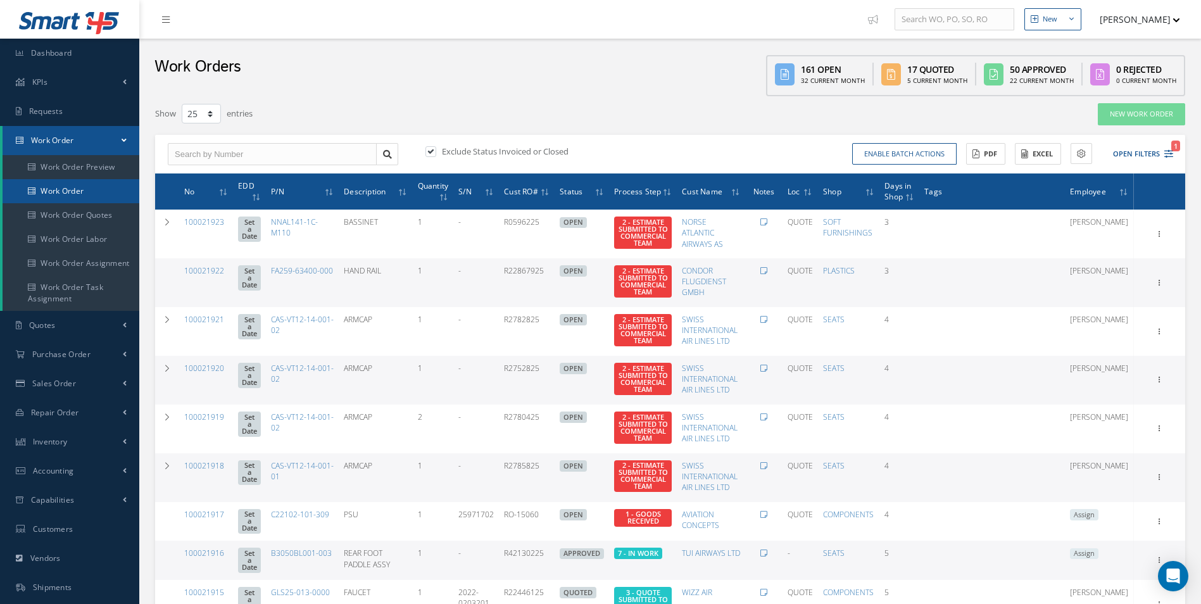
click at [60, 197] on link "Work Order" at bounding box center [71, 191] width 137 height 24
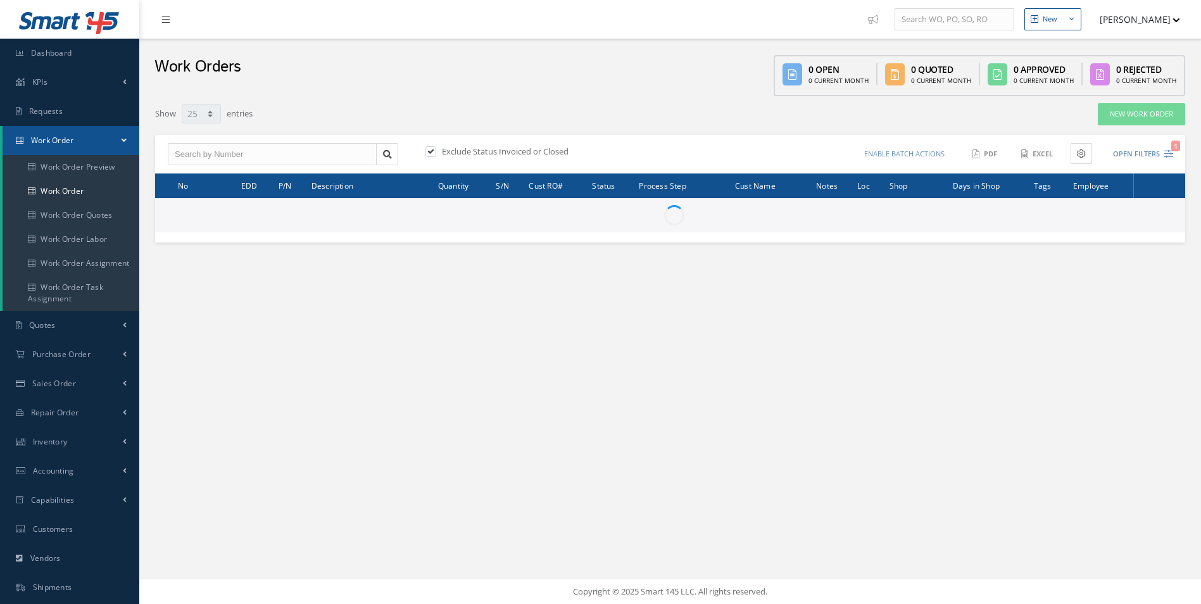
select select "25"
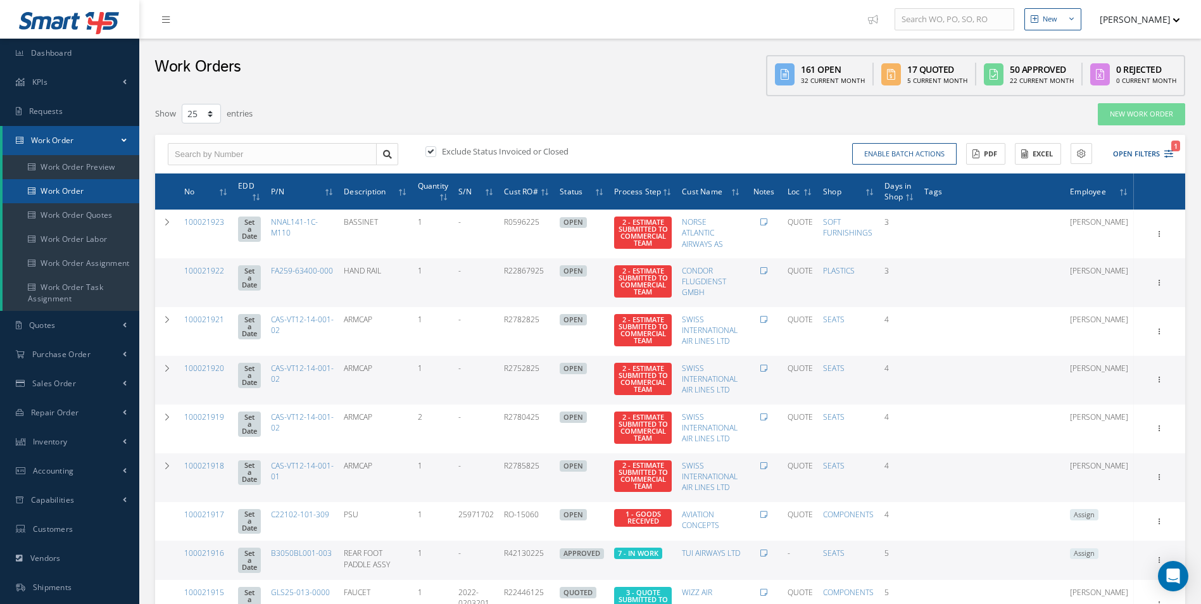
click at [69, 194] on link "Work Order" at bounding box center [71, 191] width 137 height 24
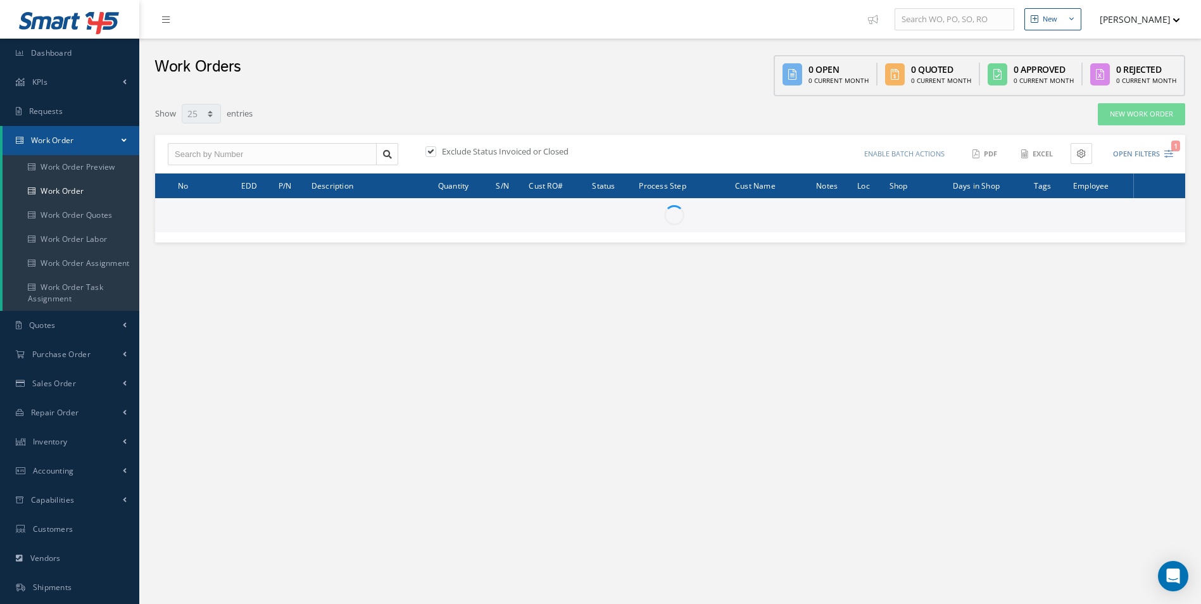
select select "25"
